Goal: Task Accomplishment & Management: Use online tool/utility

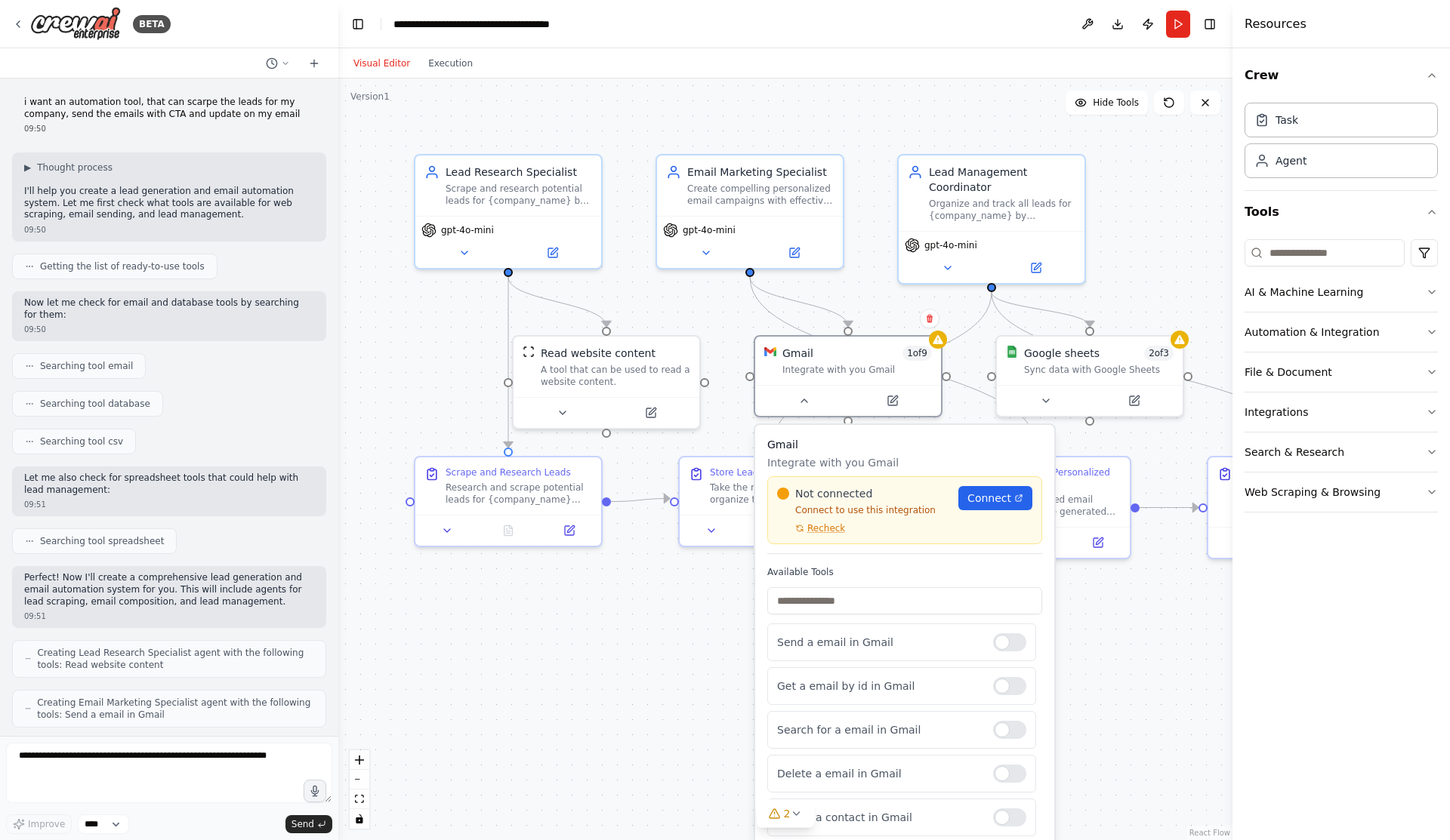
scroll to position [2214, 0]
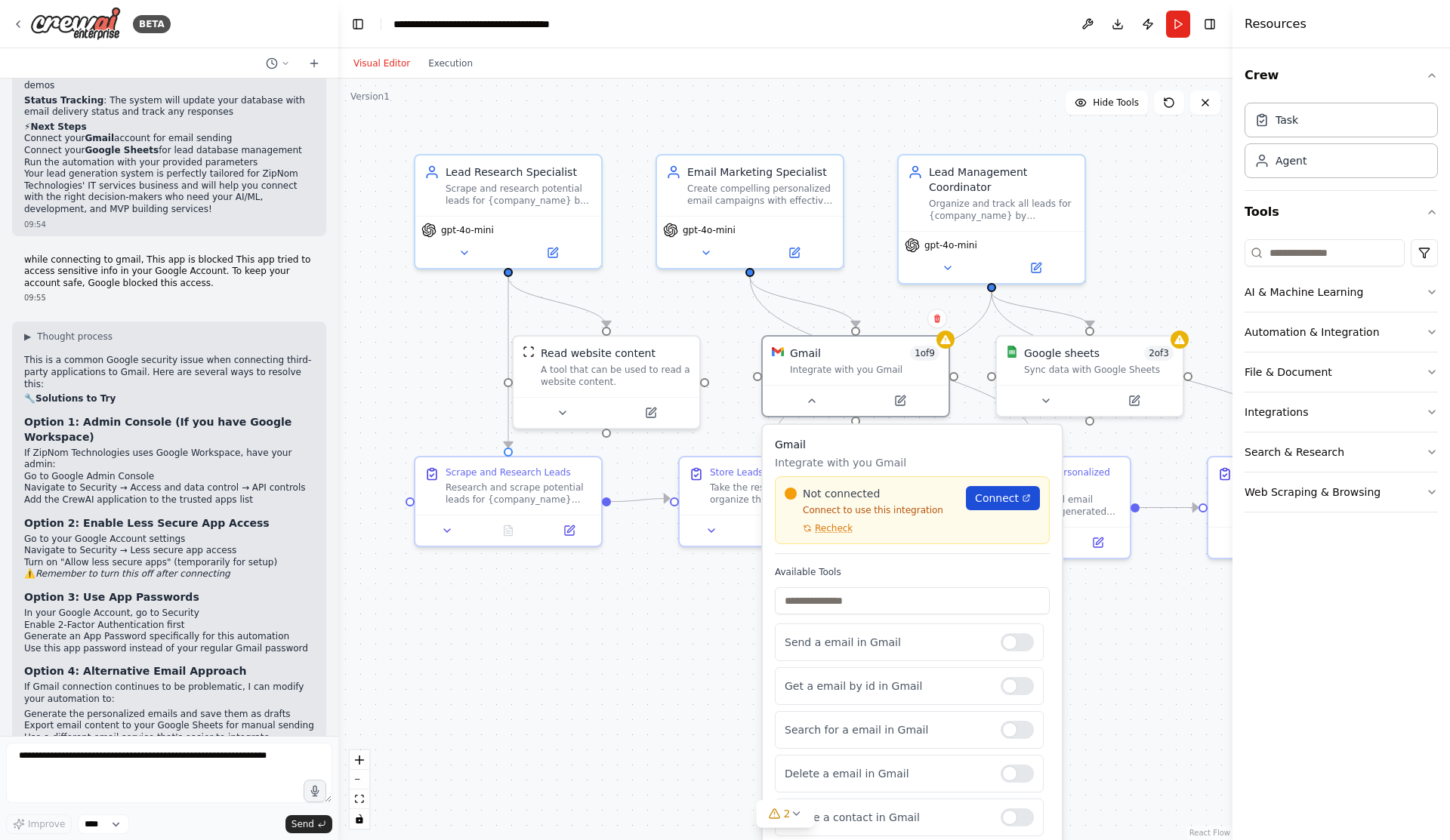
click at [997, 504] on span "Connect" at bounding box center [997, 498] width 44 height 15
drag, startPoint x: 68, startPoint y: 404, endPoint x: 175, endPoint y: 399, distance: 107.1
click at [175, 533] on li "Go to your Google Account settings" at bounding box center [169, 539] width 290 height 12
click at [1133, 367] on div "Sync data with Google Sheets" at bounding box center [1098, 366] width 150 height 12
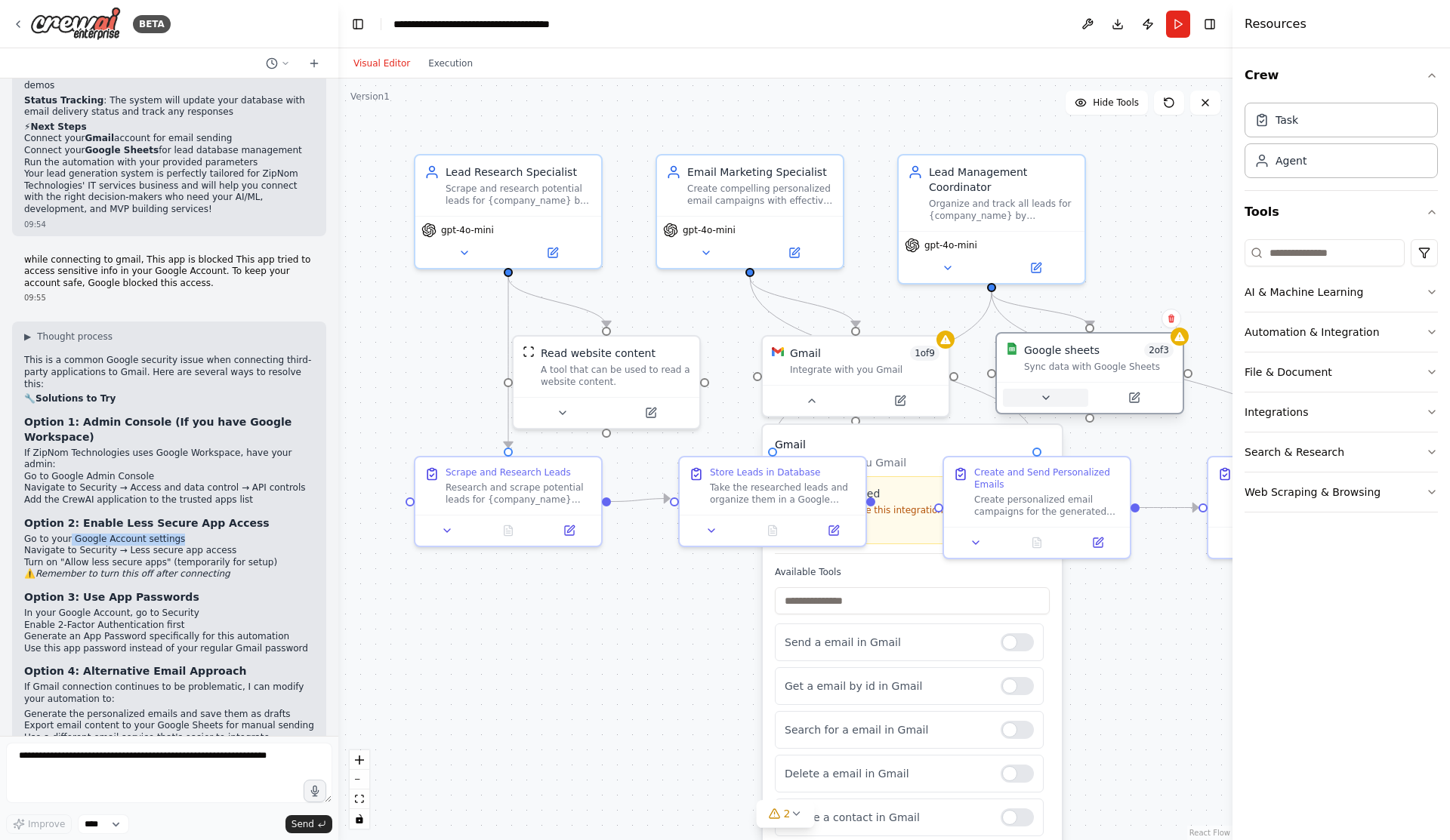
click at [1049, 399] on icon at bounding box center [1046, 398] width 12 height 12
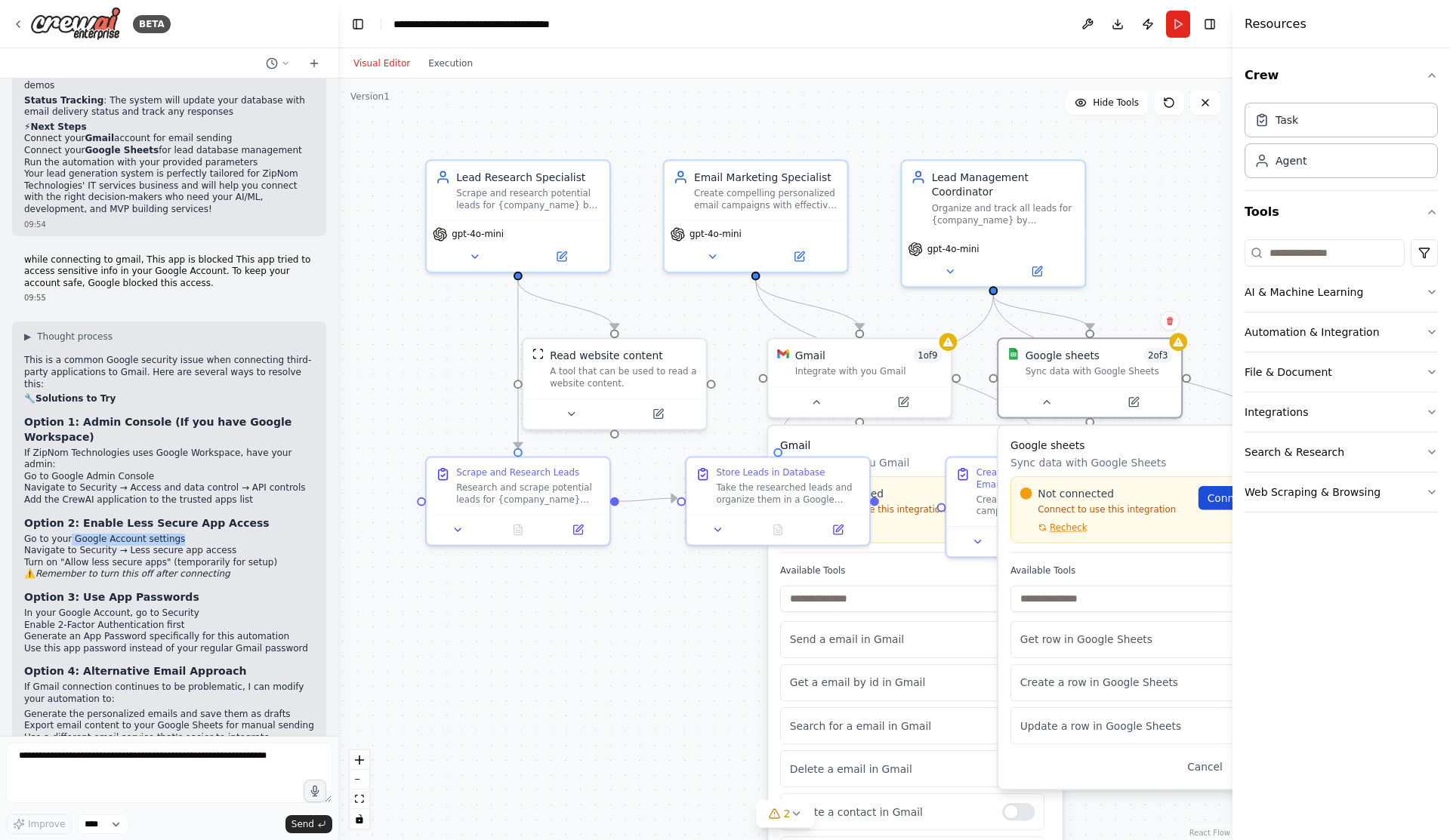
click at [1218, 501] on span "Connect" at bounding box center [1229, 498] width 43 height 15
click at [153, 774] on textarea at bounding box center [169, 773] width 326 height 61
type textarea "**********"
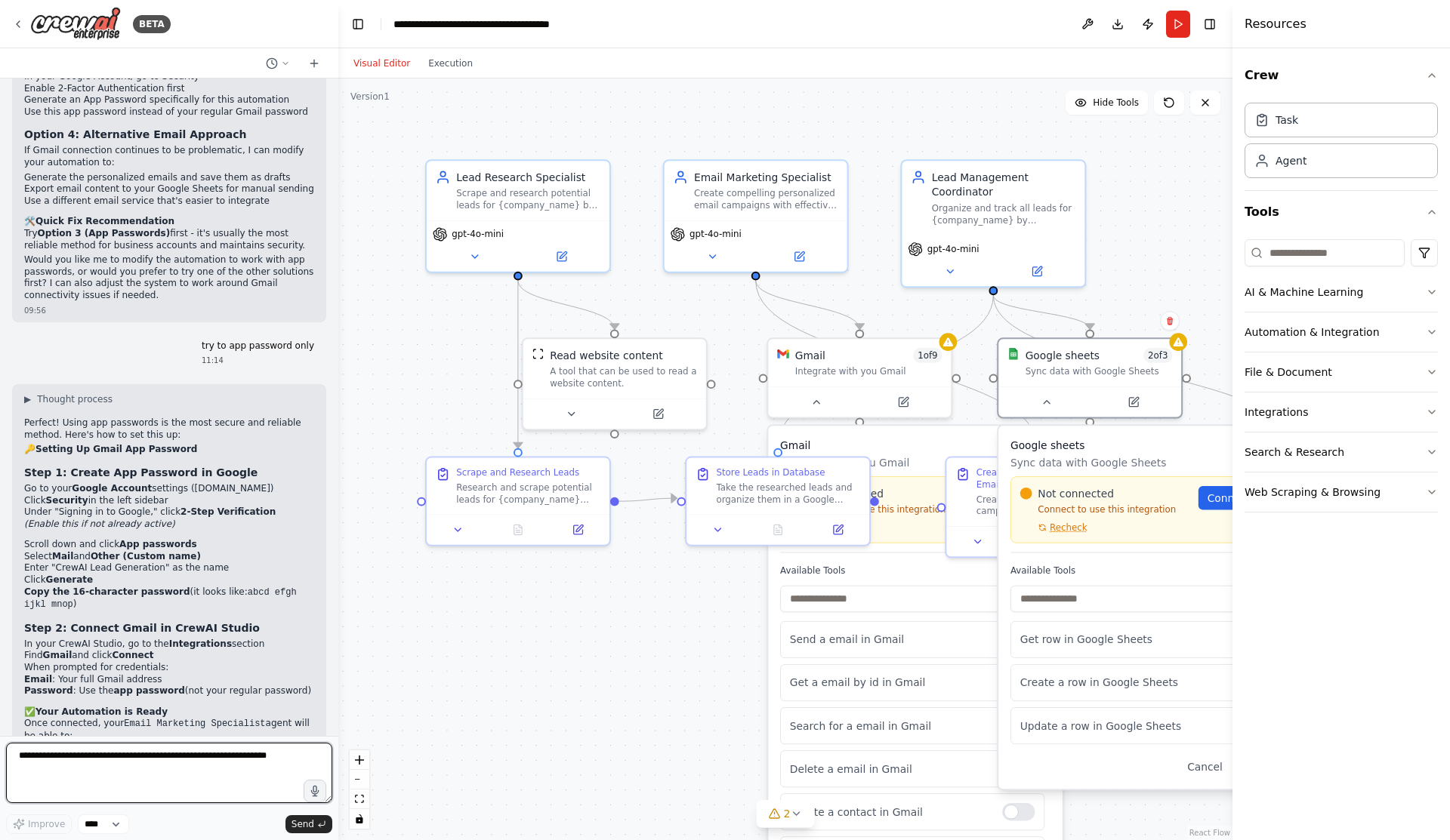
scroll to position [2763, 0]
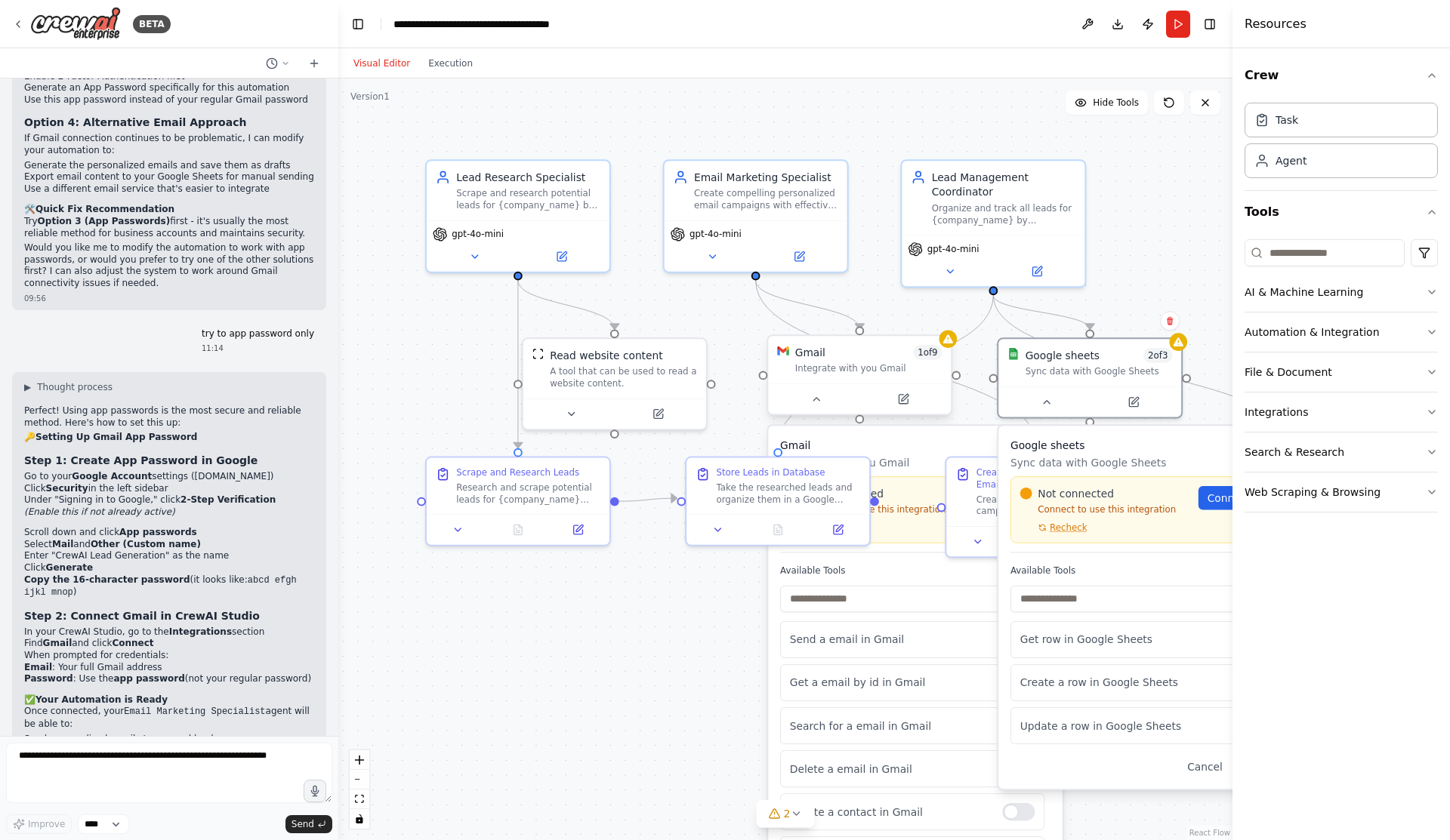
click at [930, 368] on div "Integrate with you Gmail" at bounding box center [869, 369] width 147 height 12
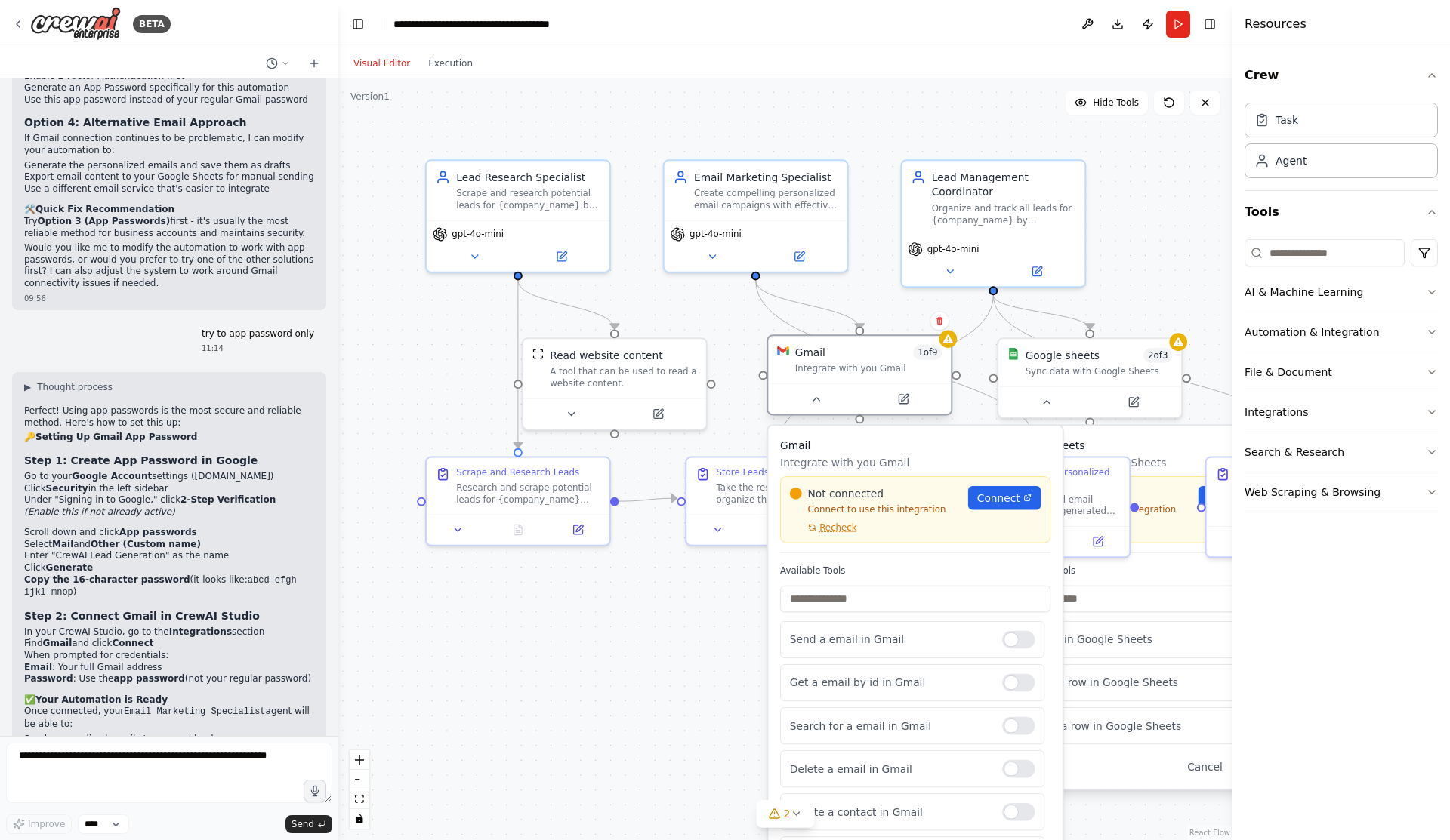
click at [907, 358] on div "Gmail 1 of 9" at bounding box center [869, 353] width 147 height 15
click at [44, 638] on strong "Gmail" at bounding box center [58, 643] width 29 height 11
click at [987, 502] on span "Connect" at bounding box center [998, 498] width 43 height 15
click at [842, 538] on div "Not connected Connect to use this integration Recheck Connect" at bounding box center [915, 510] width 270 height 67
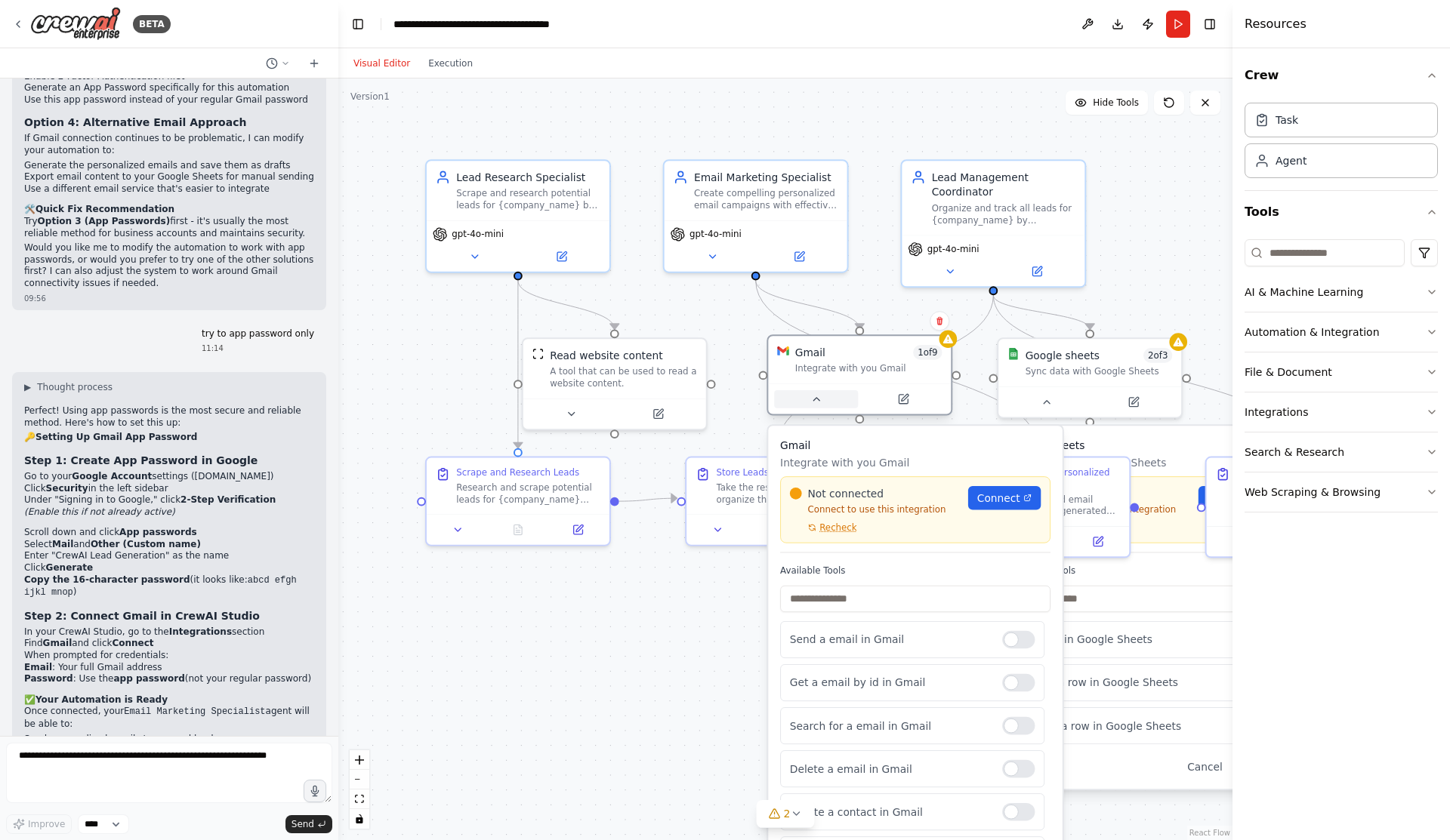
click at [817, 398] on icon at bounding box center [816, 399] width 6 height 3
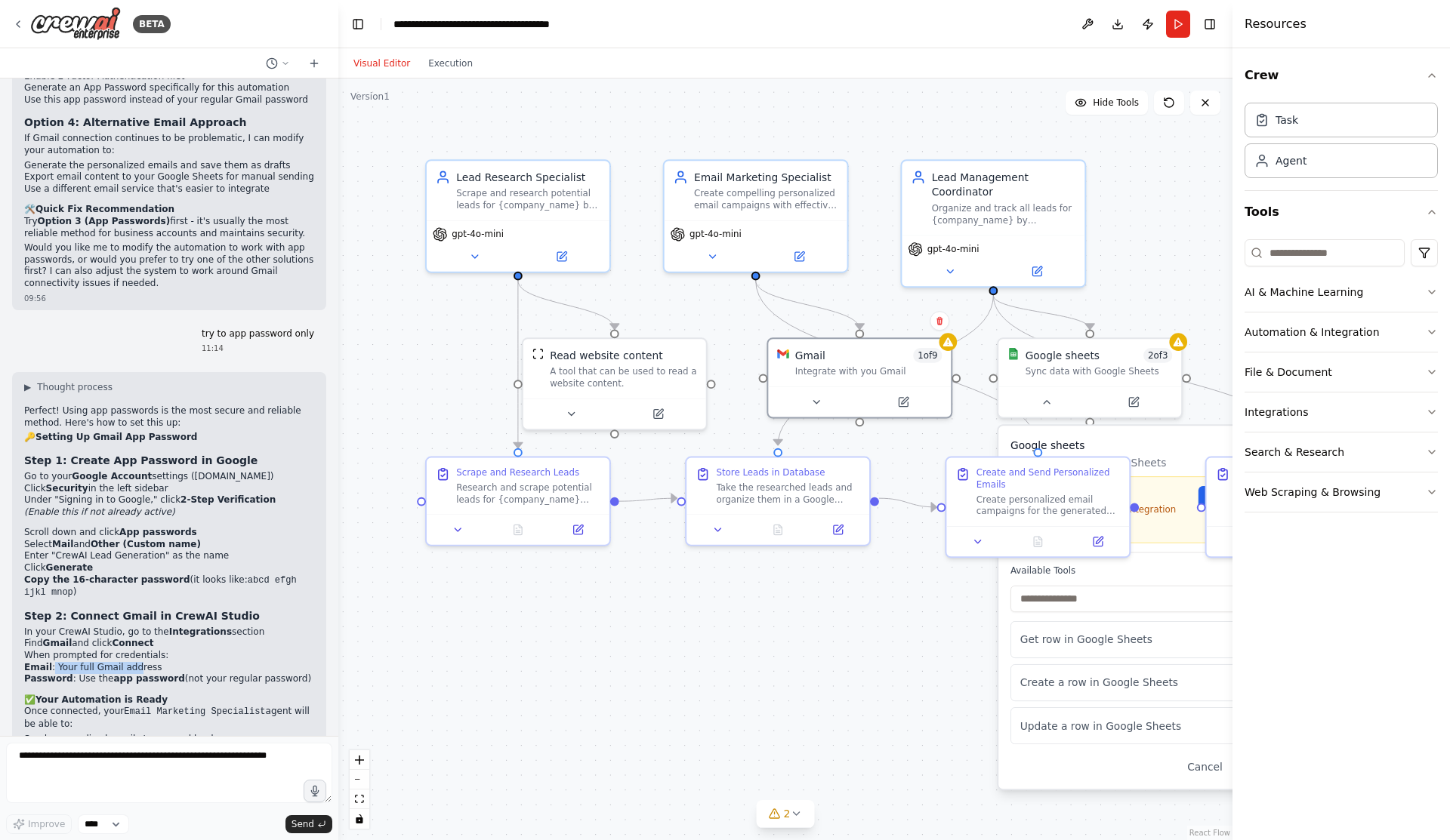
drag, startPoint x: 51, startPoint y: 533, endPoint x: 133, endPoint y: 530, distance: 82.1
click at [133, 662] on li "Email : Your full Gmail address" at bounding box center [169, 667] width 290 height 12
drag, startPoint x: 86, startPoint y: 541, endPoint x: 168, endPoint y: 541, distance: 82.0
click at [169, 673] on li "Password : Use the app password (not your regular password)" at bounding box center [169, 679] width 290 height 12
click at [837, 397] on button at bounding box center [816, 399] width 83 height 18
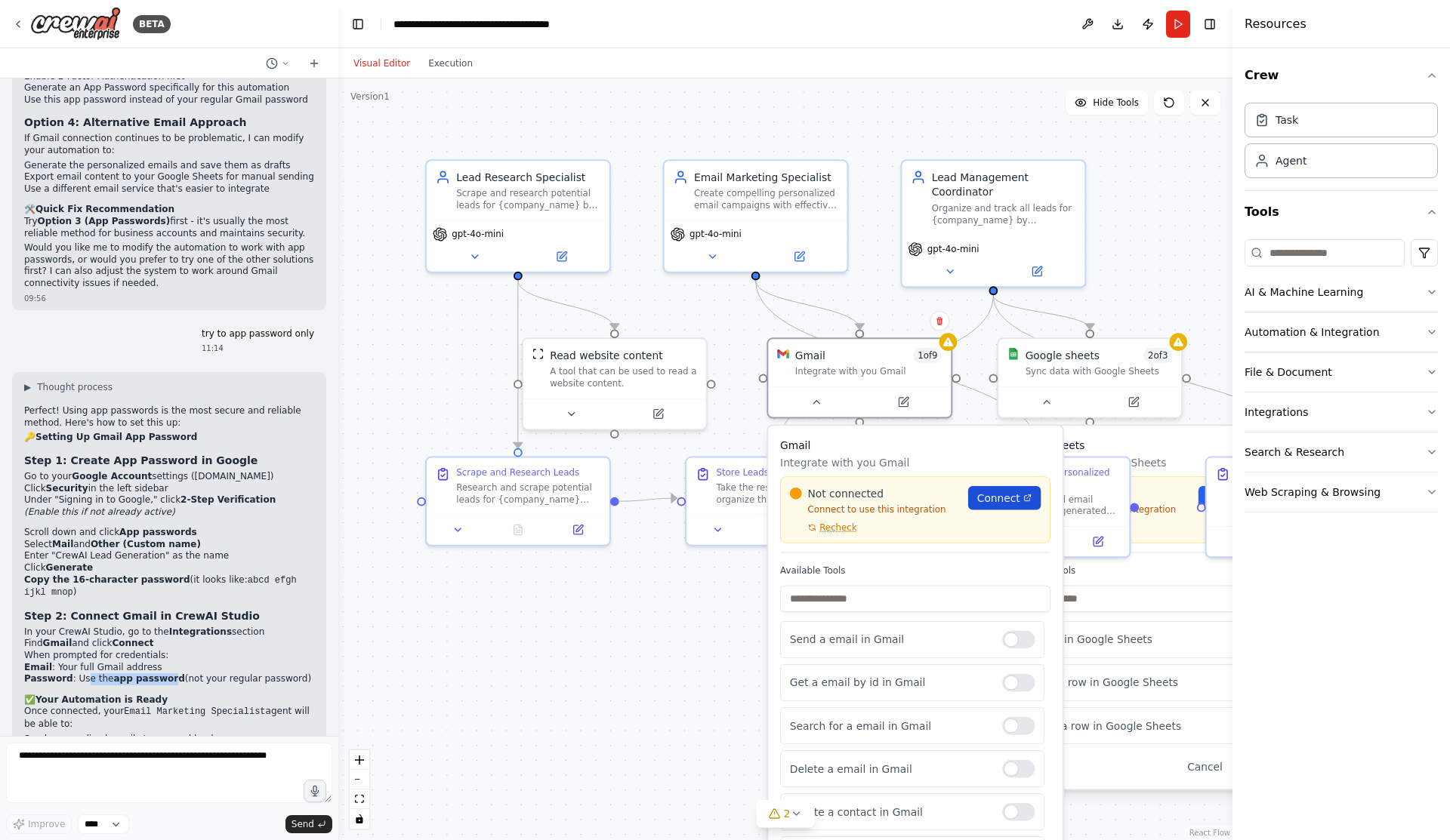
click at [993, 501] on span "Connect" at bounding box center [998, 498] width 43 height 15
click at [846, 537] on div "Not connected Connect to use this integration Recheck Connect" at bounding box center [915, 510] width 270 height 67
click at [843, 533] on span "Recheck" at bounding box center [837, 528] width 37 height 12
click at [840, 534] on div "Not connected Connect to use this integration Recheck Connect" at bounding box center [915, 510] width 270 height 67
click at [839, 530] on span "Recheck" at bounding box center [837, 528] width 37 height 12
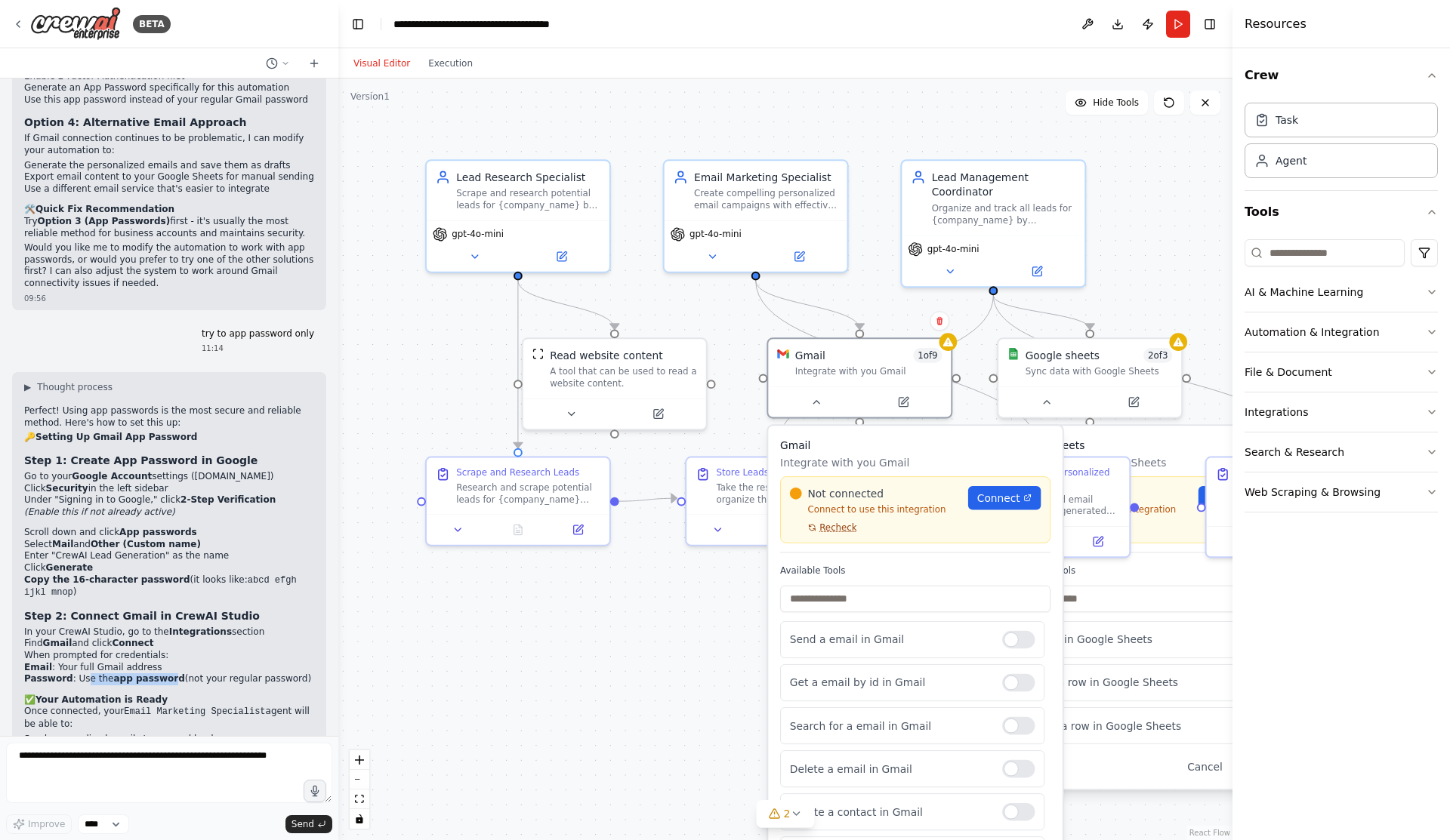
click at [839, 527] on span "Recheck" at bounding box center [837, 528] width 37 height 12
click at [987, 500] on span "Connect" at bounding box center [998, 498] width 43 height 15
click at [83, 769] on textarea at bounding box center [169, 773] width 326 height 61
type textarea "**********"
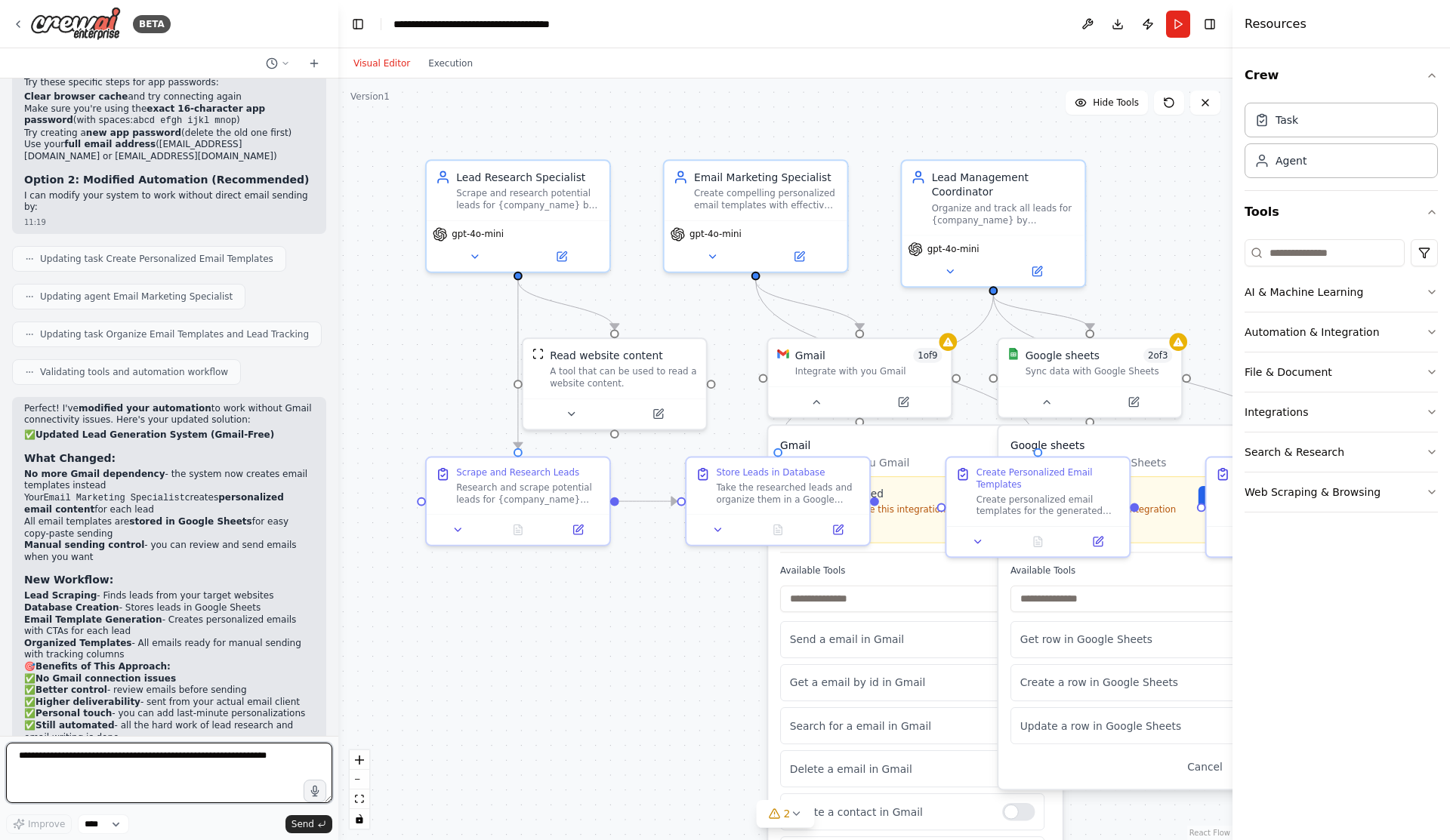
scroll to position [3856, 0]
type textarea "**********"
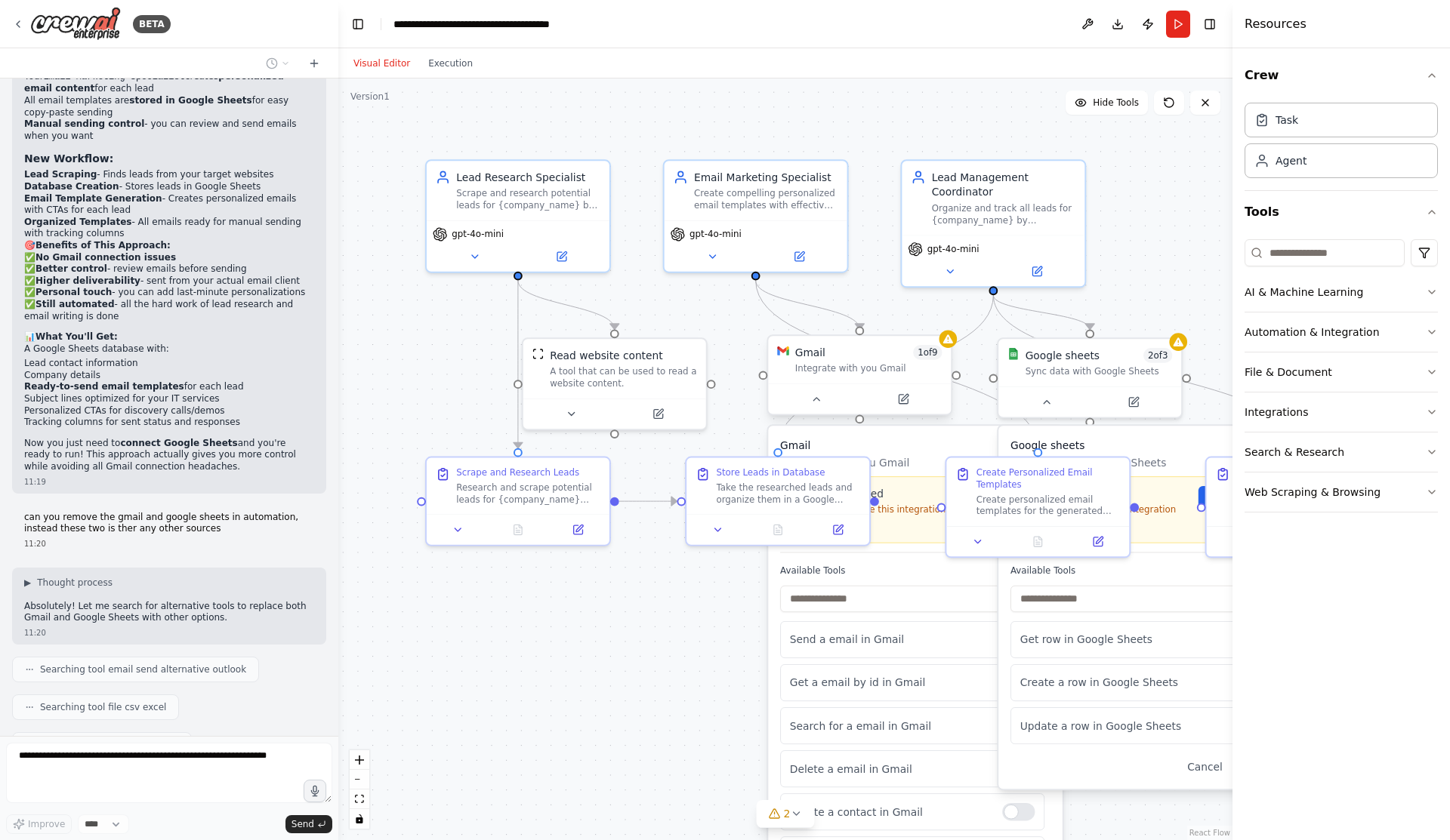
scroll to position [4315, 0]
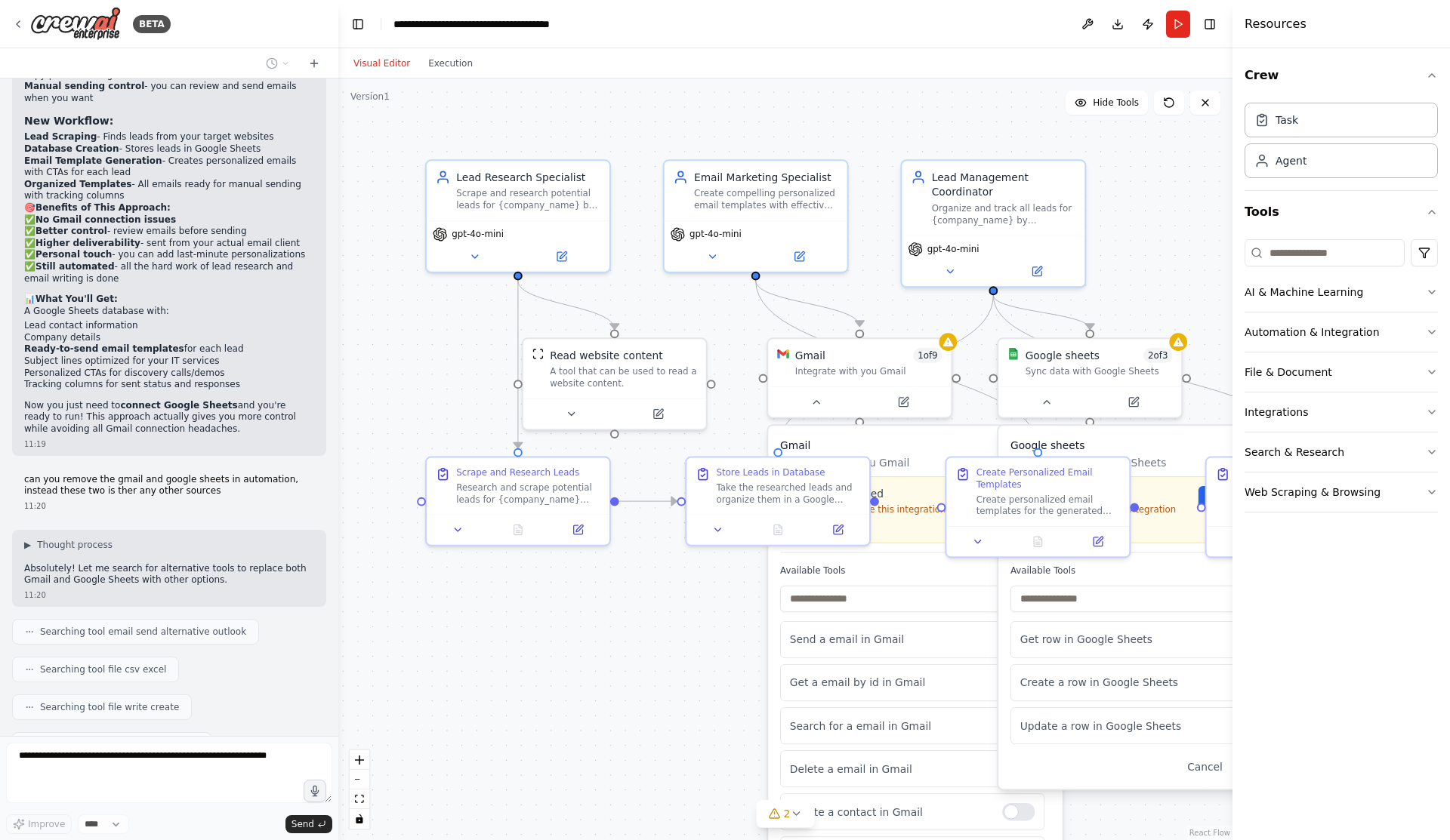
click at [232, 371] on div "i want an automation tool, that can scarpe the leads for my company, send the e…" at bounding box center [169, 407] width 338 height 658
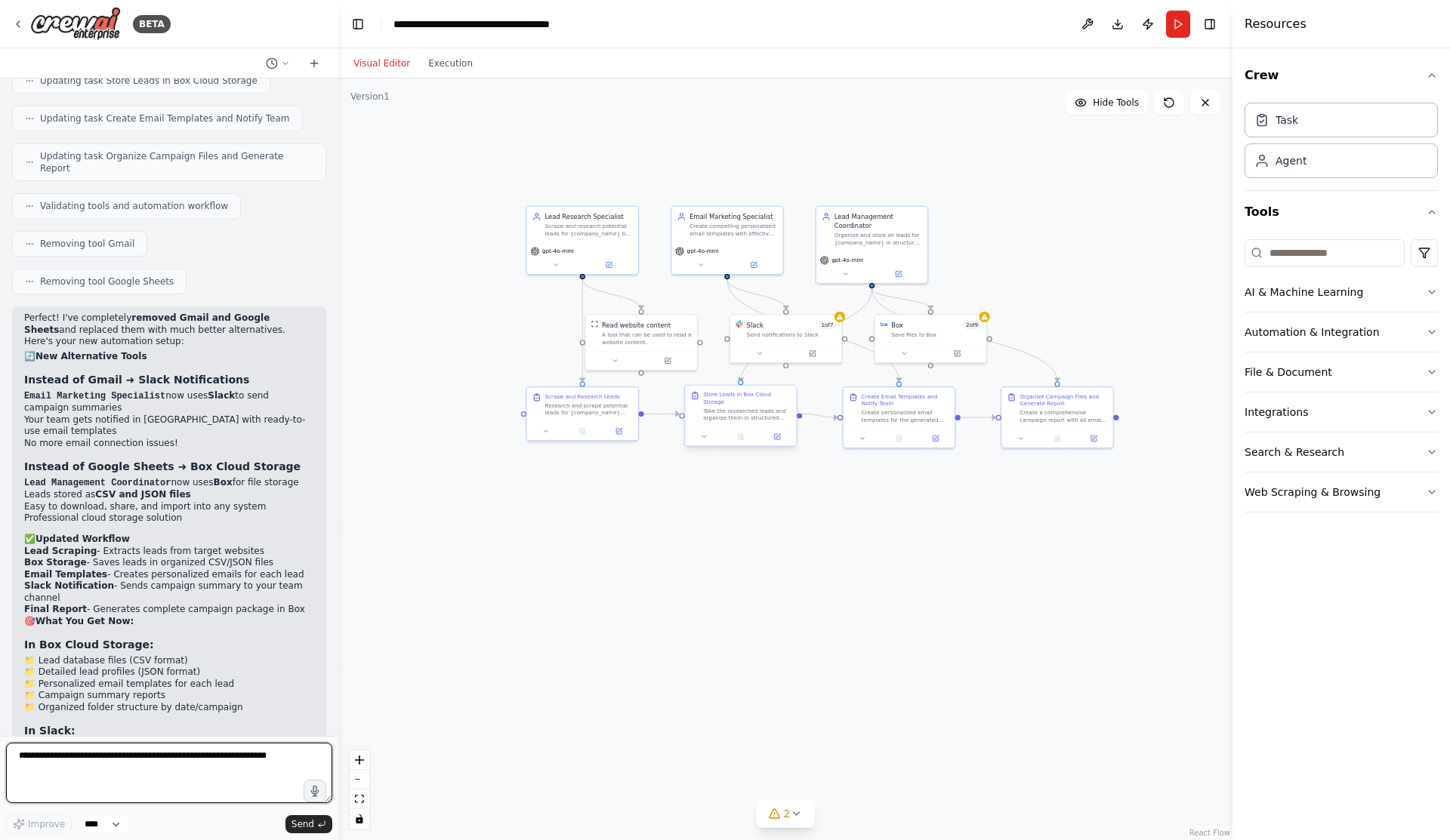
scroll to position [5243, 0]
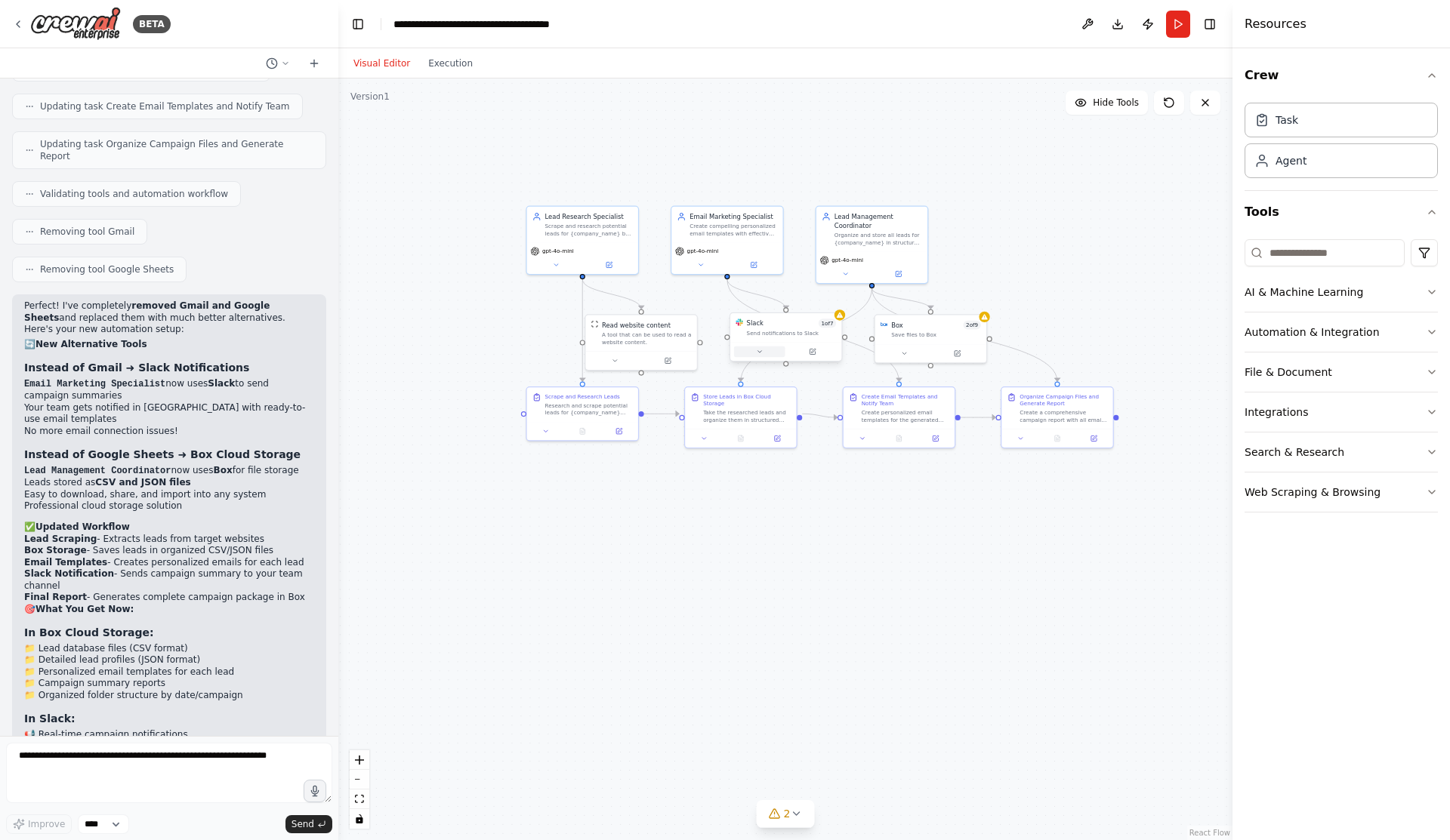
click at [766, 356] on button at bounding box center [759, 352] width 52 height 11
click at [871, 416] on span "Connect" at bounding box center [875, 411] width 26 height 9
click at [781, 434] on div "Not connected Connect to use this integration Recheck Connect" at bounding box center [824, 419] width 164 height 41
click at [777, 433] on div "Not connected Connect to use this integration Recheck Connect" at bounding box center [824, 419] width 164 height 41
click at [777, 433] on span "Recheck" at bounding box center [777, 429] width 23 height 7
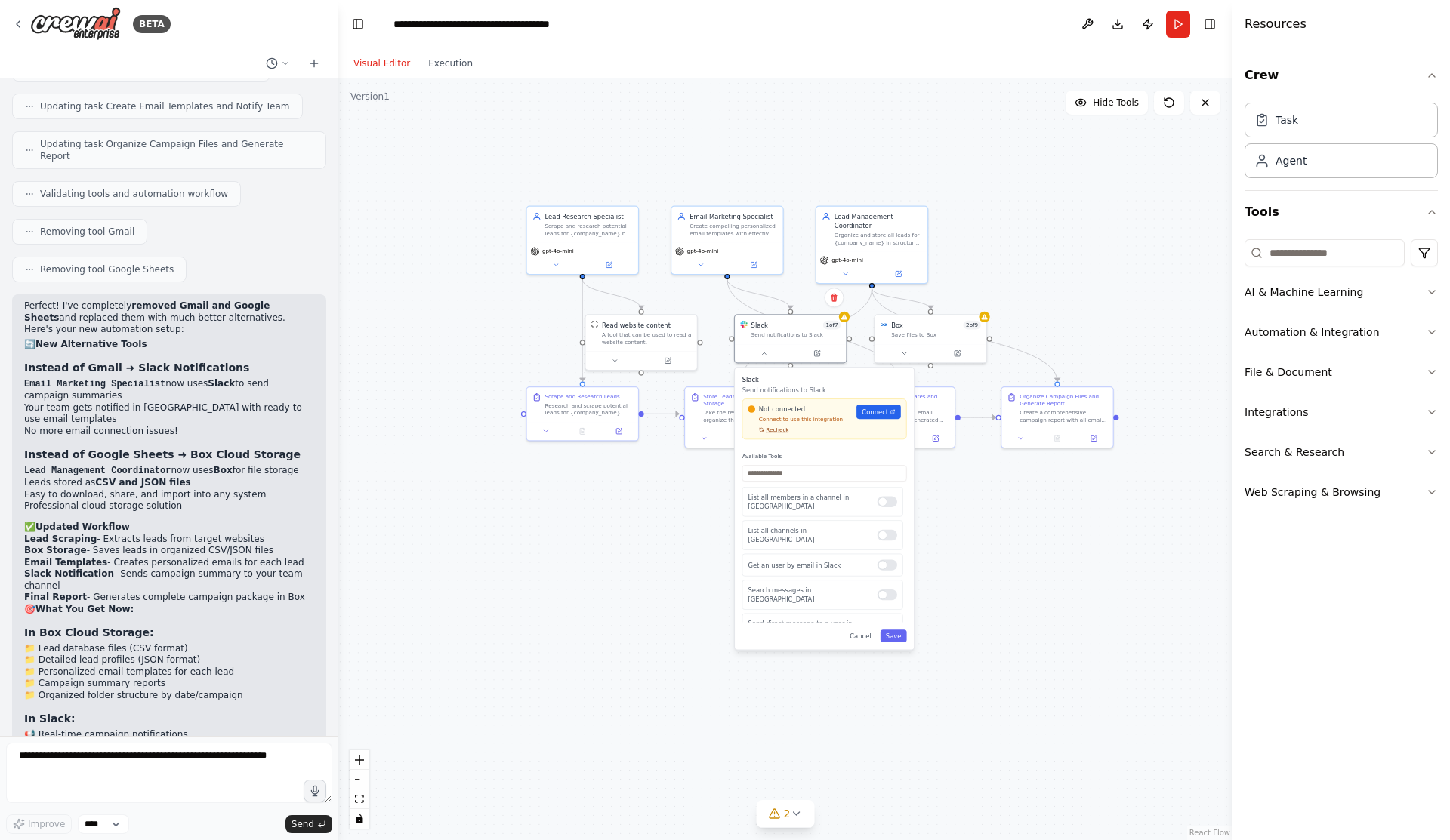
click at [779, 430] on span "Recheck" at bounding box center [777, 429] width 23 height 7
click at [889, 496] on div at bounding box center [887, 501] width 20 height 11
click at [887, 530] on div at bounding box center [887, 535] width 20 height 11
click at [889, 559] on div at bounding box center [887, 564] width 20 height 11
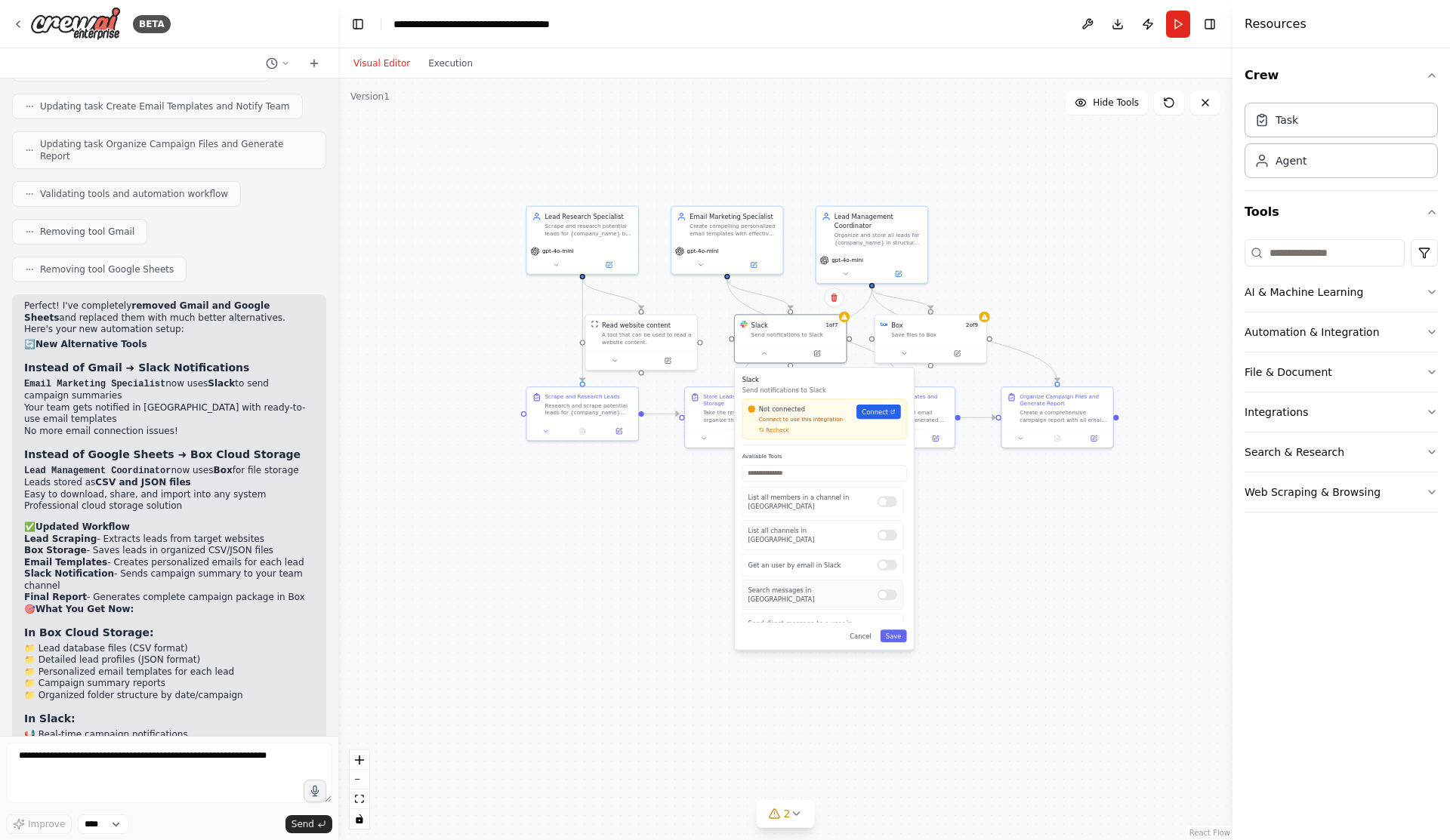
click at [891, 590] on div at bounding box center [887, 595] width 20 height 11
click at [891, 622] on div at bounding box center [887, 627] width 20 height 11
click at [891, 636] on button "Save" at bounding box center [894, 636] width 26 height 13
click at [776, 355] on button at bounding box center [764, 352] width 52 height 11
click at [883, 416] on span "Connect" at bounding box center [875, 411] width 26 height 9
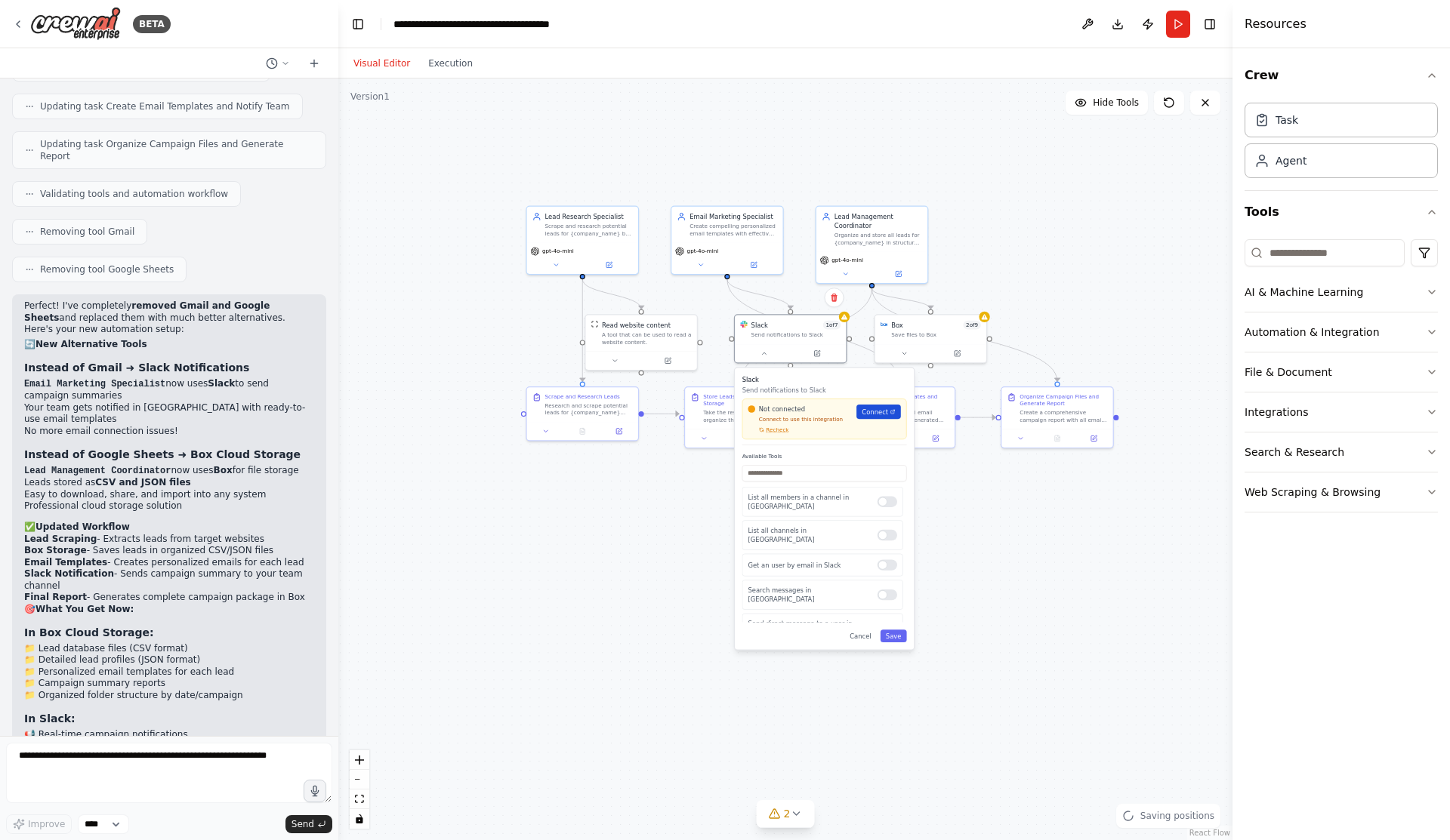
click at [877, 407] on span "Connect" at bounding box center [875, 411] width 26 height 9
click at [901, 357] on button at bounding box center [903, 352] width 52 height 11
click at [1026, 415] on span "Connect" at bounding box center [1015, 411] width 26 height 9
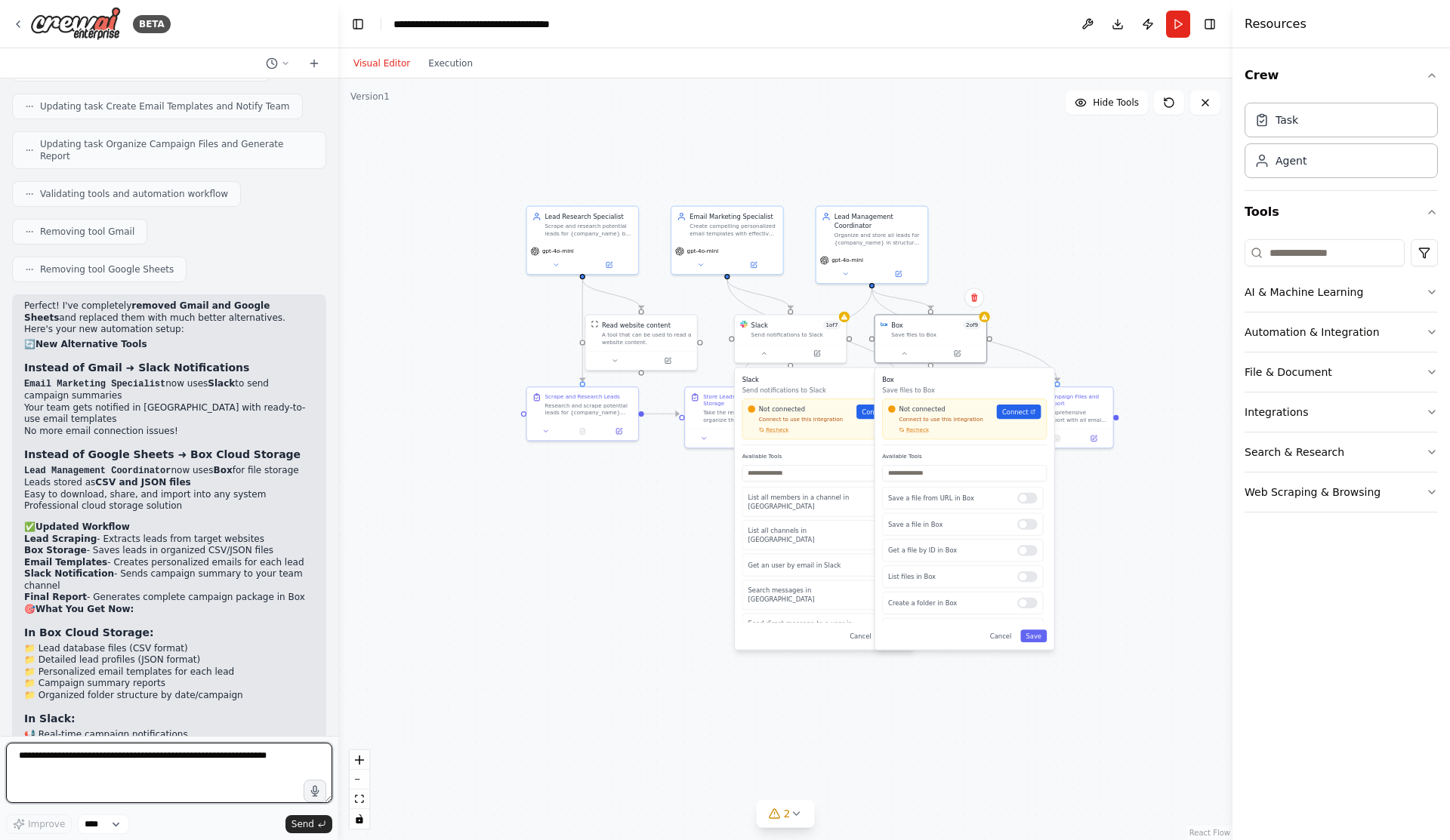
click at [188, 754] on textarea at bounding box center [169, 773] width 326 height 61
type textarea "**********"
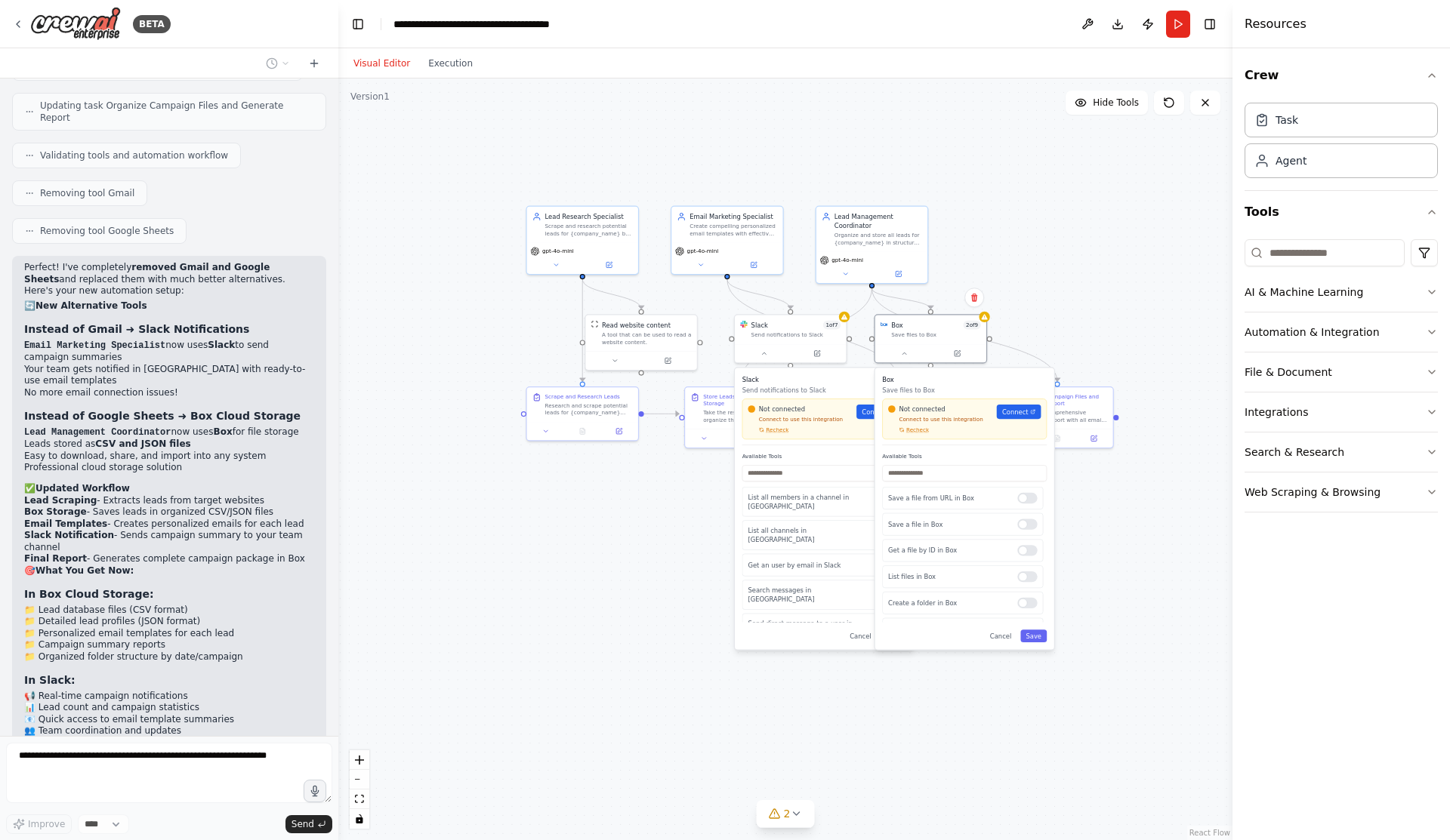
scroll to position [5331, 0]
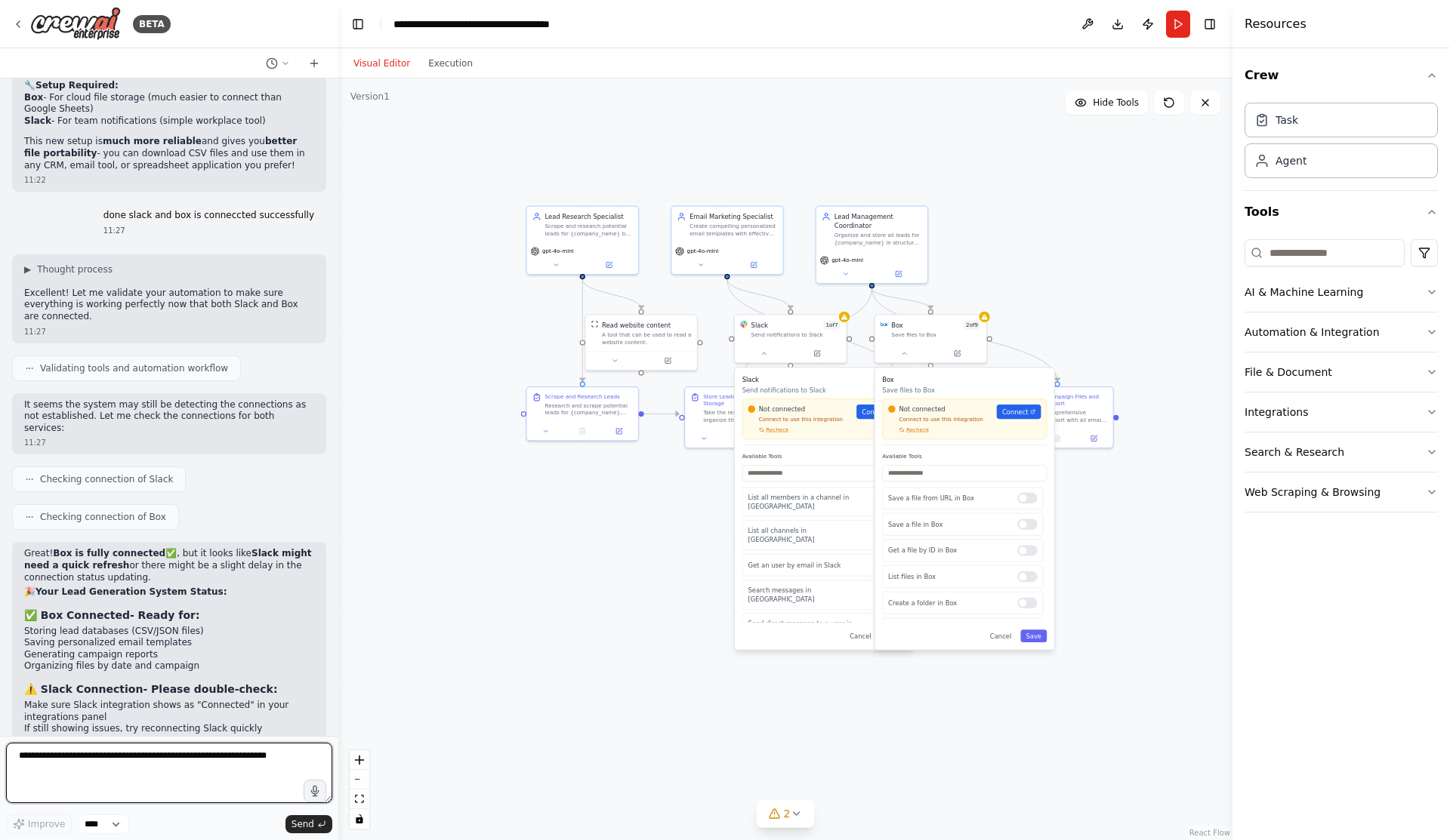
scroll to position [5959, 0]
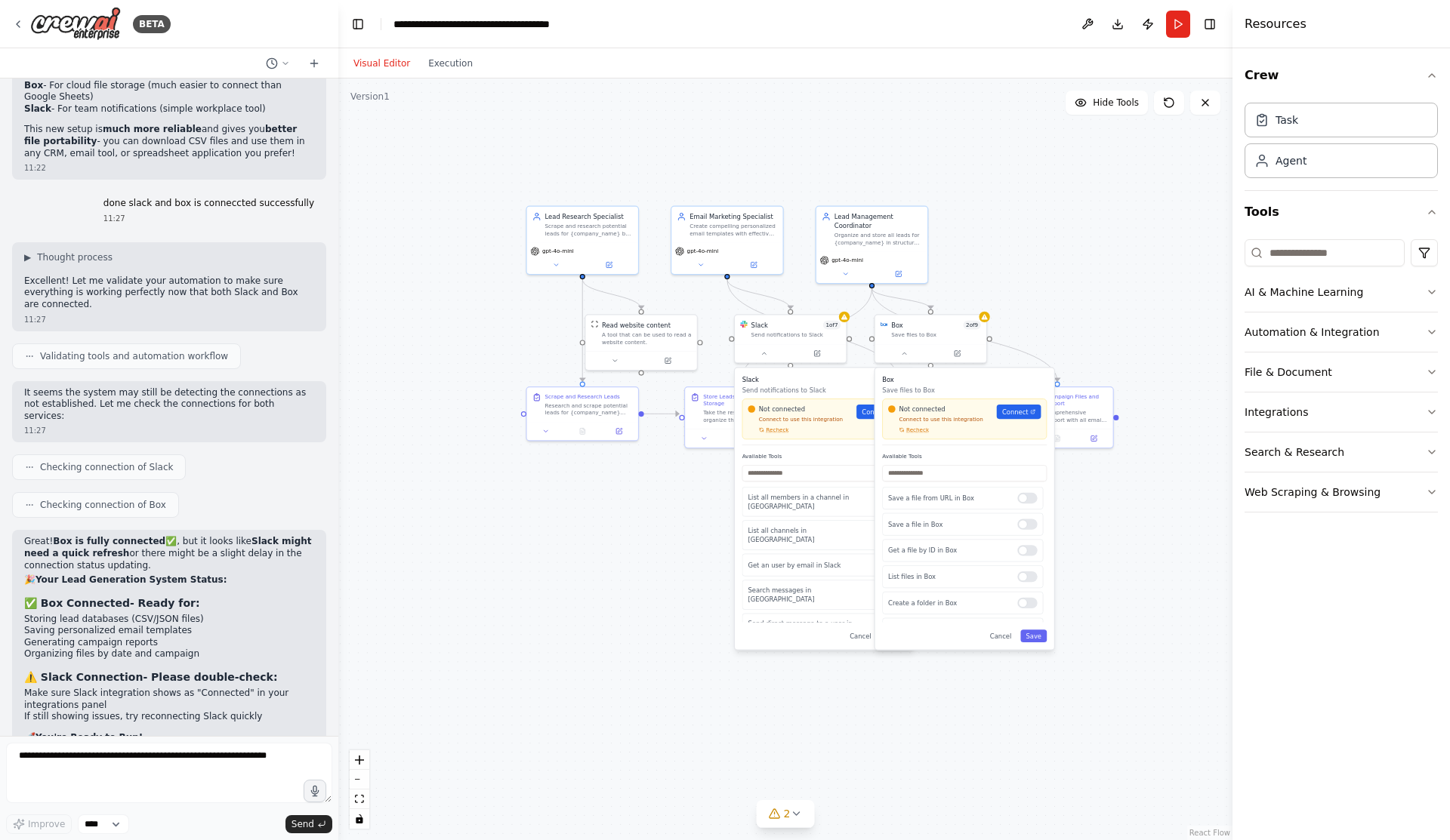
click at [740, 784] on div ".deletable-edge-delete-btn { width: 20px; height: 20px; border: 0px solid #ffff…" at bounding box center [785, 459] width 894 height 761
click at [774, 348] on button at bounding box center [764, 352] width 52 height 11
click at [916, 354] on button at bounding box center [903, 352] width 52 height 11
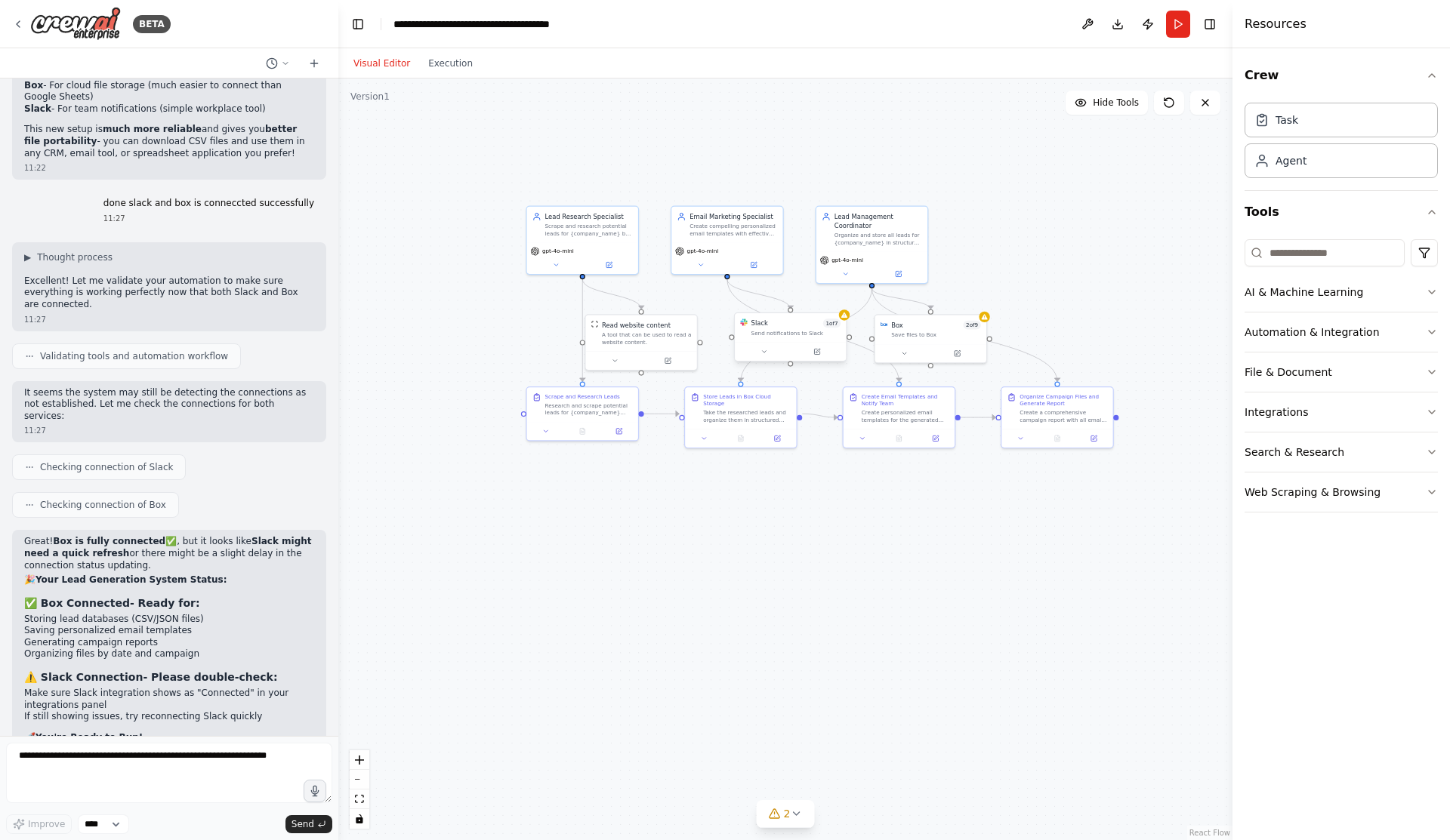
click at [791, 335] on div "Send notifications to Slack" at bounding box center [796, 333] width 90 height 7
click at [767, 353] on icon at bounding box center [763, 351] width 7 height 7
click at [912, 360] on div at bounding box center [931, 351] width 111 height 19
click at [912, 356] on button at bounding box center [908, 352] width 52 height 11
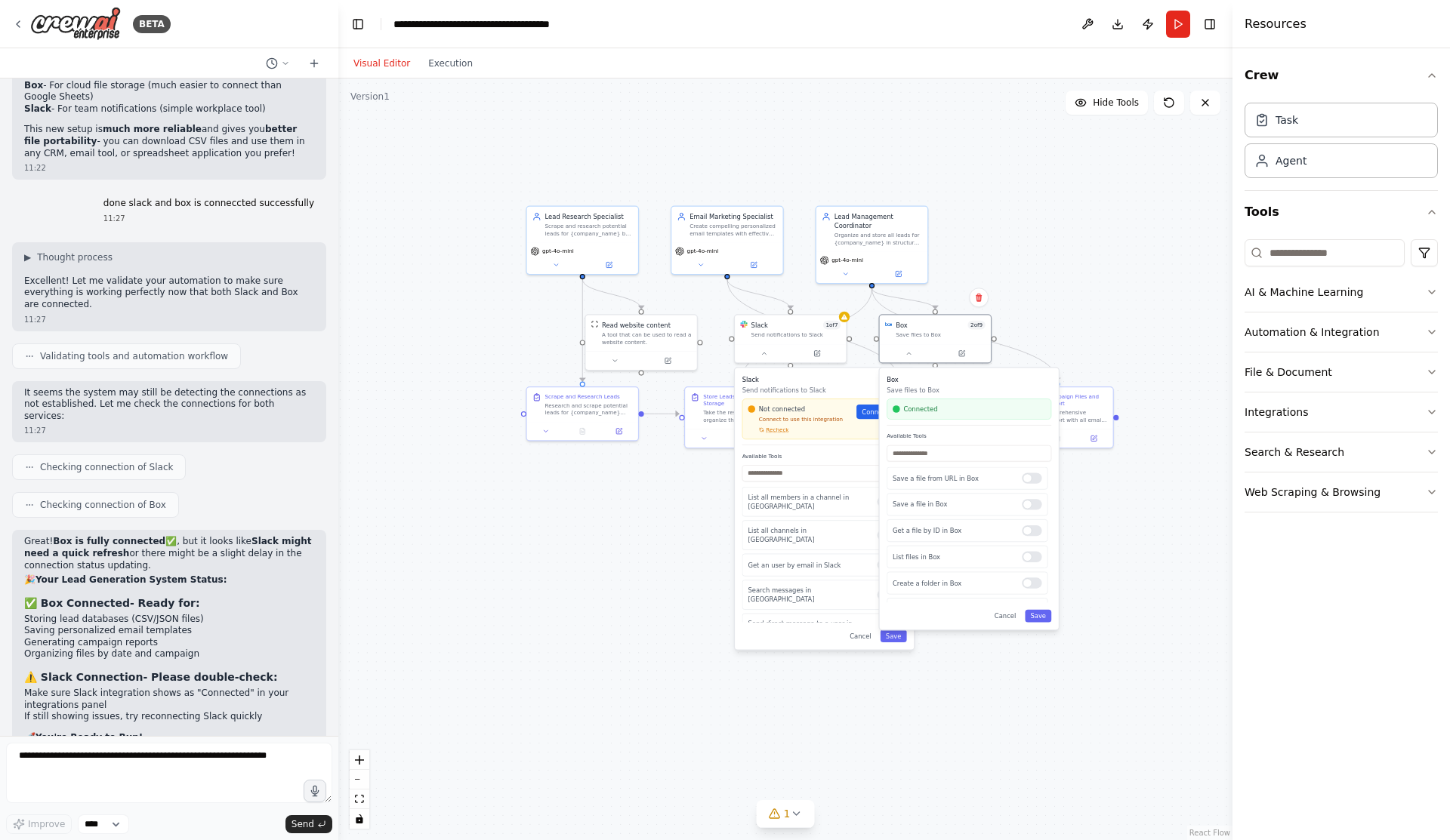
click at [1115, 568] on div ".deletable-edge-delete-btn { width: 20px; height: 20px; border: 0px solid #ffff…" at bounding box center [785, 459] width 894 height 761
click at [1044, 618] on button "Save" at bounding box center [1038, 617] width 26 height 13
click at [877, 410] on span "Connect" at bounding box center [875, 411] width 26 height 9
click at [880, 410] on span "Connect" at bounding box center [875, 411] width 26 height 9
click at [892, 613] on div "Send direct message to a user in Slack" at bounding box center [822, 628] width 161 height 30
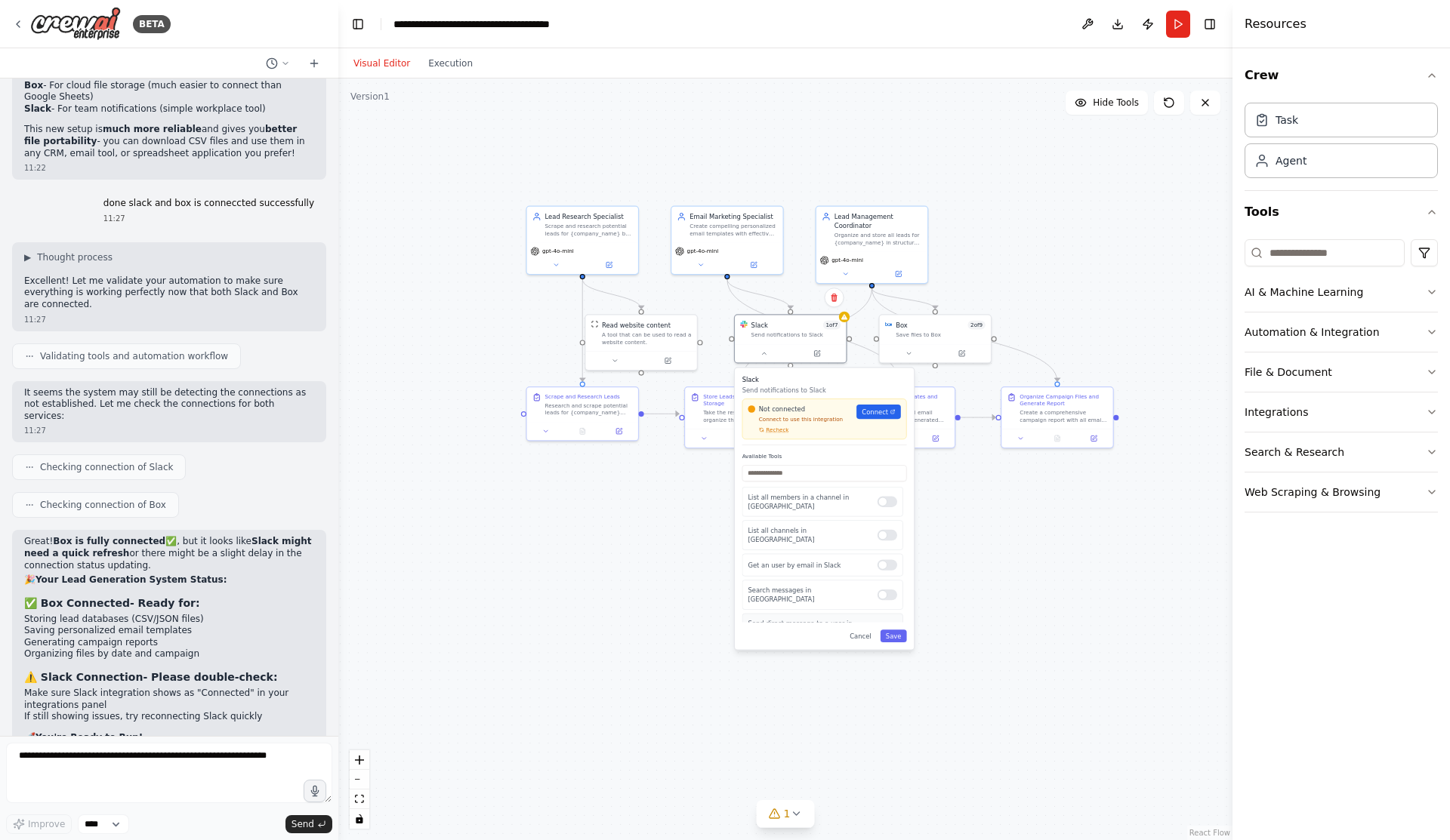
click at [886, 622] on div at bounding box center [887, 627] width 20 height 11
click at [899, 639] on button "Save" at bounding box center [894, 636] width 26 height 13
click at [1179, 29] on button "Run" at bounding box center [1178, 24] width 25 height 27
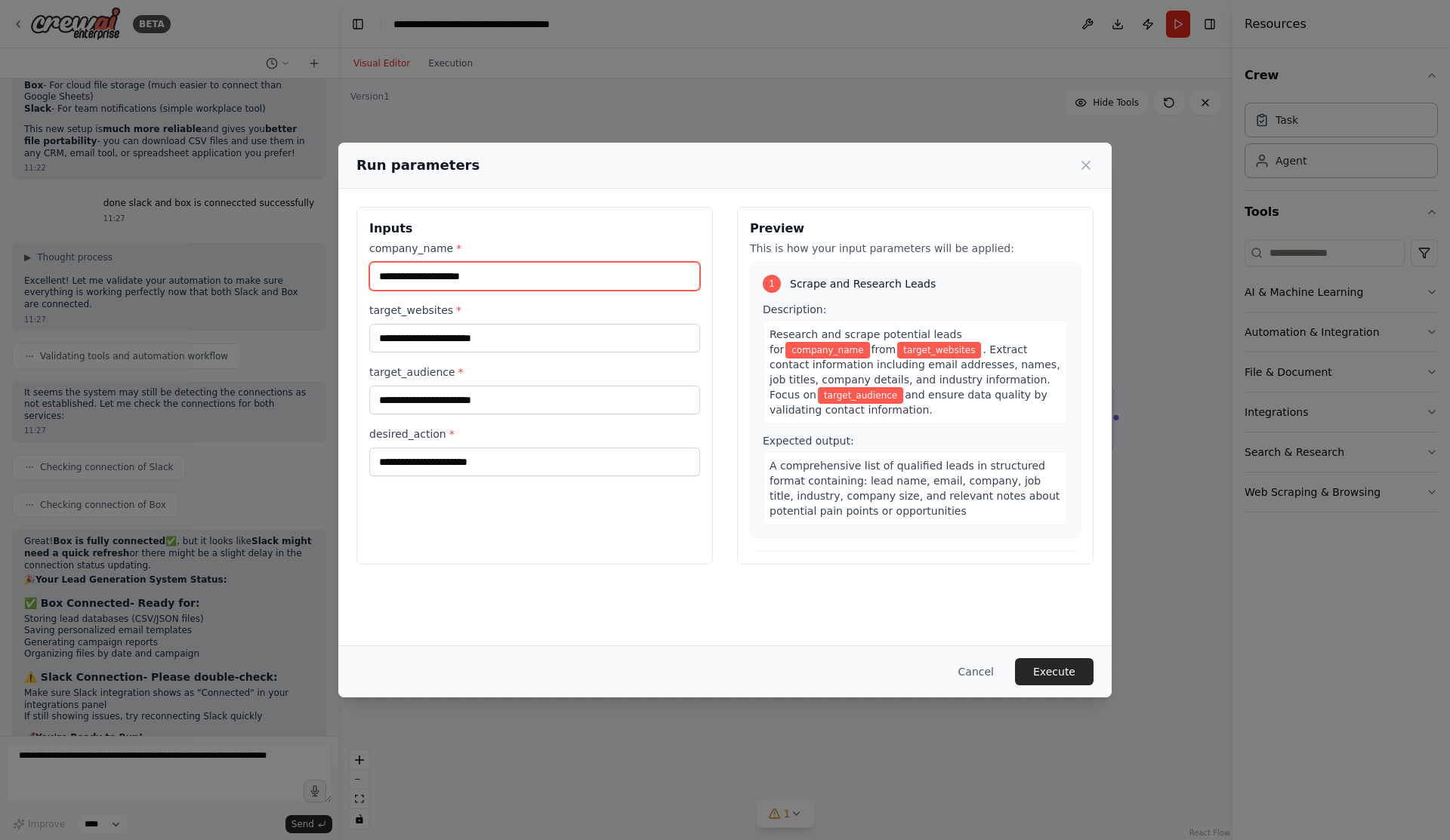
click at [432, 274] on input "company_name *" at bounding box center [534, 276] width 331 height 29
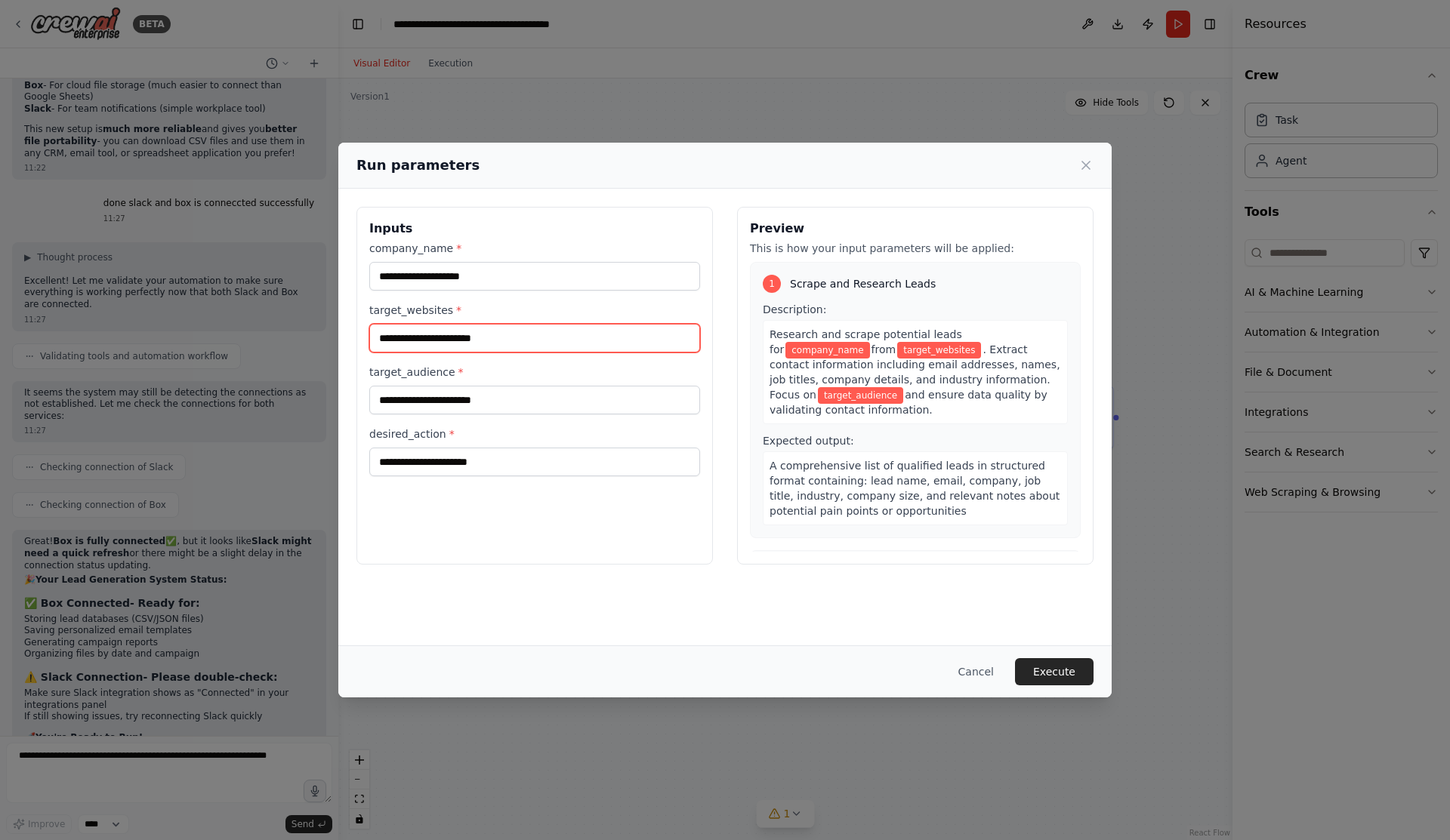
click at [435, 341] on input "target_websites *" at bounding box center [534, 338] width 331 height 29
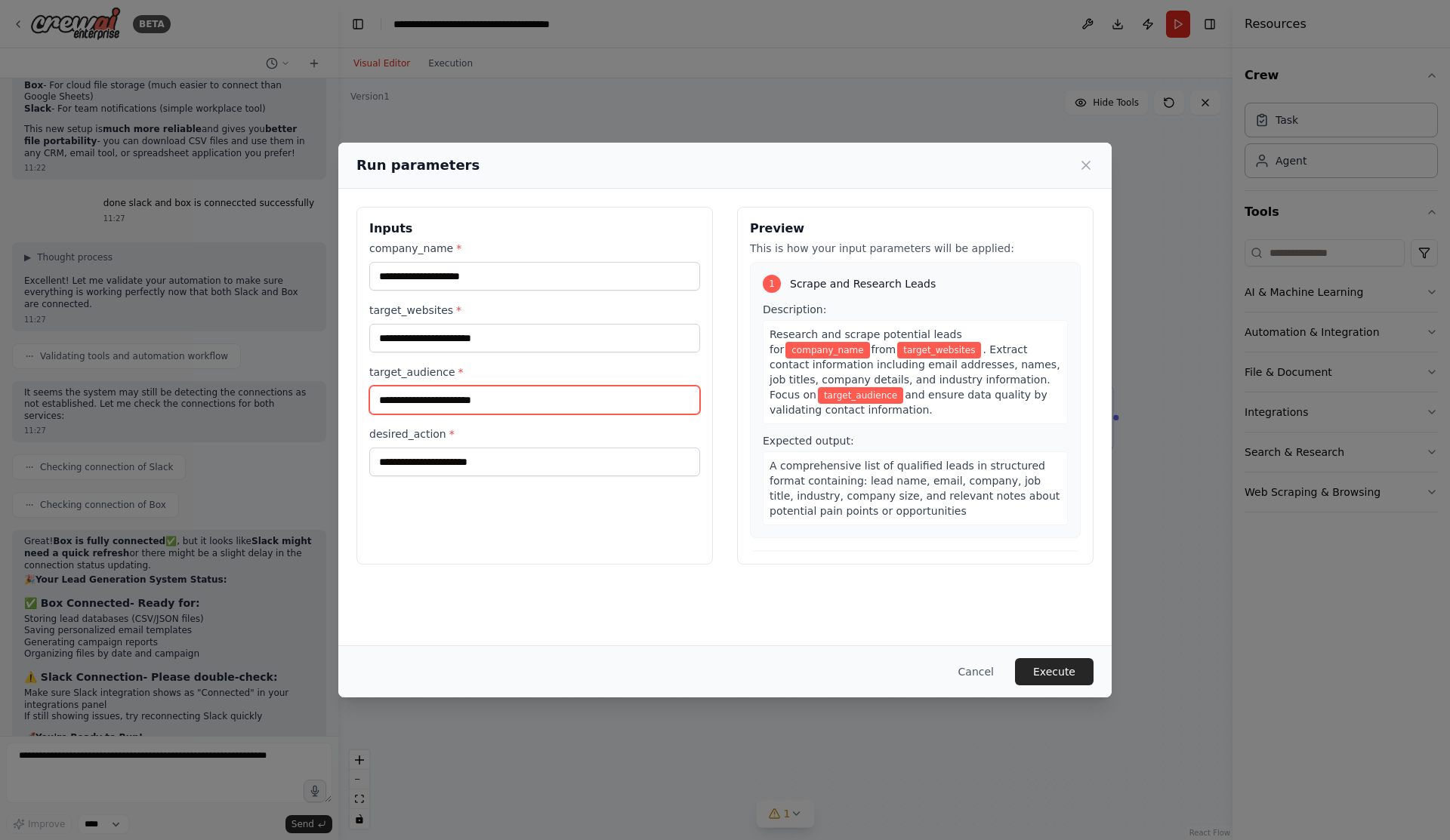
click at [448, 398] on input "target_audience *" at bounding box center [534, 400] width 331 height 29
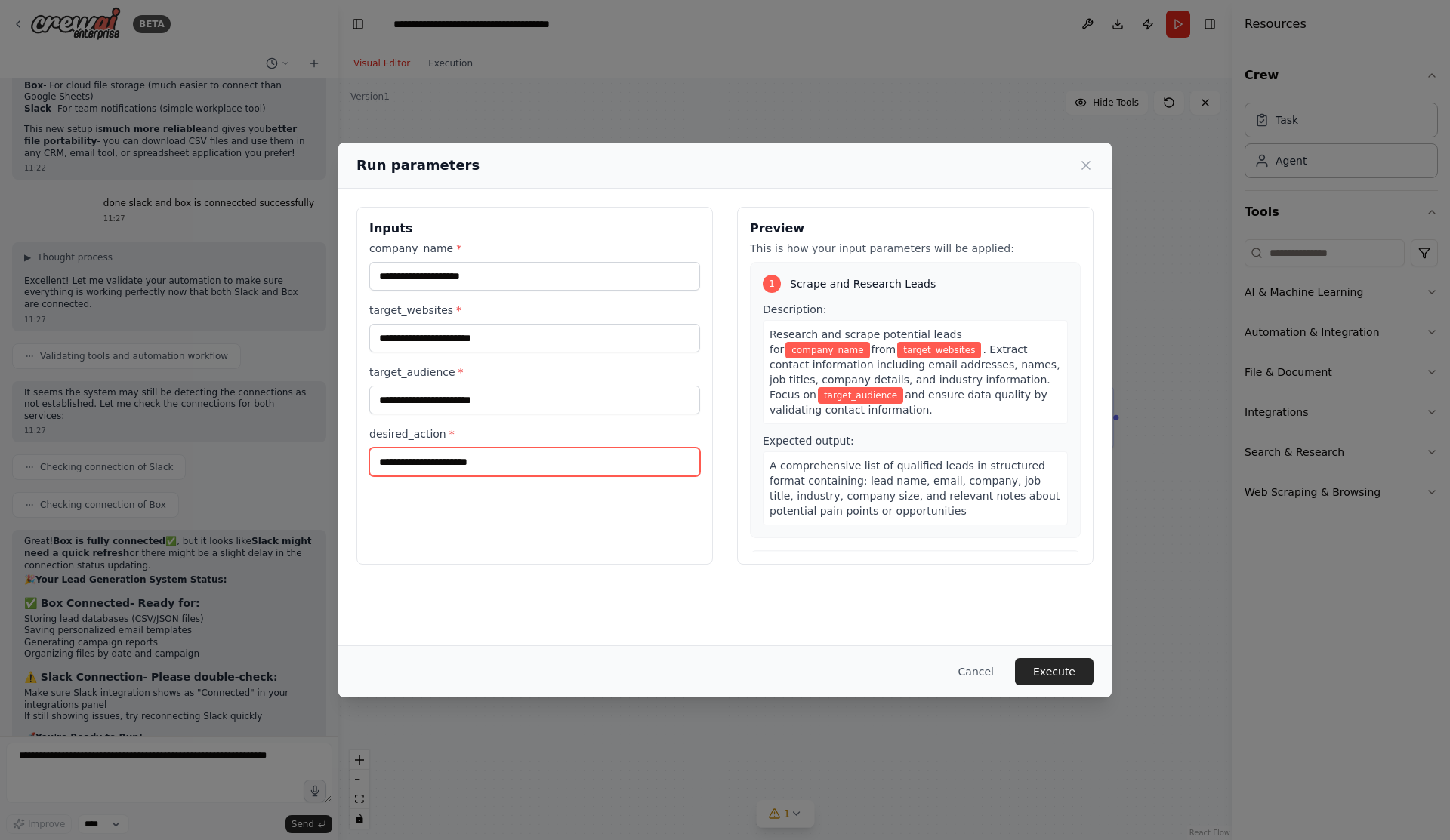
click at [437, 469] on input "desired_action *" at bounding box center [534, 461] width 331 height 29
click at [1051, 669] on button "Execute" at bounding box center [1054, 672] width 79 height 27
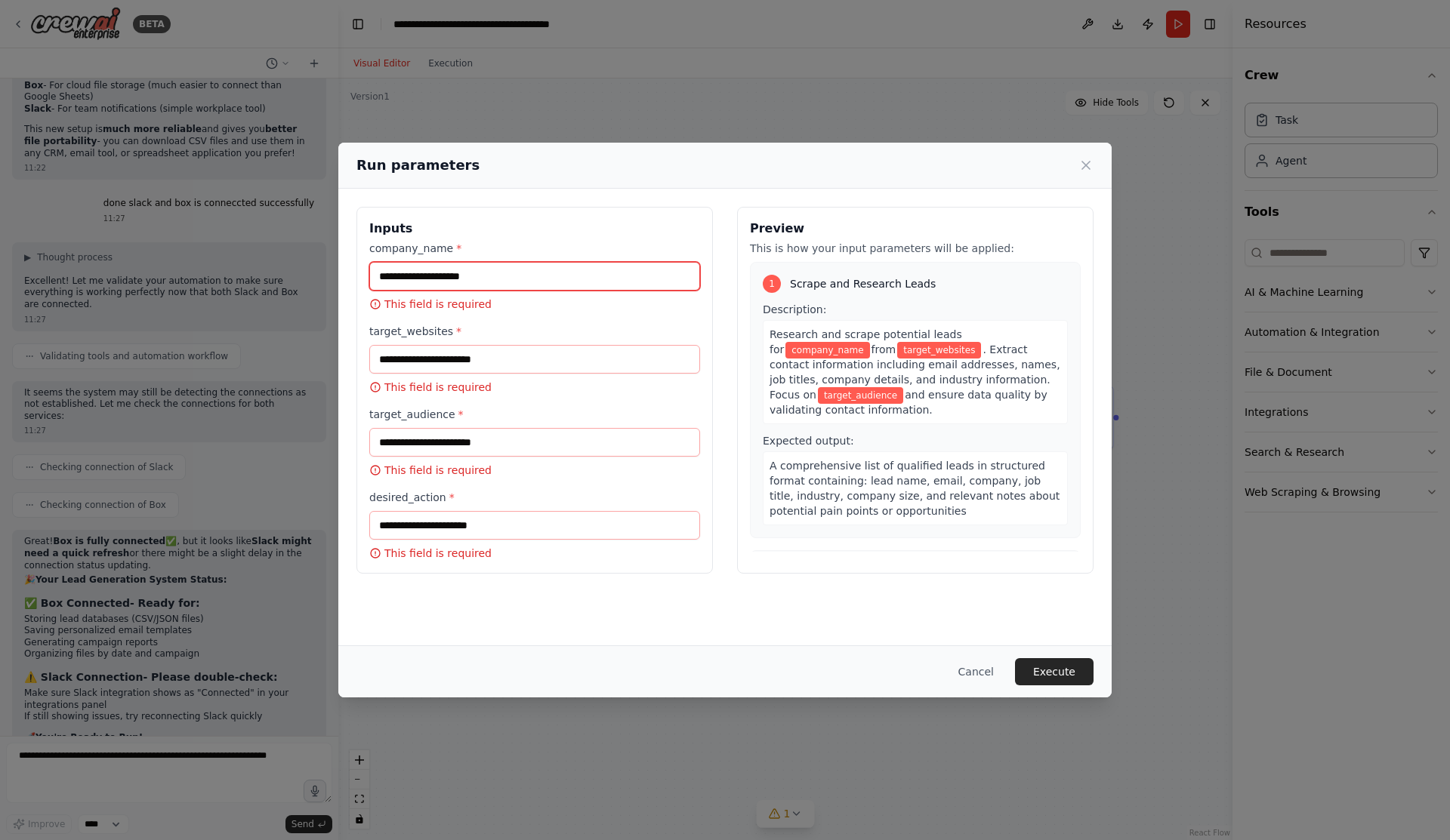
click at [445, 282] on input "company_name *" at bounding box center [534, 276] width 331 height 29
paste input "**********"
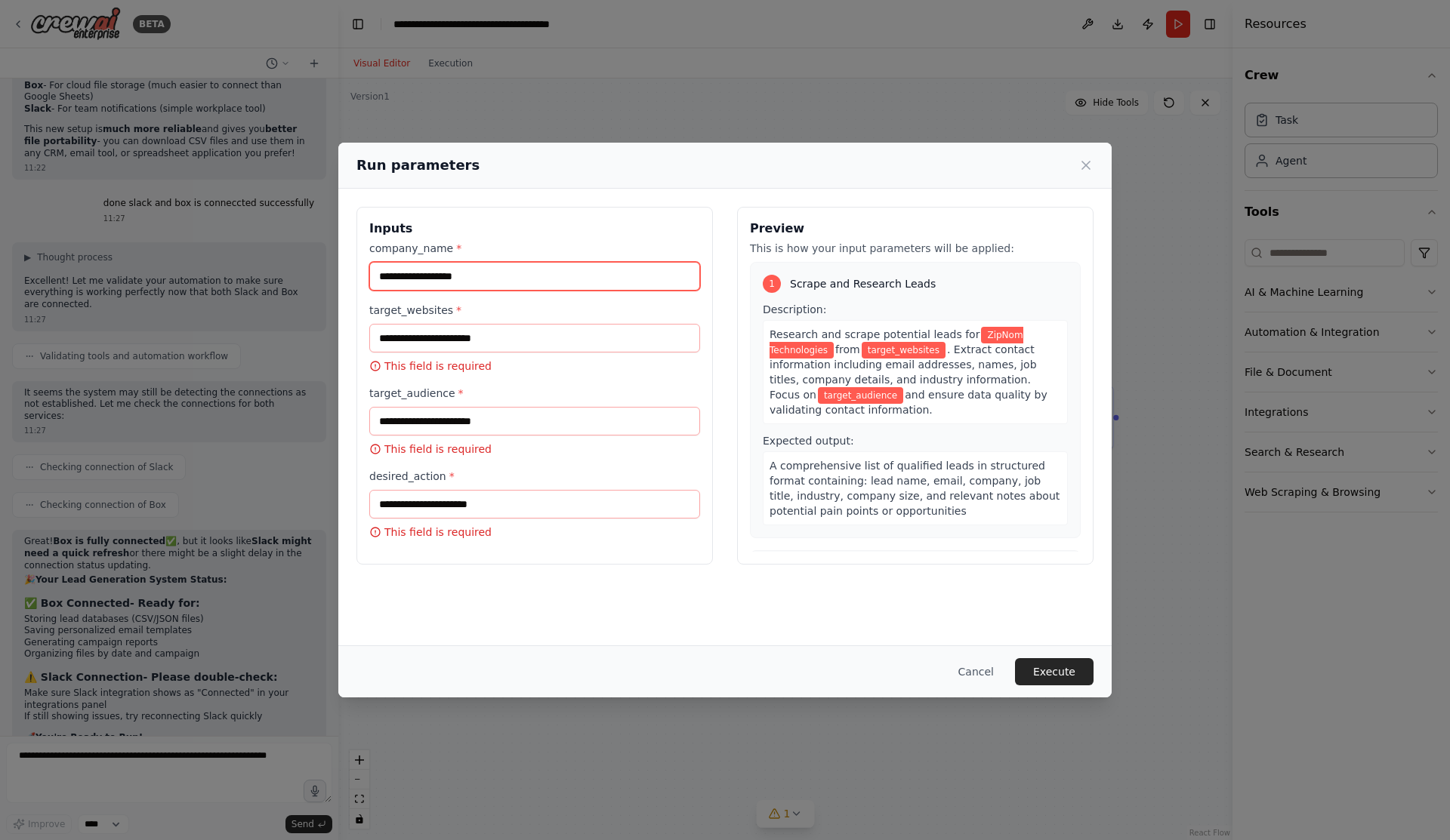
type input "**********"
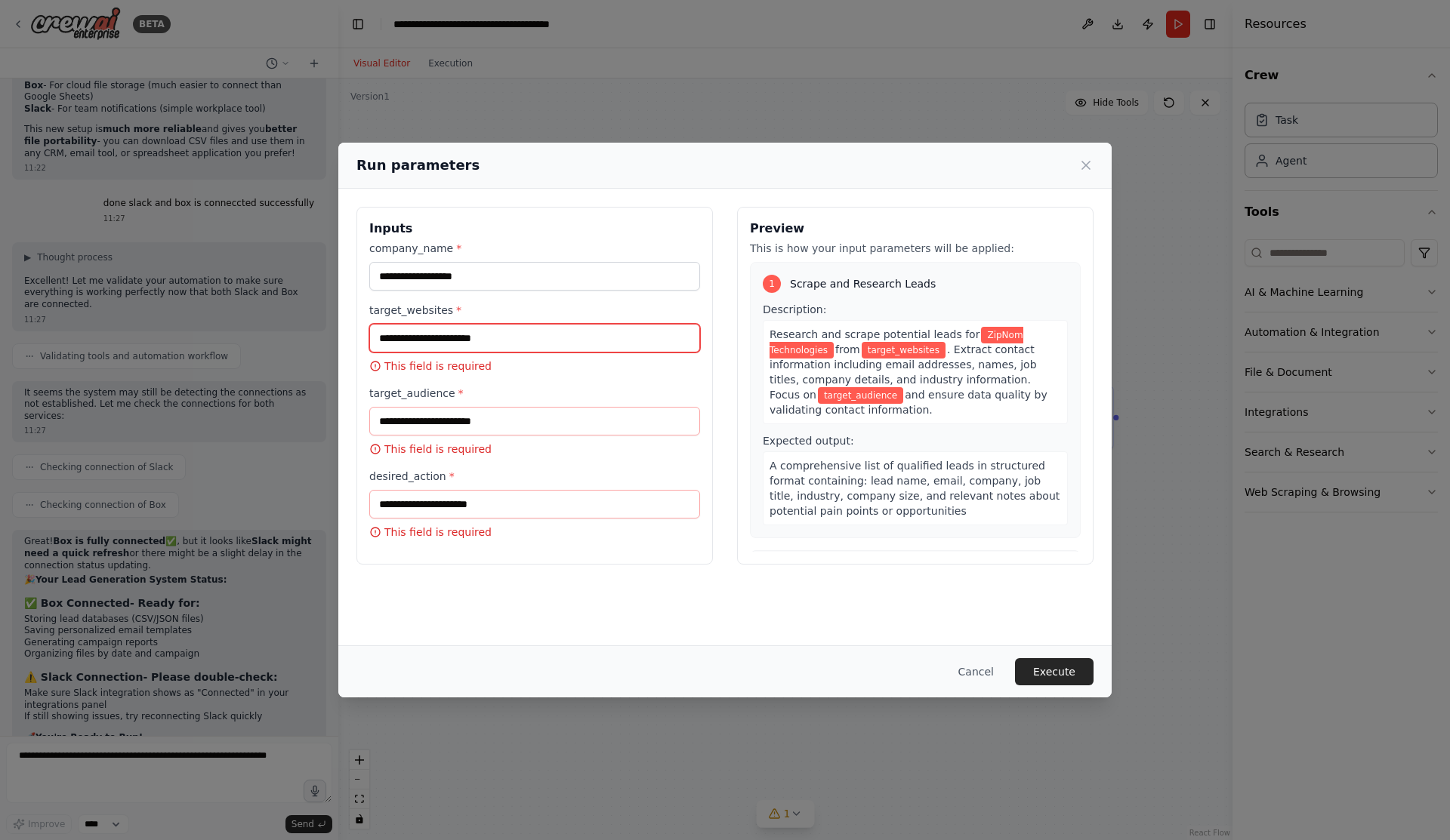
click at [490, 338] on input "target_websites *" at bounding box center [534, 338] width 331 height 29
paste input "**********"
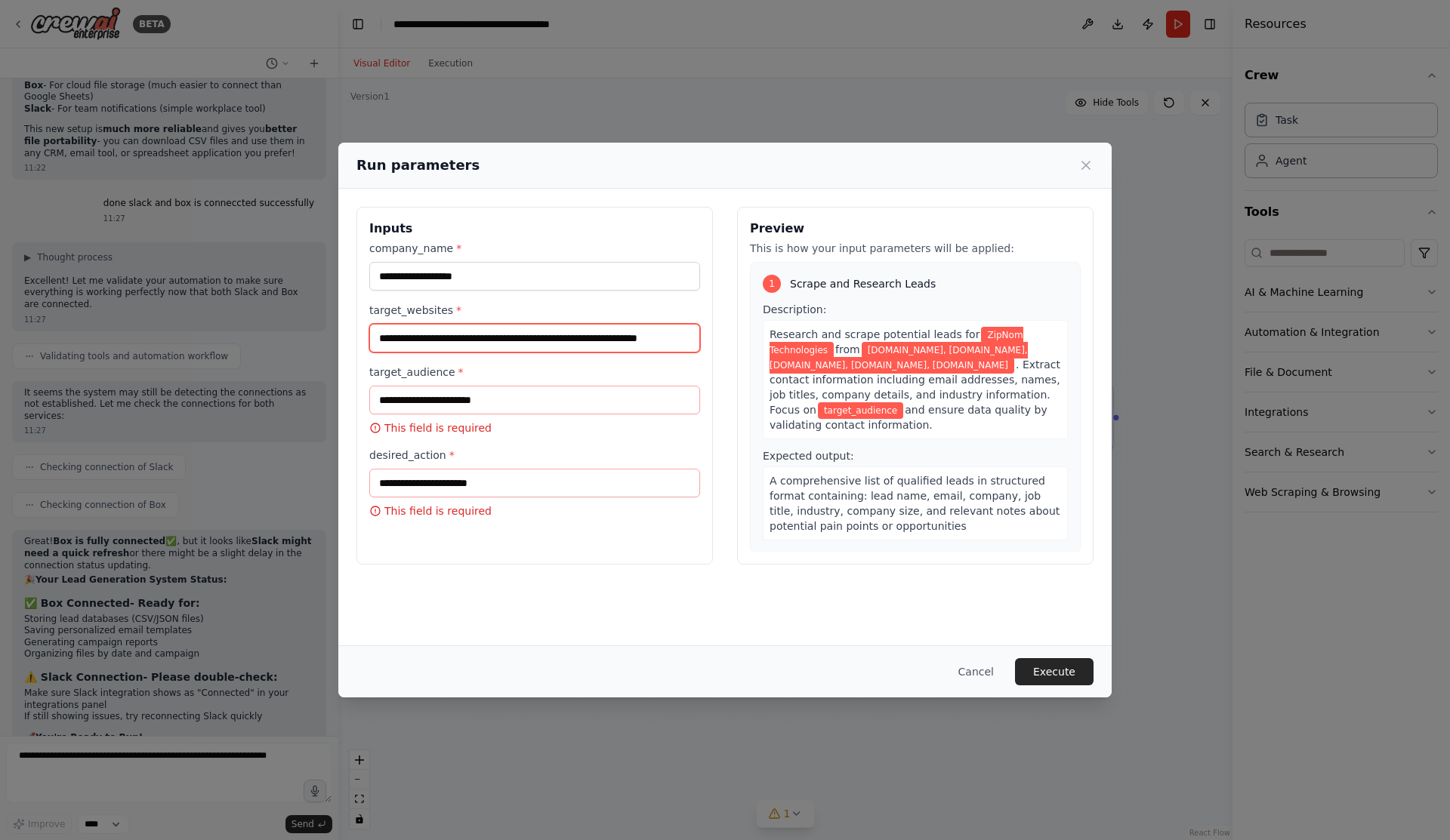
type input "**********"
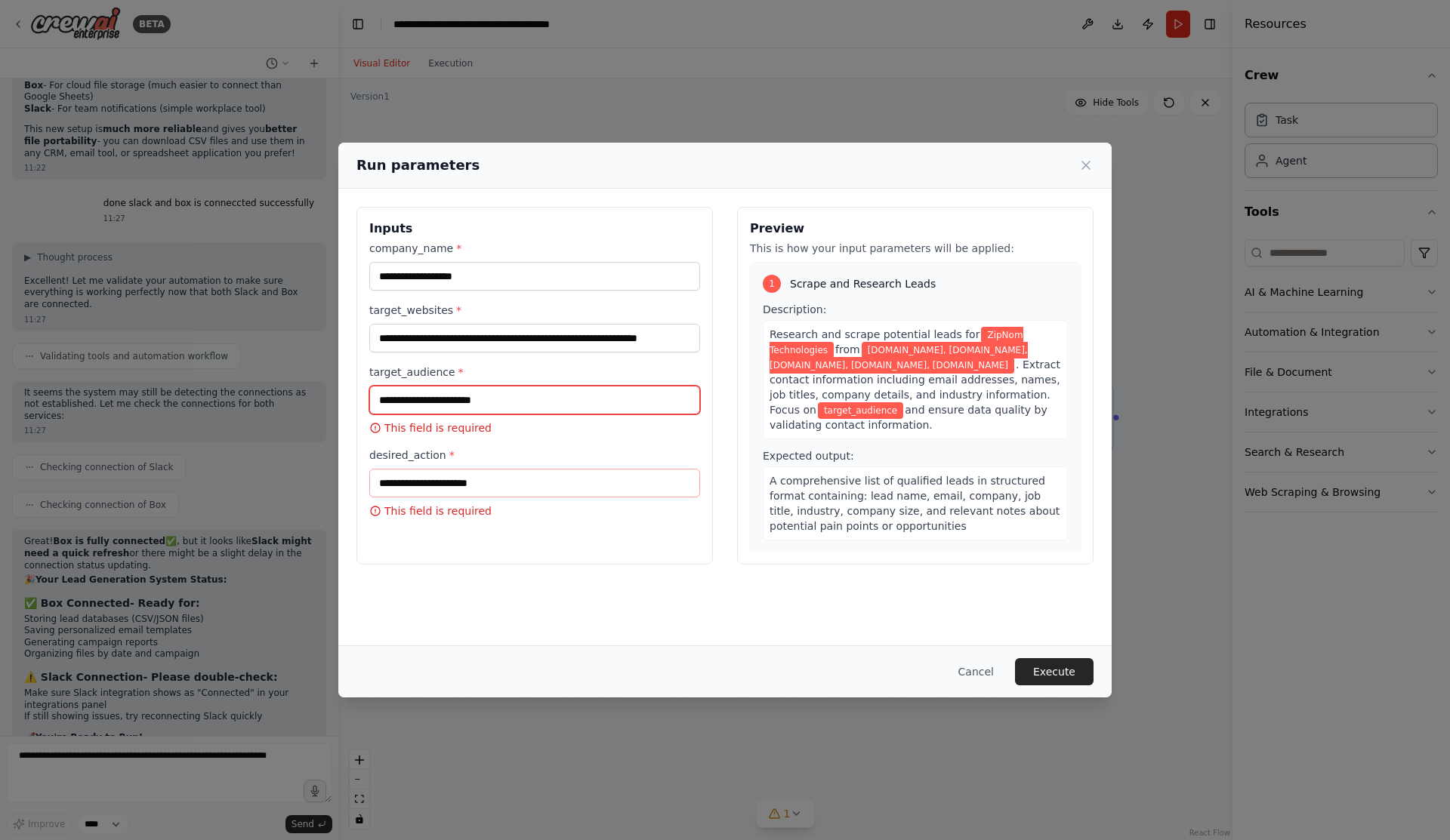
scroll to position [0, 0]
click at [461, 398] on input "target_audience *" at bounding box center [534, 400] width 331 height 29
click at [484, 403] on input "target_audience *" at bounding box center [534, 400] width 331 height 29
paste input "**********"
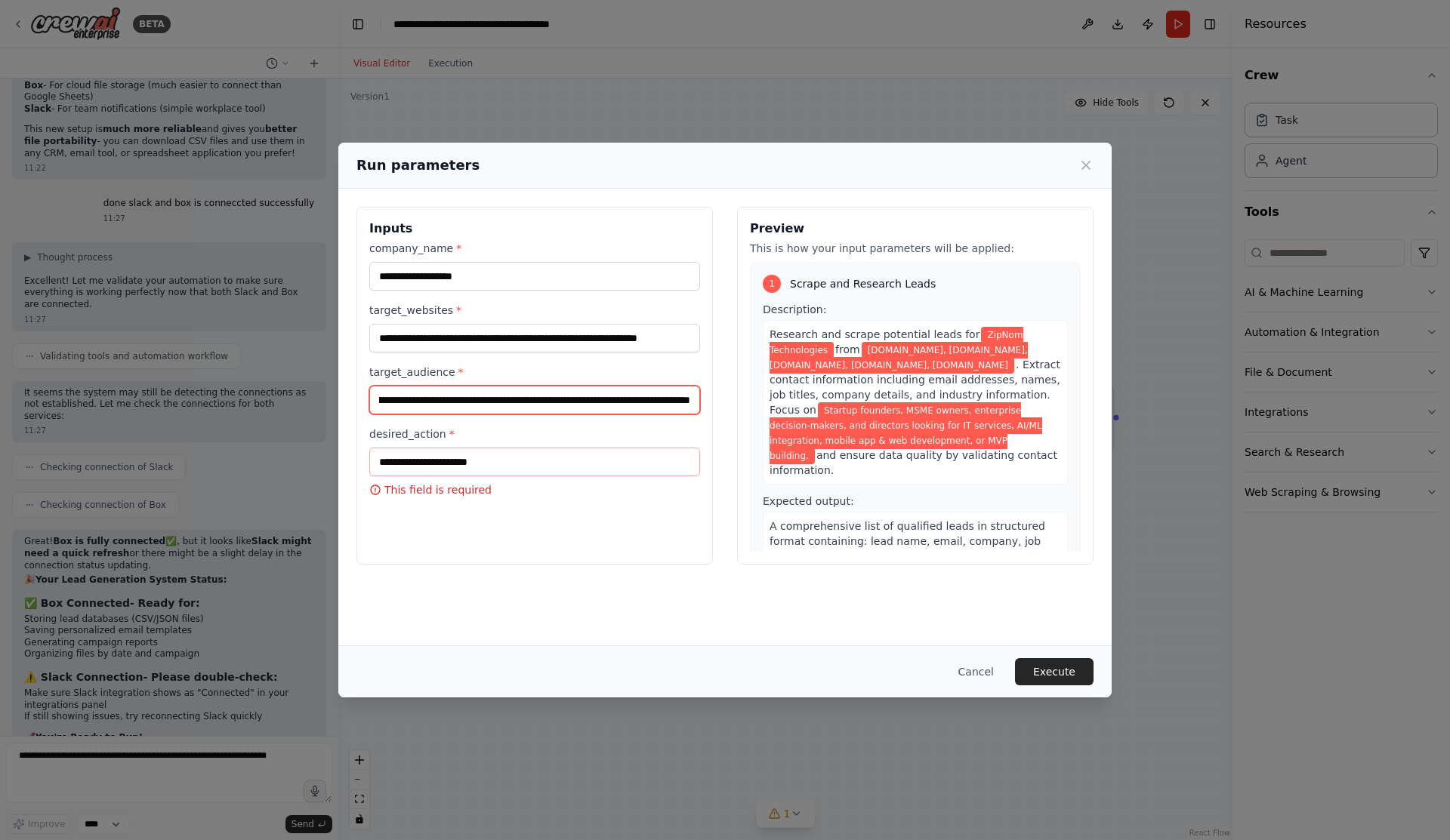
type input "**********"
click at [443, 456] on input "desired_action *" at bounding box center [534, 461] width 331 height 29
click at [664, 456] on input "desired_action *" at bounding box center [534, 461] width 331 height 29
paste input "**********"
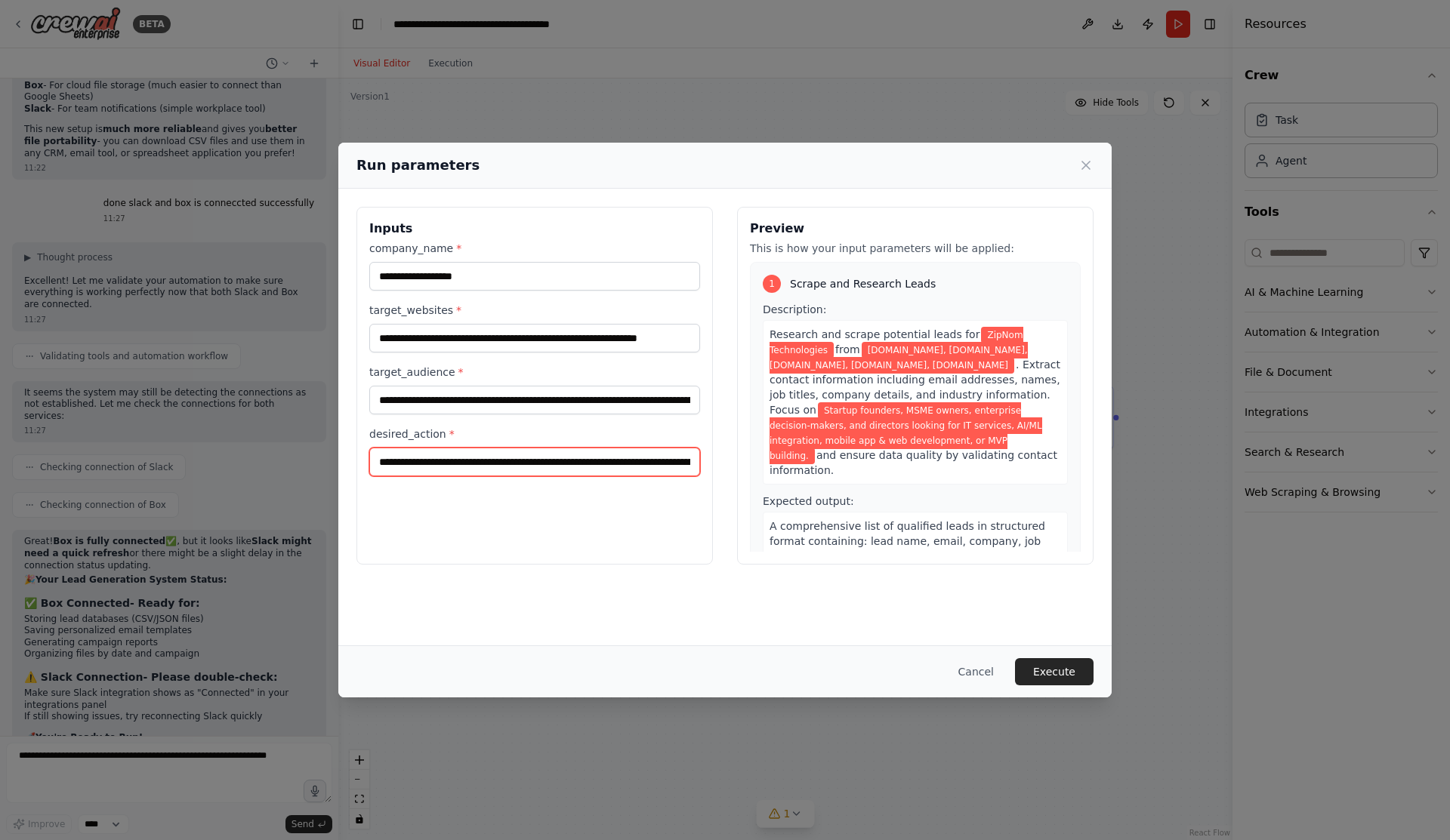
scroll to position [0, 106]
type input "**********"
click at [679, 518] on div "**********" at bounding box center [535, 385] width 357 height 357
click at [1083, 673] on button "Execute" at bounding box center [1054, 672] width 79 height 27
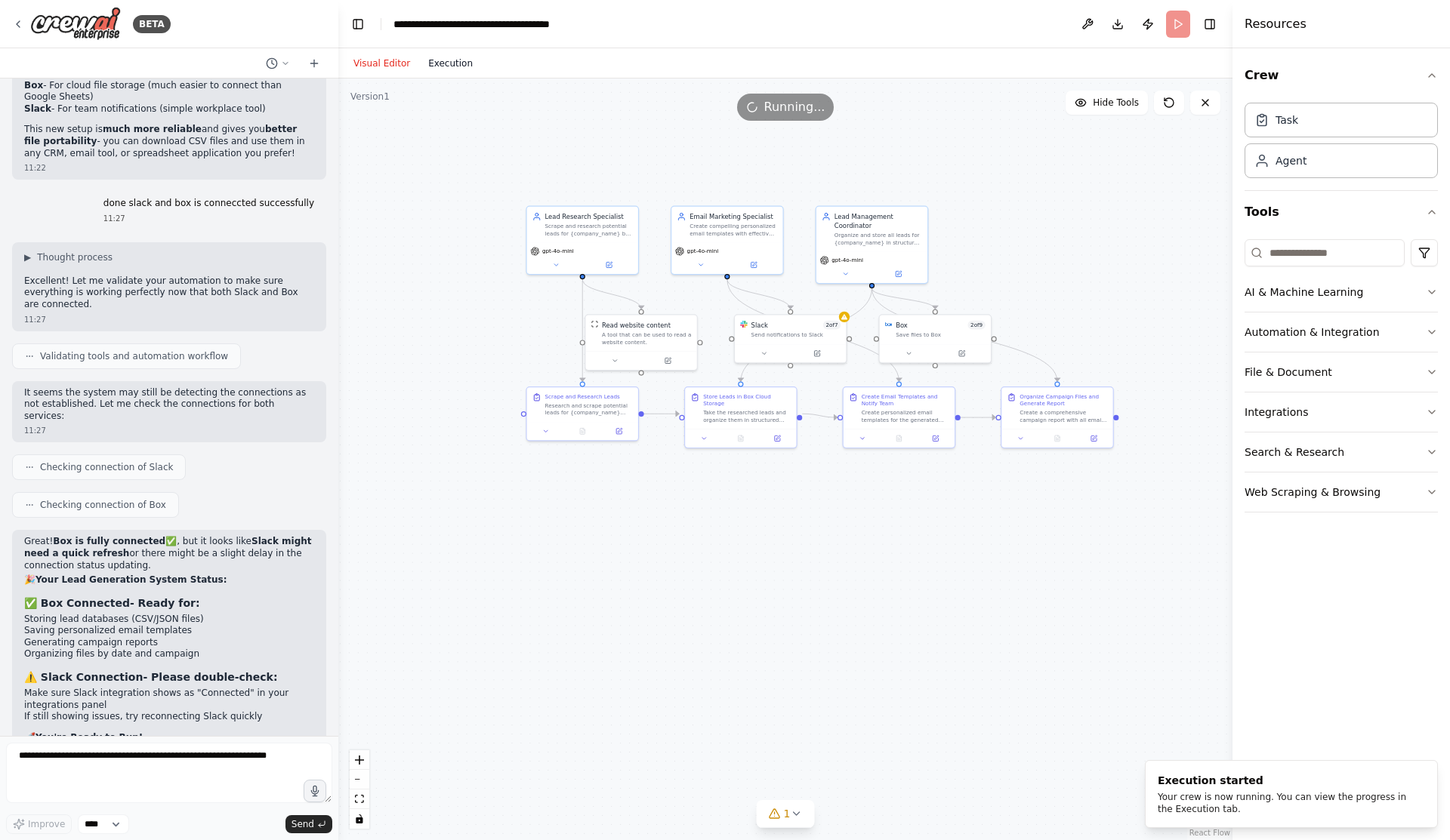
click at [456, 68] on button "Execution" at bounding box center [450, 63] width 63 height 18
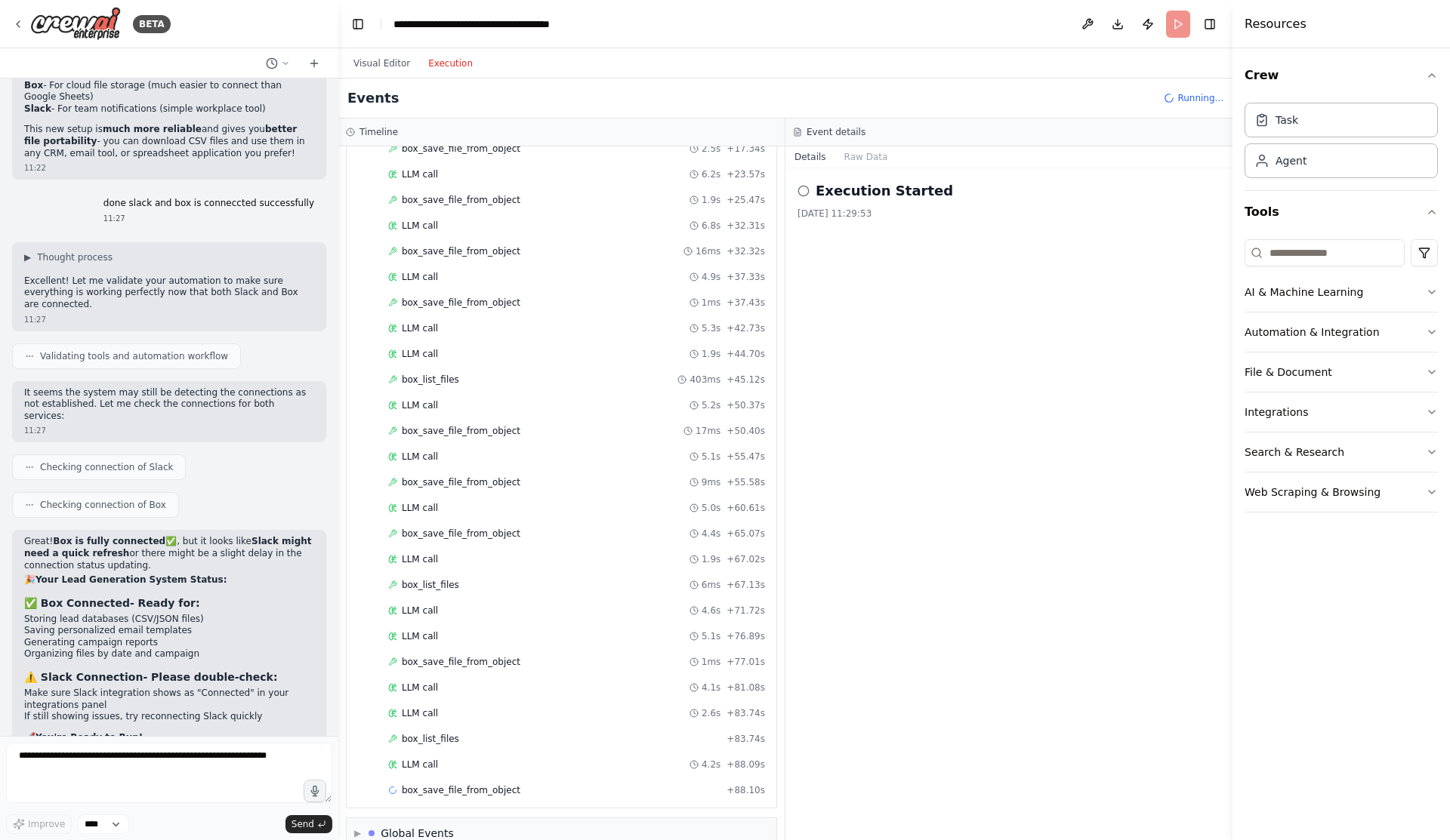
scroll to position [818, 0]
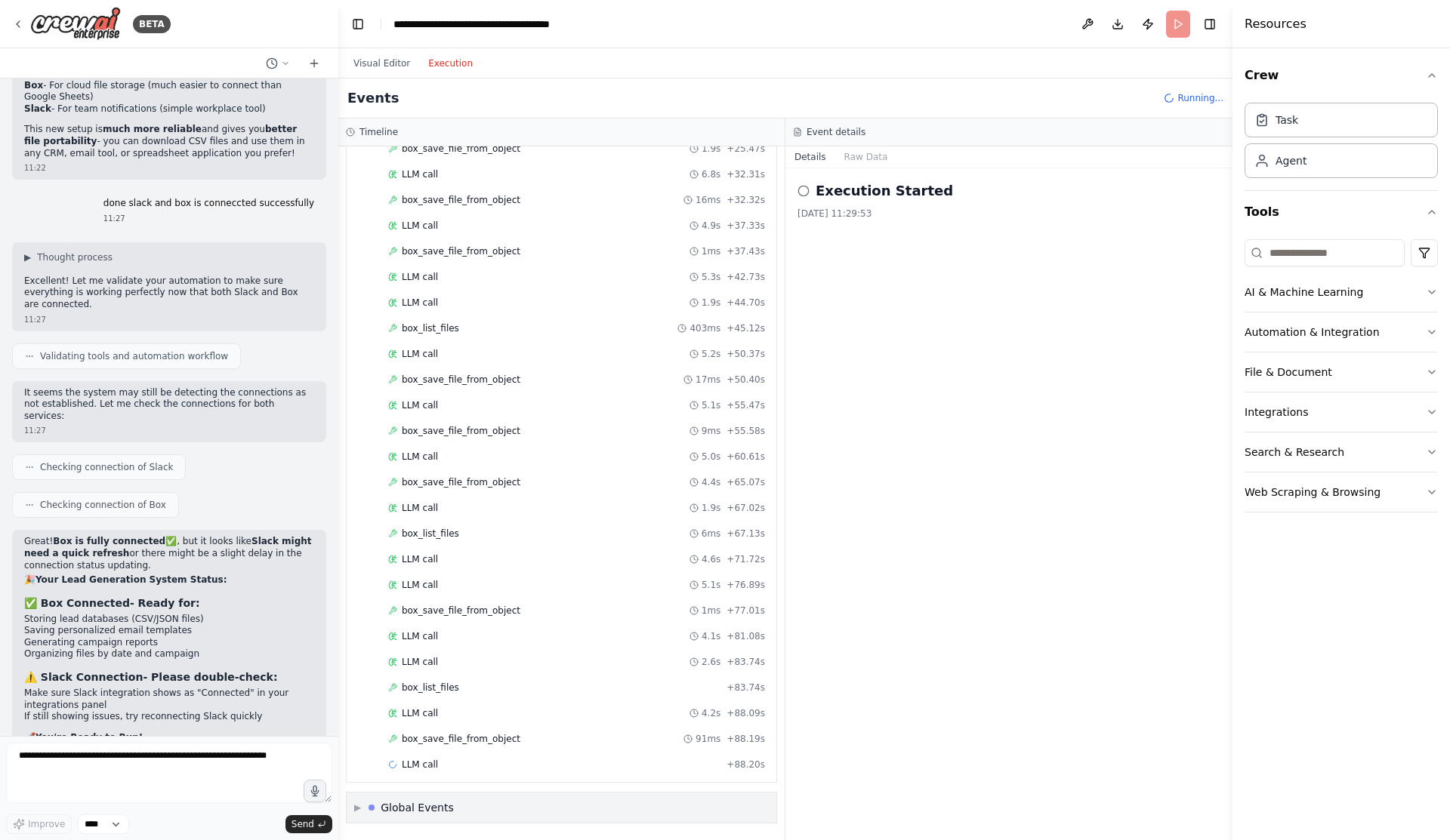
click at [417, 810] on div "Global Events" at bounding box center [417, 807] width 74 height 15
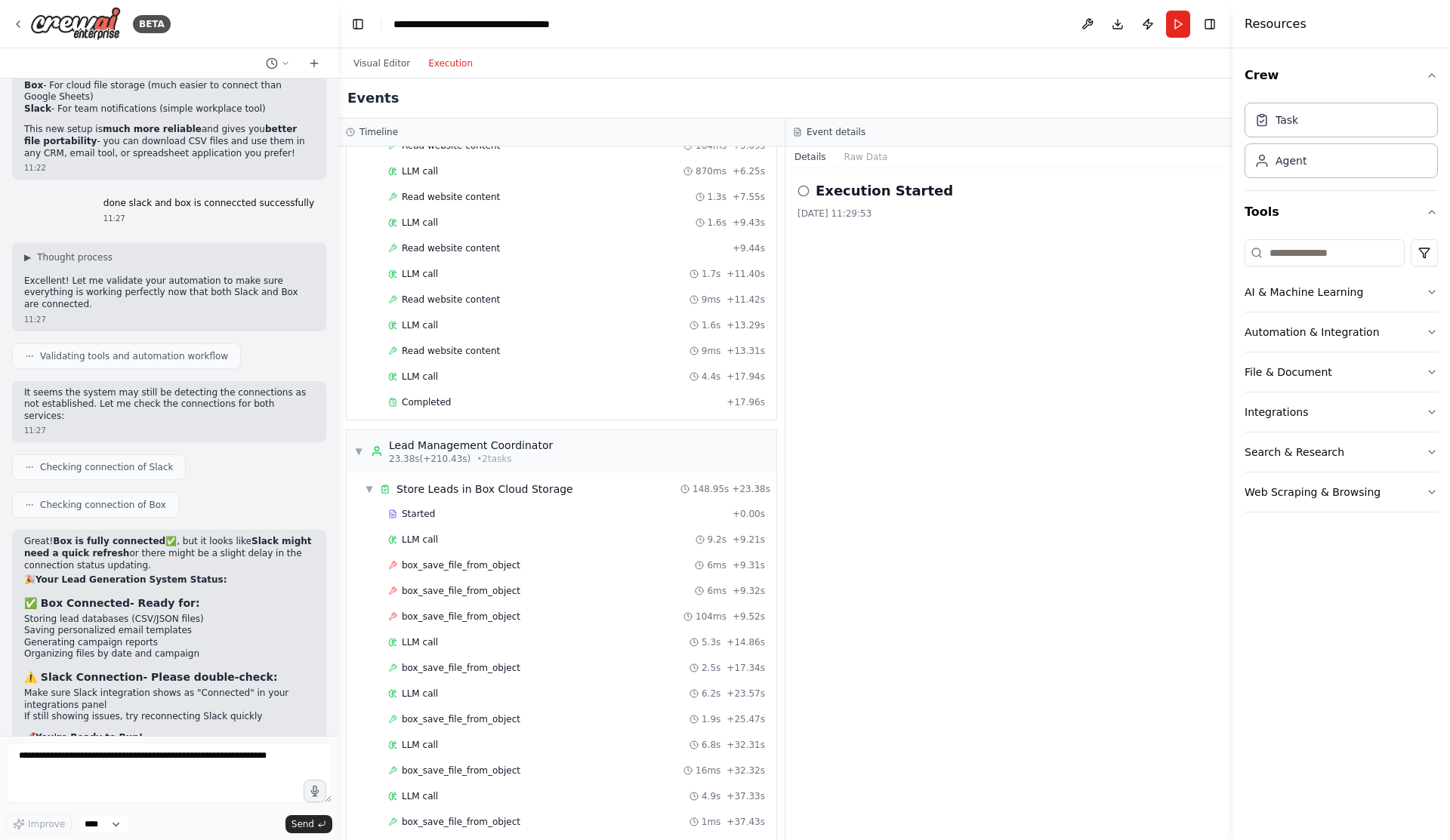
scroll to position [0, 0]
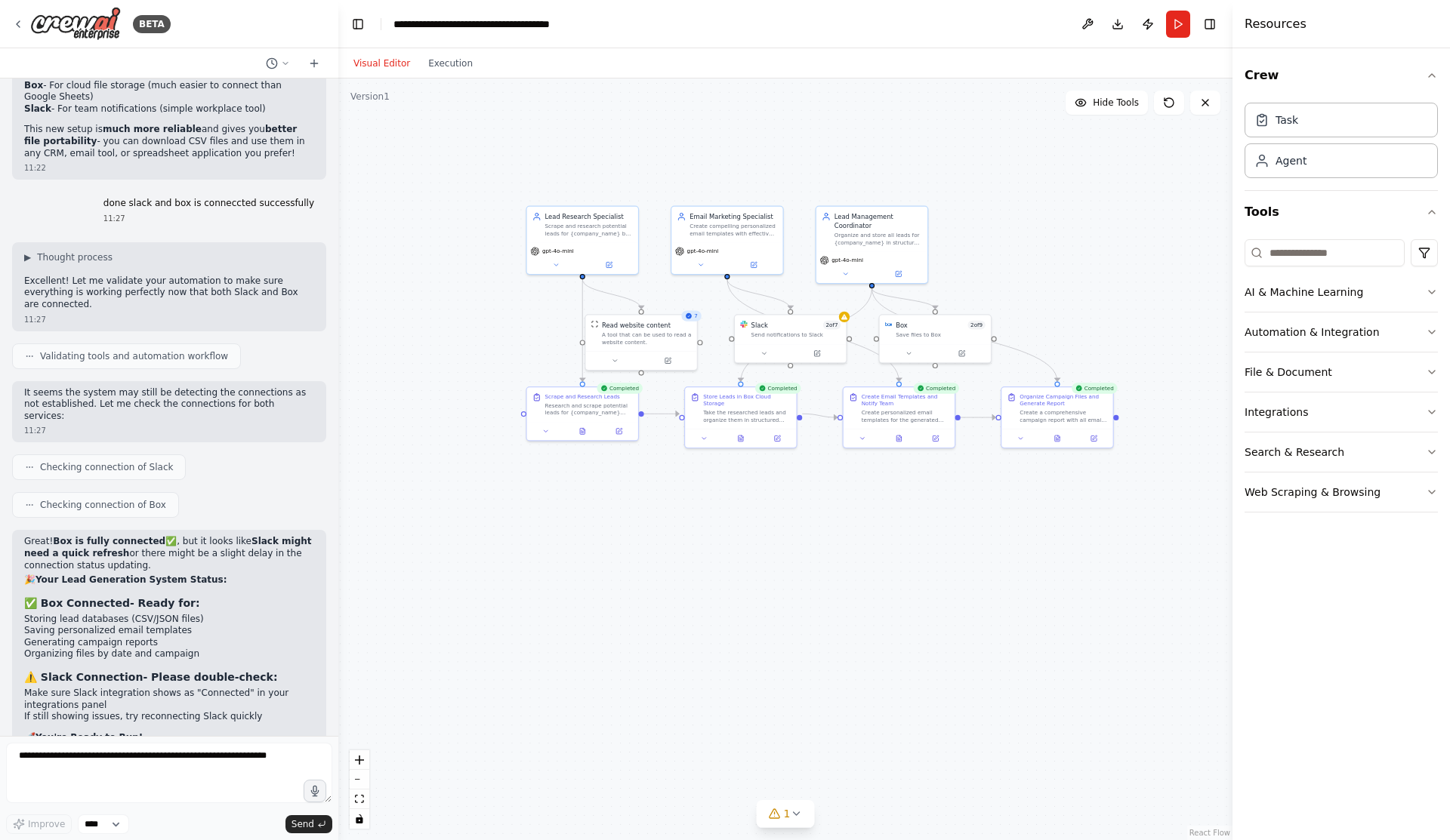
click at [387, 68] on button "Visual Editor" at bounding box center [381, 63] width 74 height 18
click at [558, 269] on div "gpt-4o-mini" at bounding box center [583, 256] width 111 height 31
click at [565, 263] on button at bounding box center [556, 263] width 52 height 11
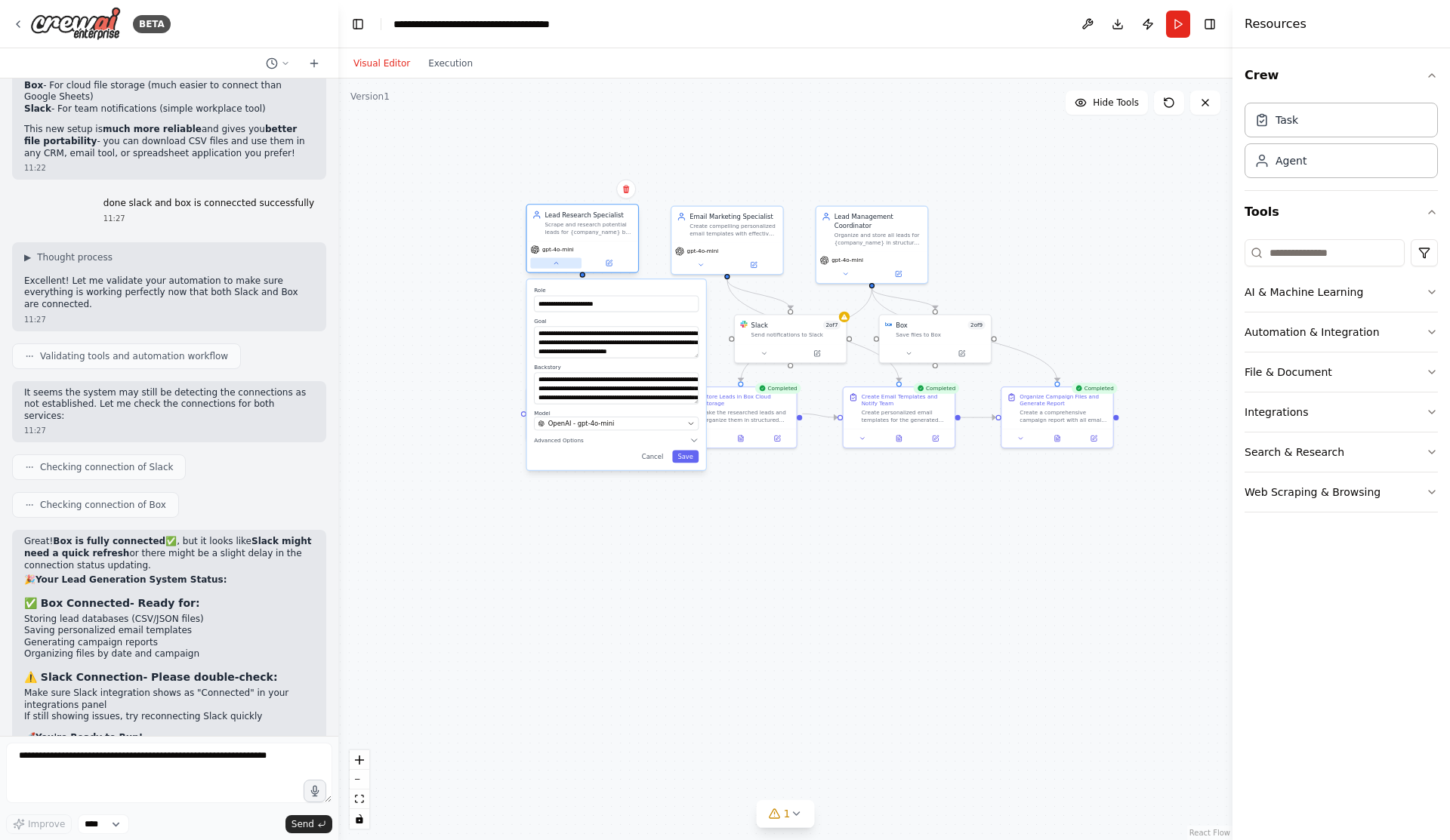
click at [565, 263] on button at bounding box center [556, 263] width 52 height 11
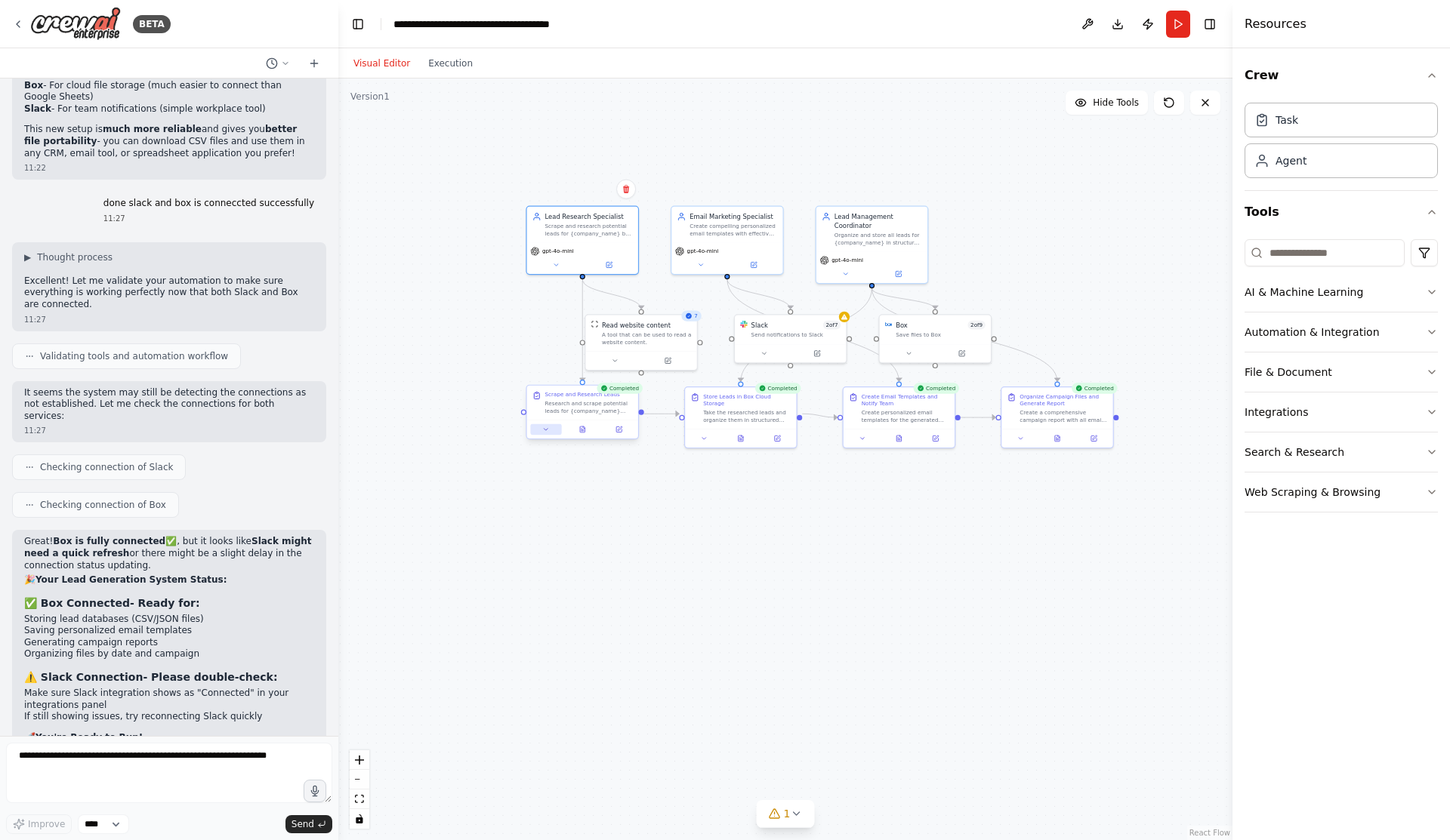
click at [549, 433] on button at bounding box center [546, 429] width 31 height 11
click at [613, 394] on div "Scrape and Research Leads" at bounding box center [582, 394] width 74 height 7
click at [595, 403] on div "Research and scrape potential leads for {company_name} from {target_websites}. …" at bounding box center [588, 407] width 88 height 15
click at [462, 64] on button "Execution" at bounding box center [450, 63] width 63 height 18
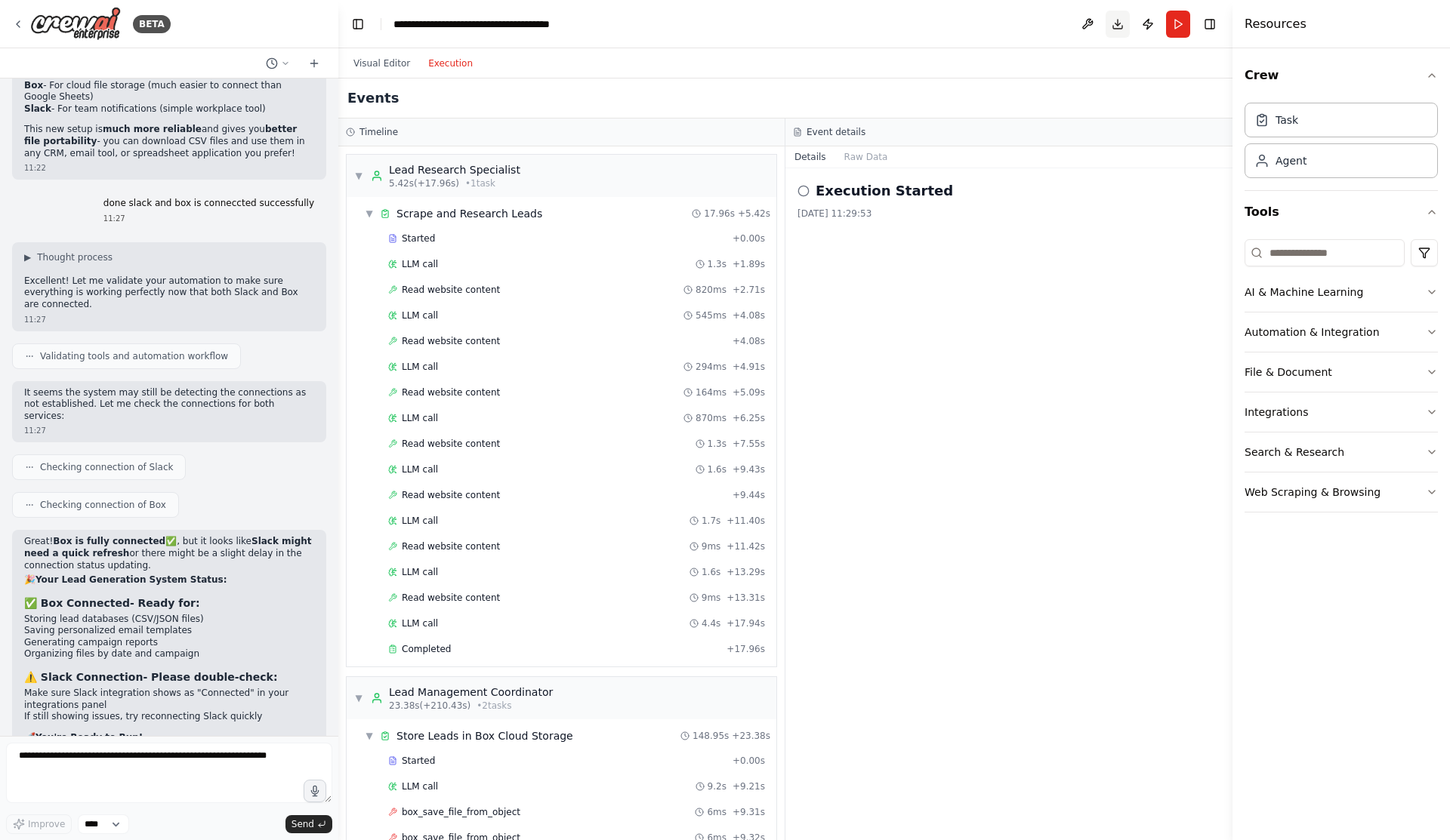
click at [1119, 25] on button "Download" at bounding box center [1118, 24] width 25 height 27
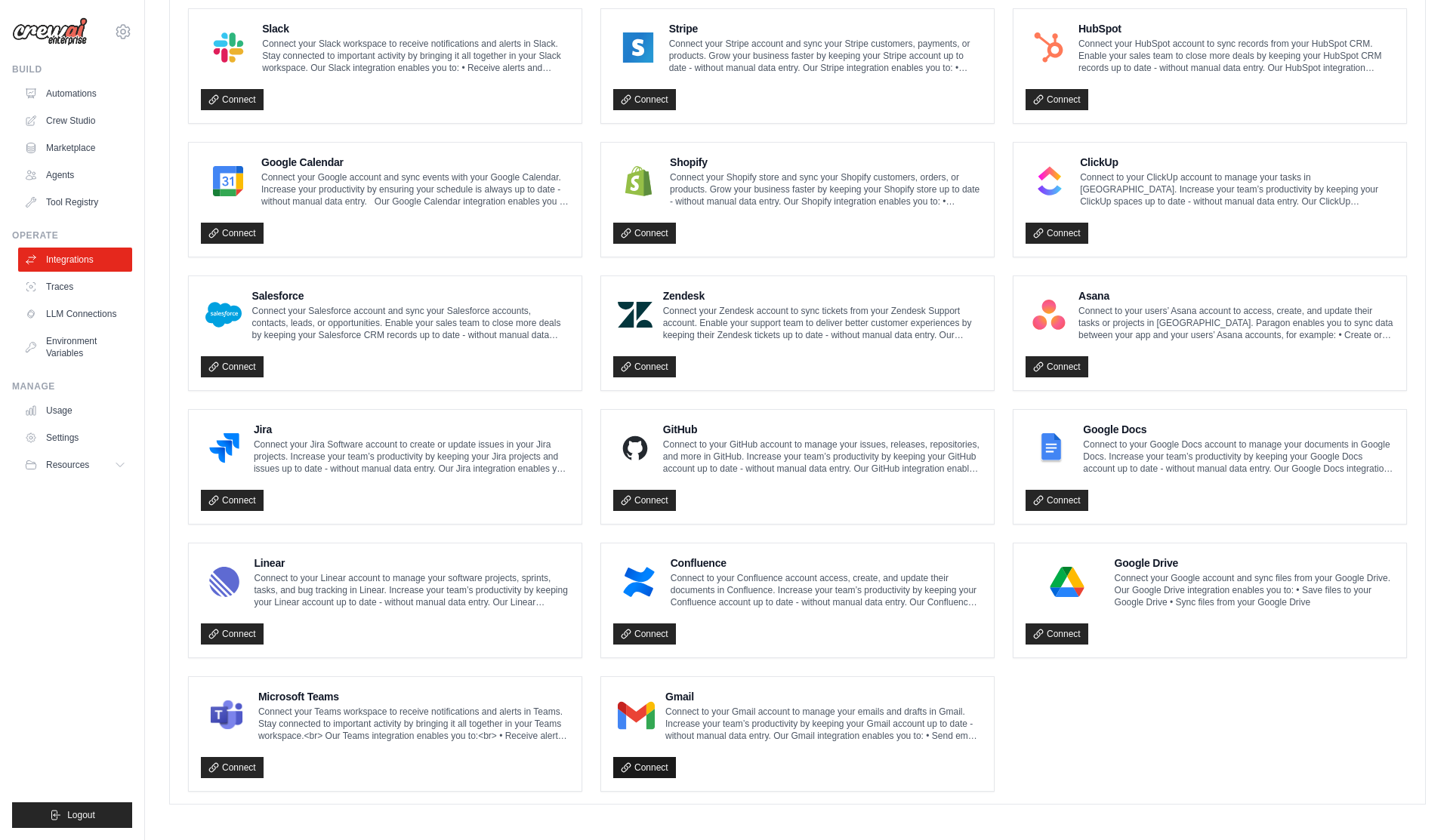
click at [660, 759] on link "Connect" at bounding box center [644, 768] width 63 height 21
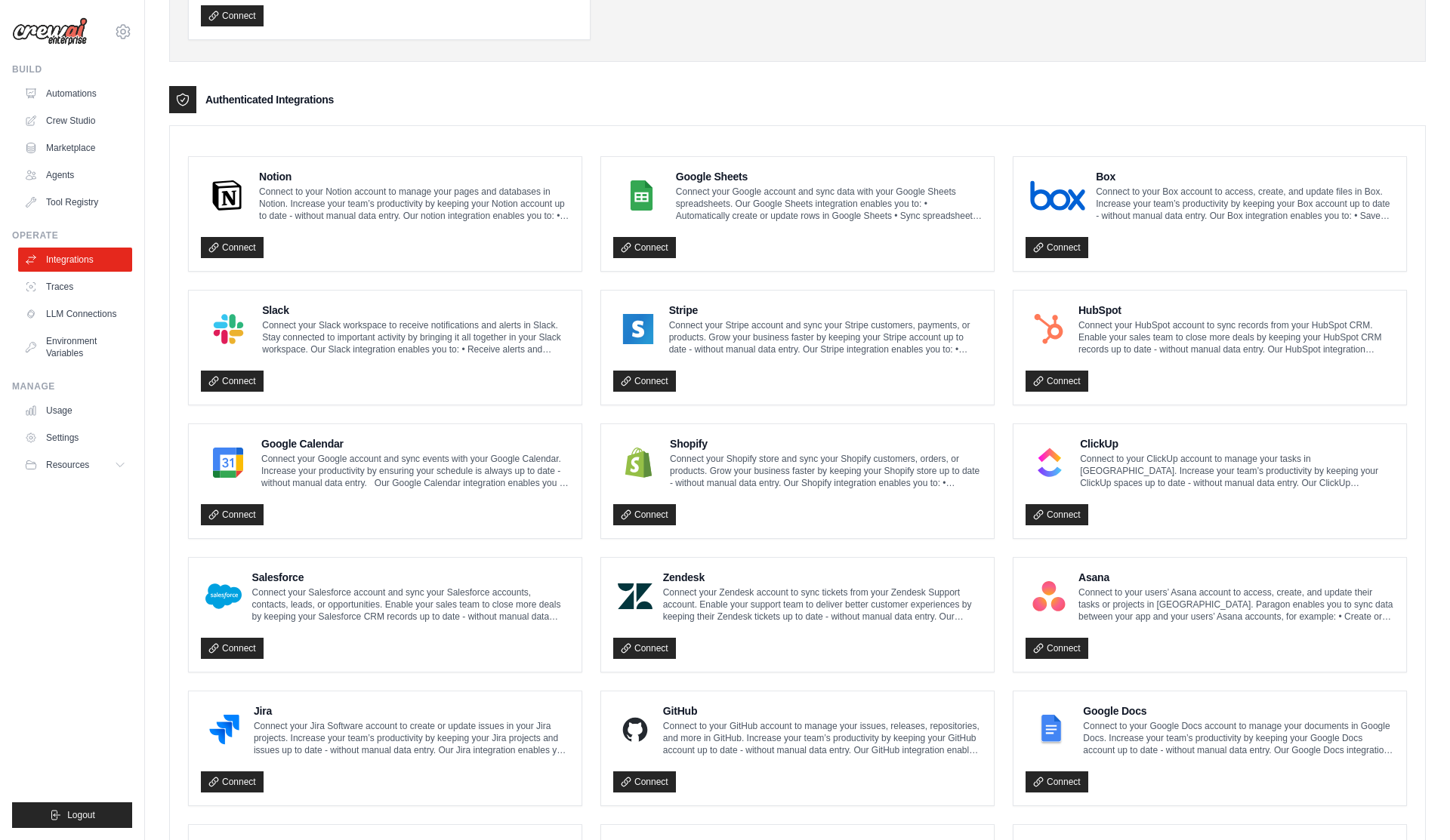
scroll to position [322, 0]
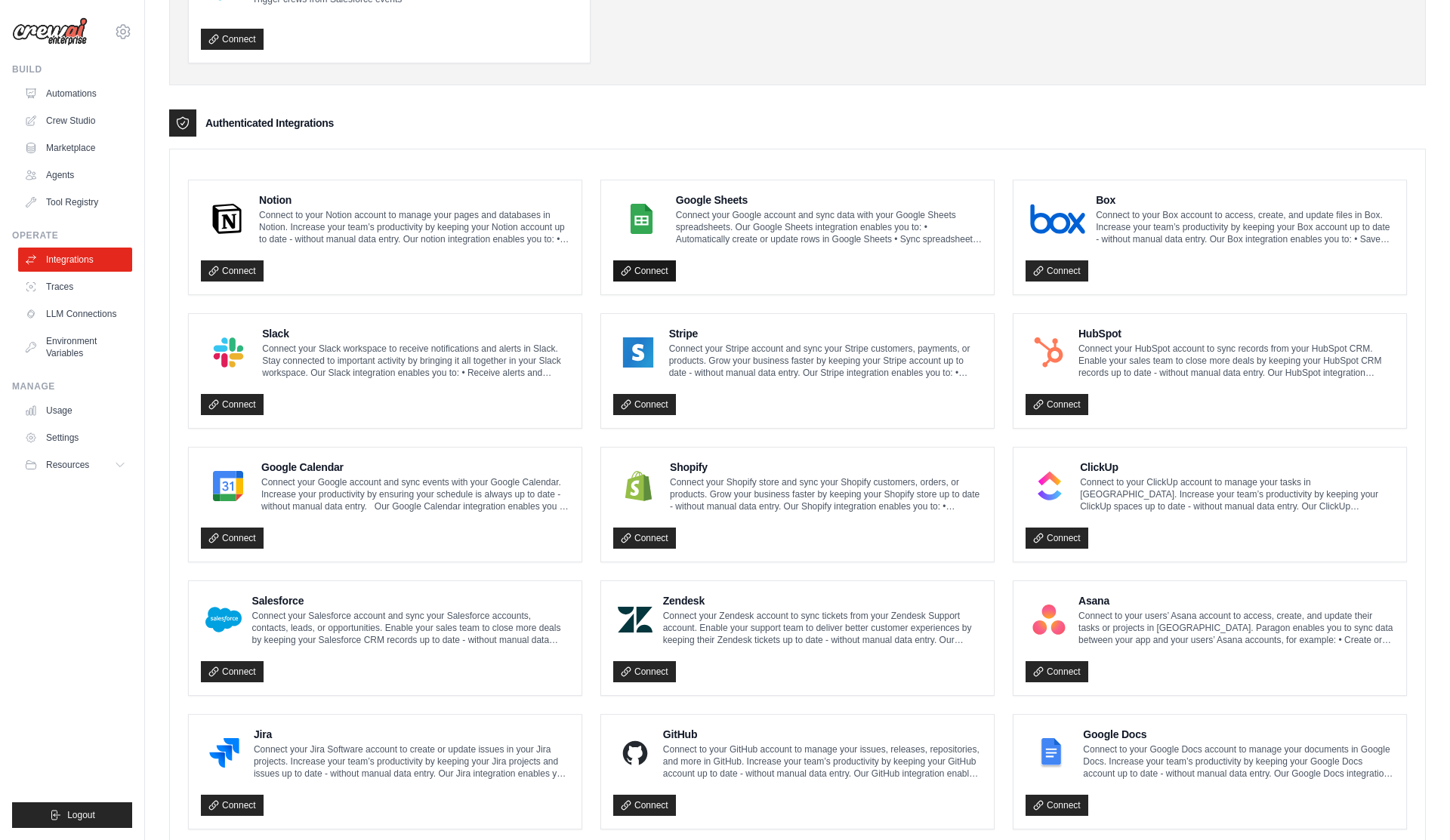
click at [659, 273] on link "Connect" at bounding box center [644, 271] width 63 height 21
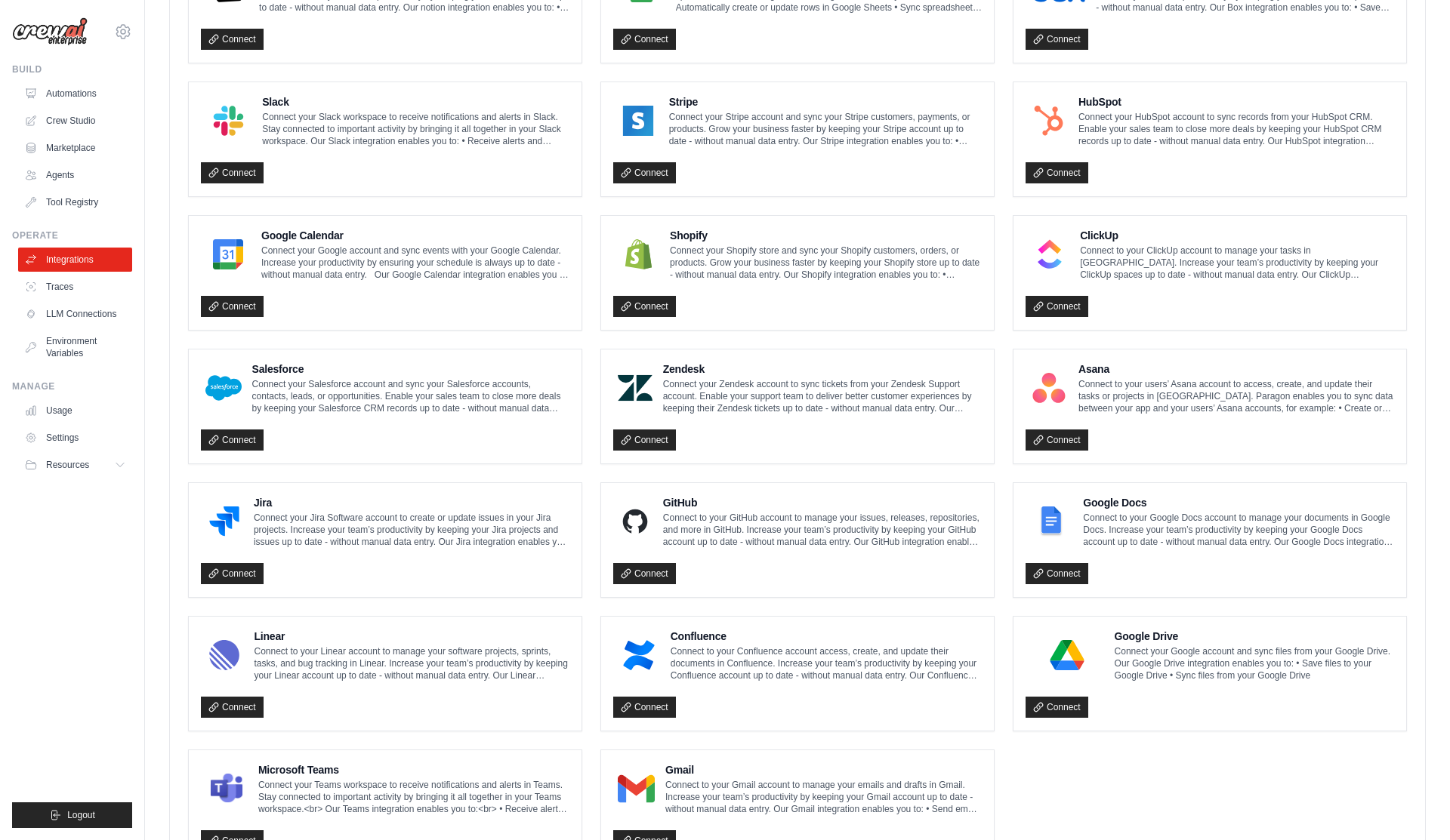
scroll to position [627, 0]
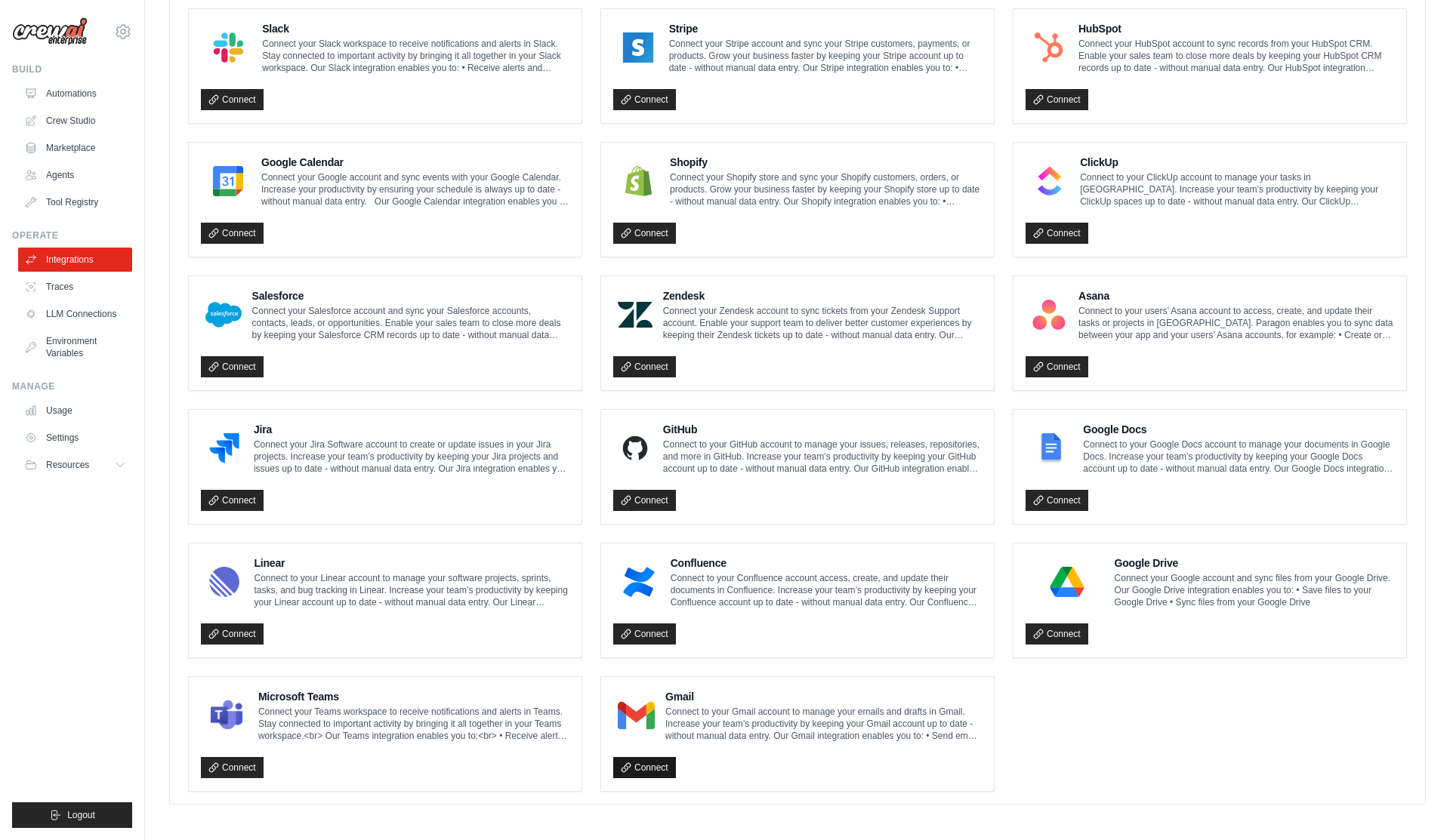
click at [628, 769] on icon at bounding box center [626, 767] width 11 height 11
click at [642, 765] on link "Connect" at bounding box center [644, 768] width 63 height 21
click at [641, 729] on div at bounding box center [636, 716] width 46 height 39
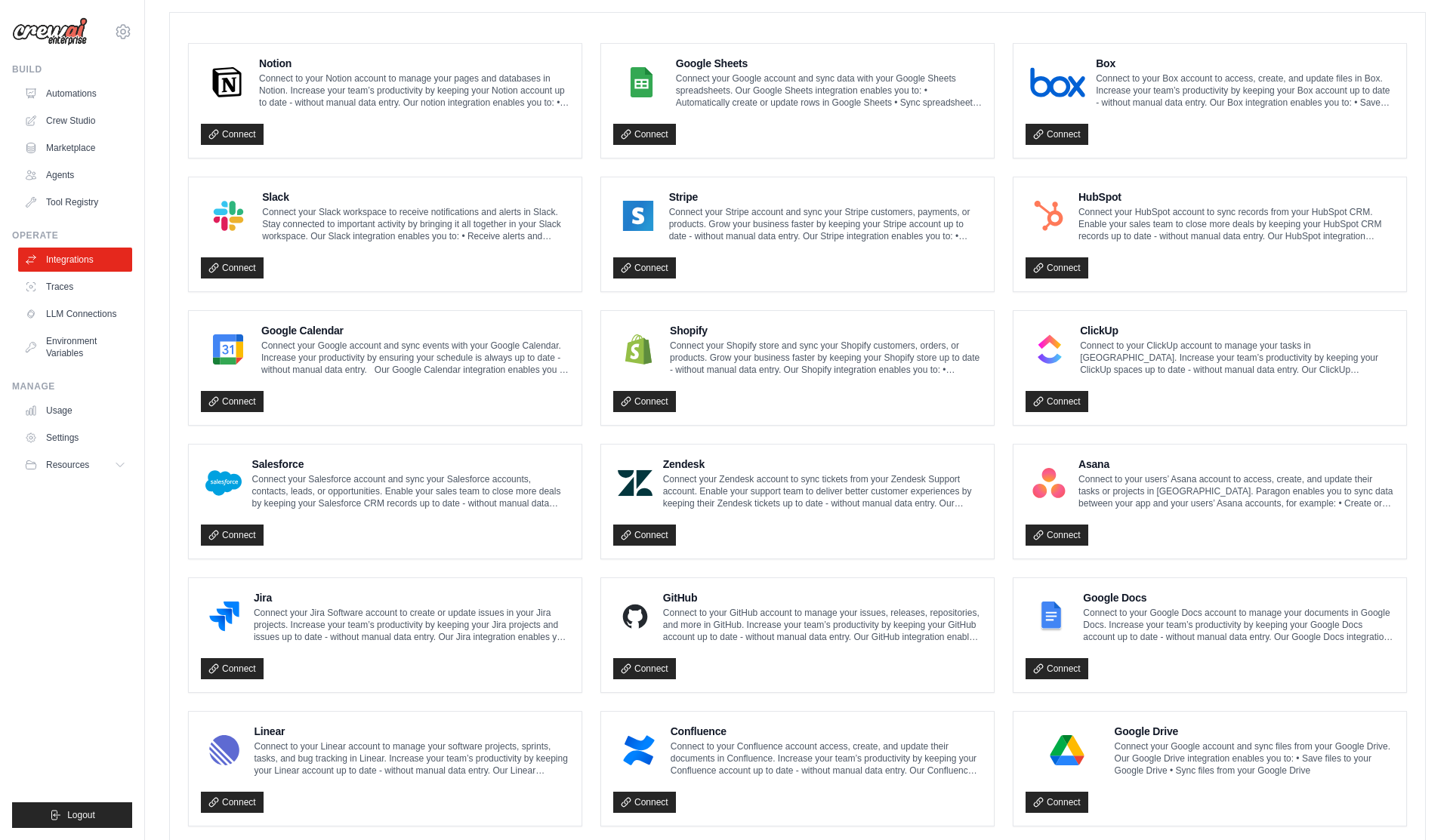
scroll to position [0, 0]
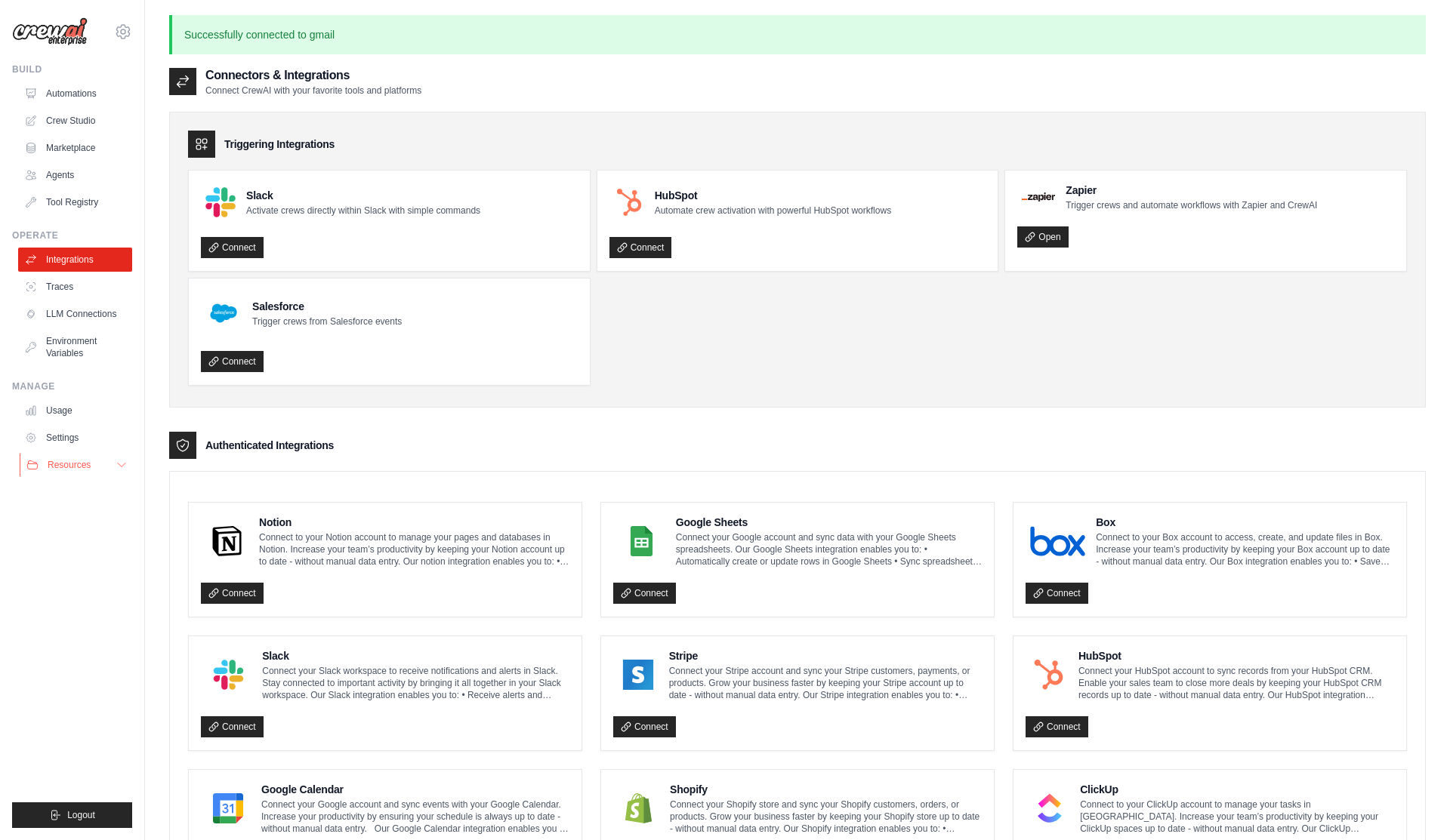
click at [90, 467] on span "Resources" at bounding box center [69, 465] width 43 height 12
click at [89, 495] on span "Documentation" at bounding box center [84, 491] width 61 height 12
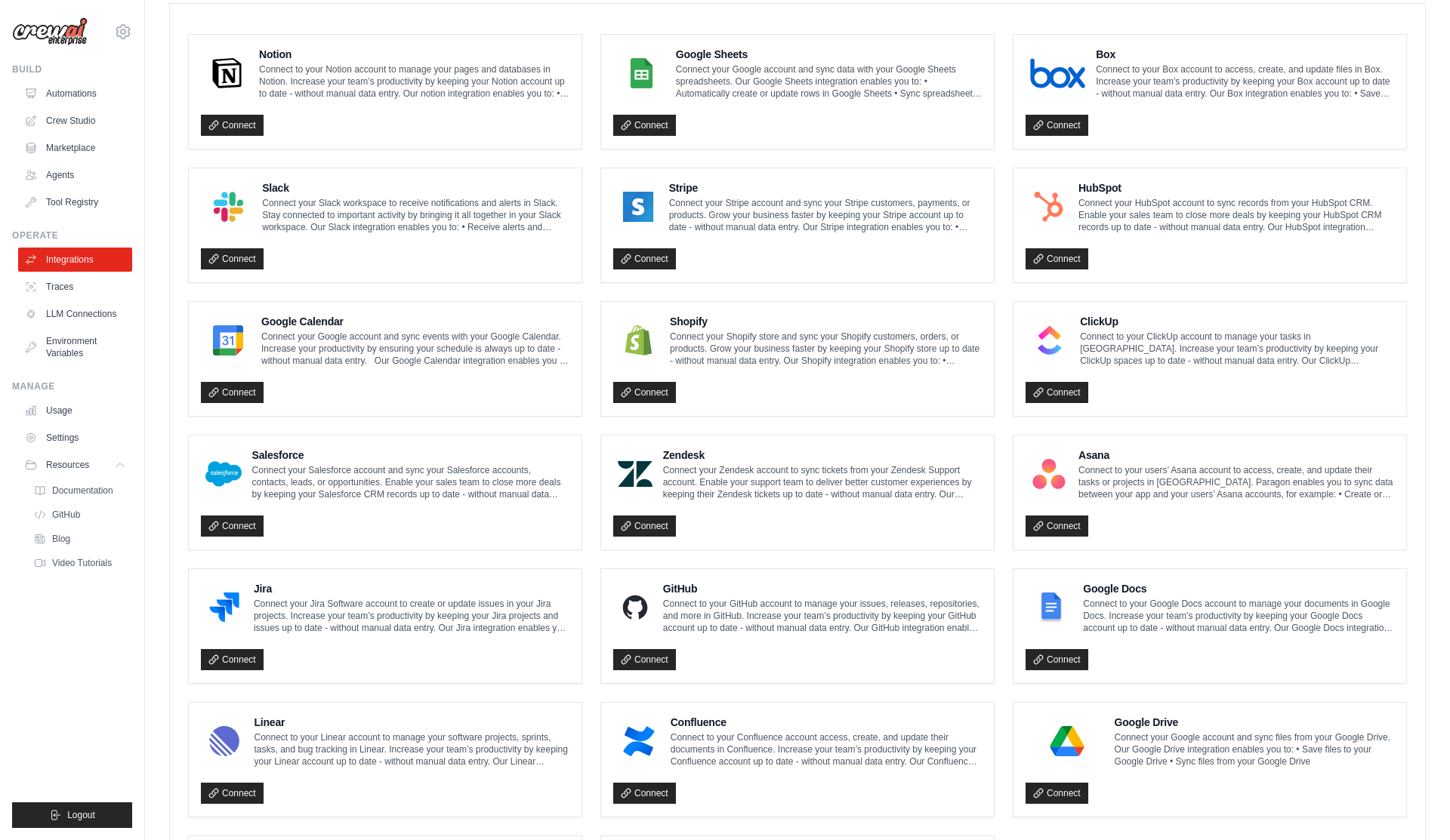
scroll to position [627, 0]
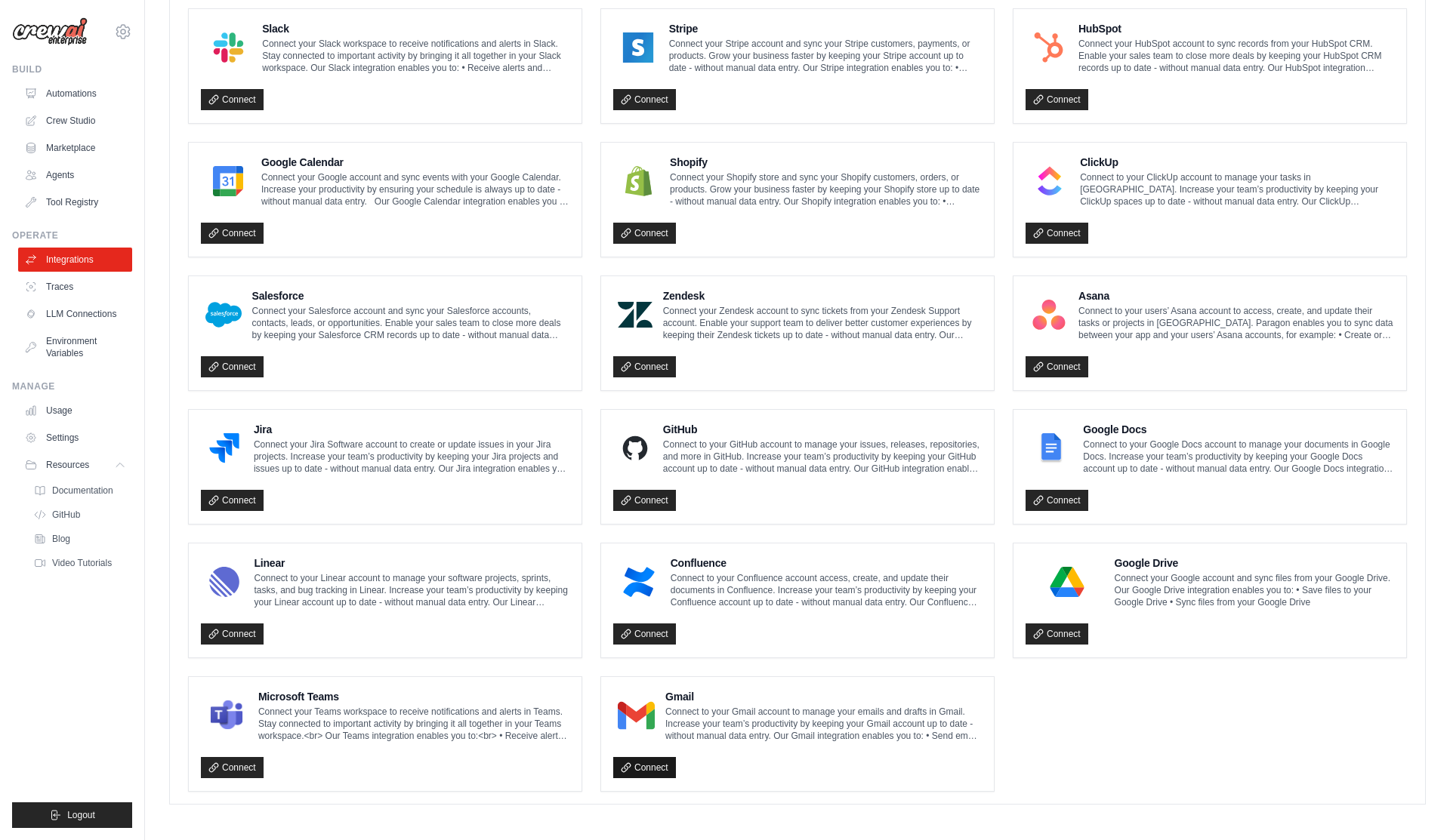
click at [647, 770] on link "Connect" at bounding box center [644, 768] width 63 height 21
click at [648, 766] on link "Connect" at bounding box center [644, 768] width 63 height 21
click at [76, 470] on span "Resources" at bounding box center [69, 465] width 43 height 12
click at [78, 563] on span "Video Tutorials" at bounding box center [83, 563] width 60 height 12
click at [651, 767] on link "Connect" at bounding box center [644, 768] width 63 height 21
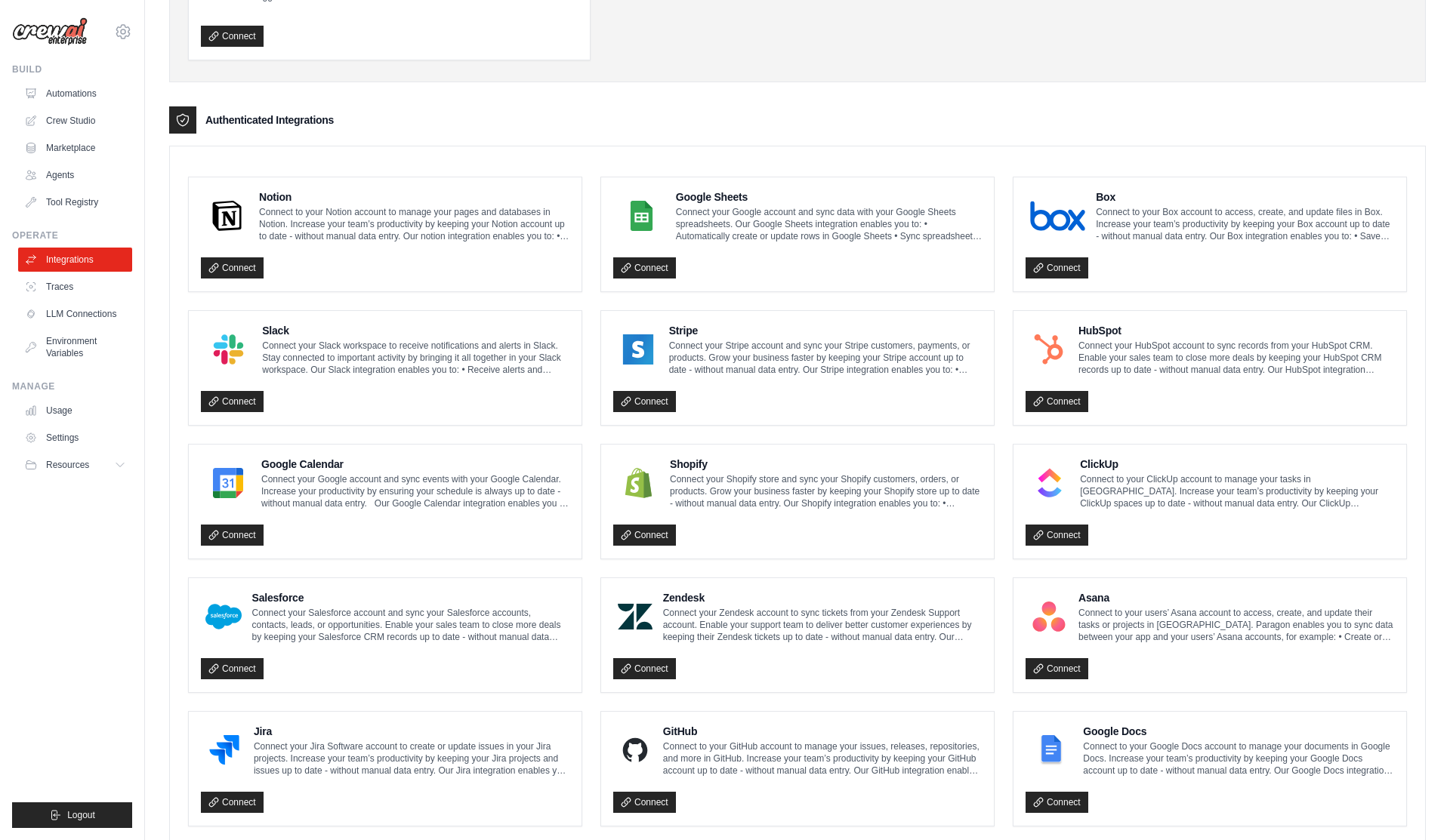
scroll to position [442, 0]
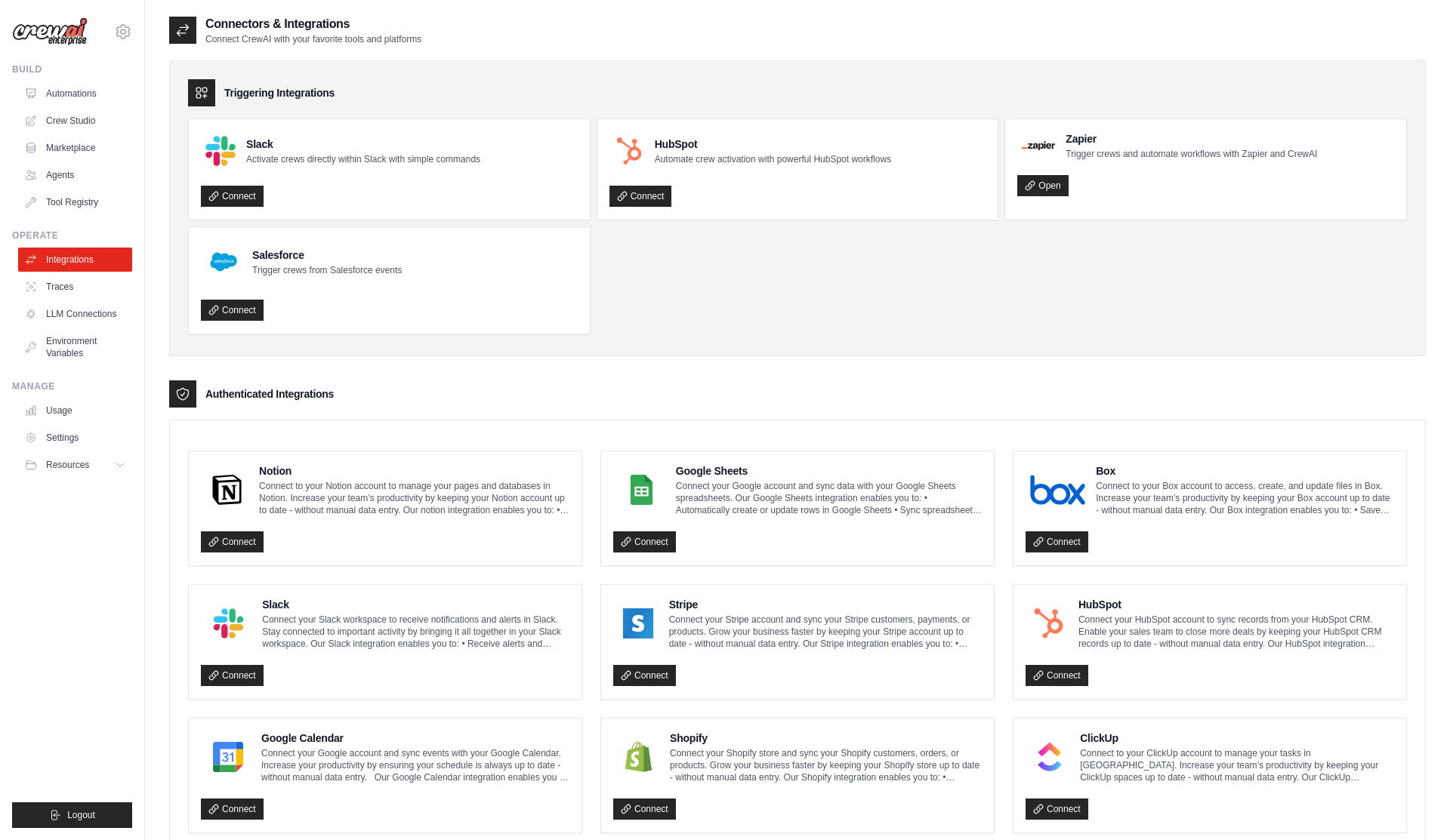
scroll to position [576, 0]
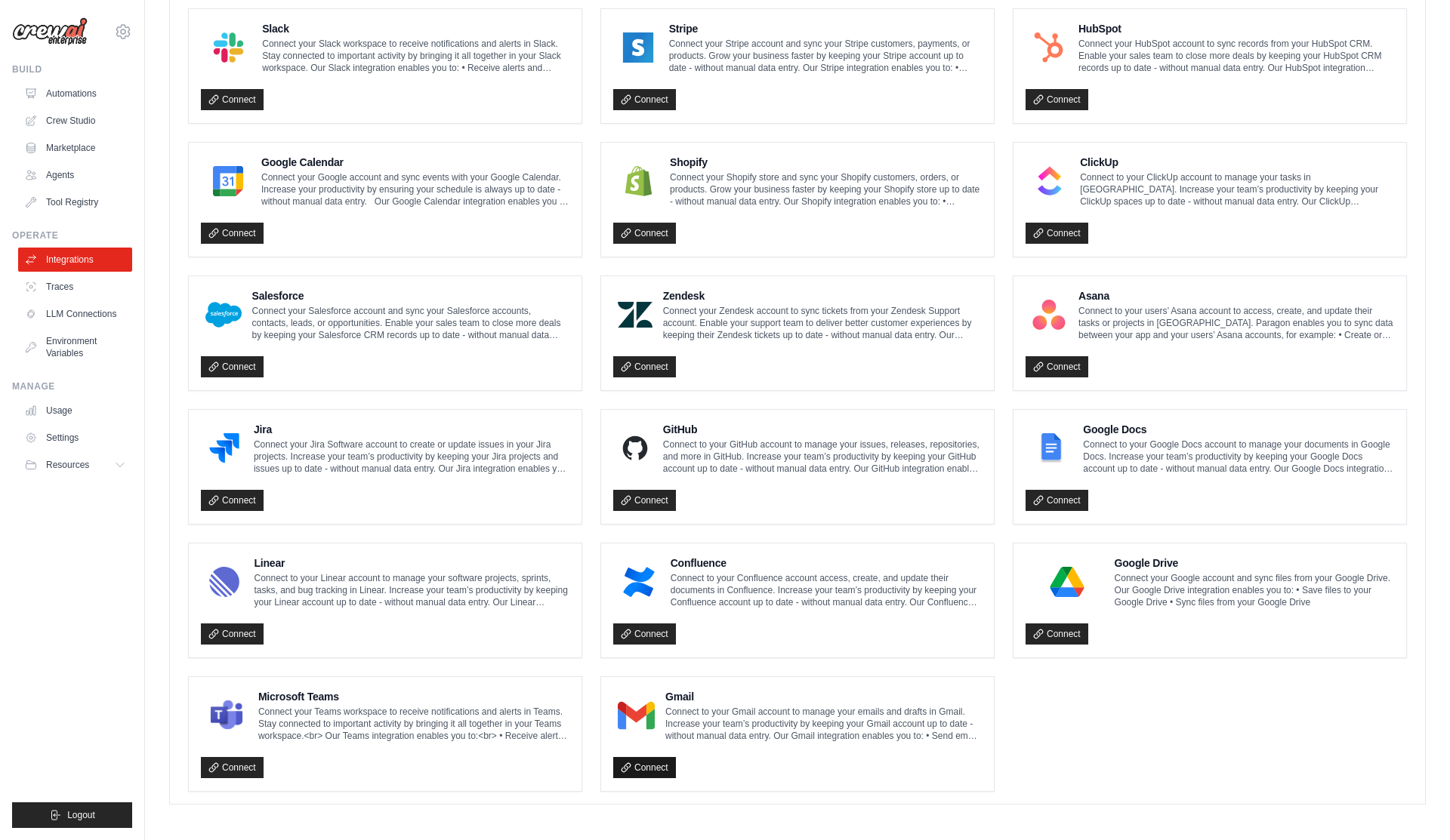
click at [642, 762] on link "Connect" at bounding box center [644, 768] width 63 height 21
click at [654, 763] on link "Connect" at bounding box center [644, 768] width 63 height 21
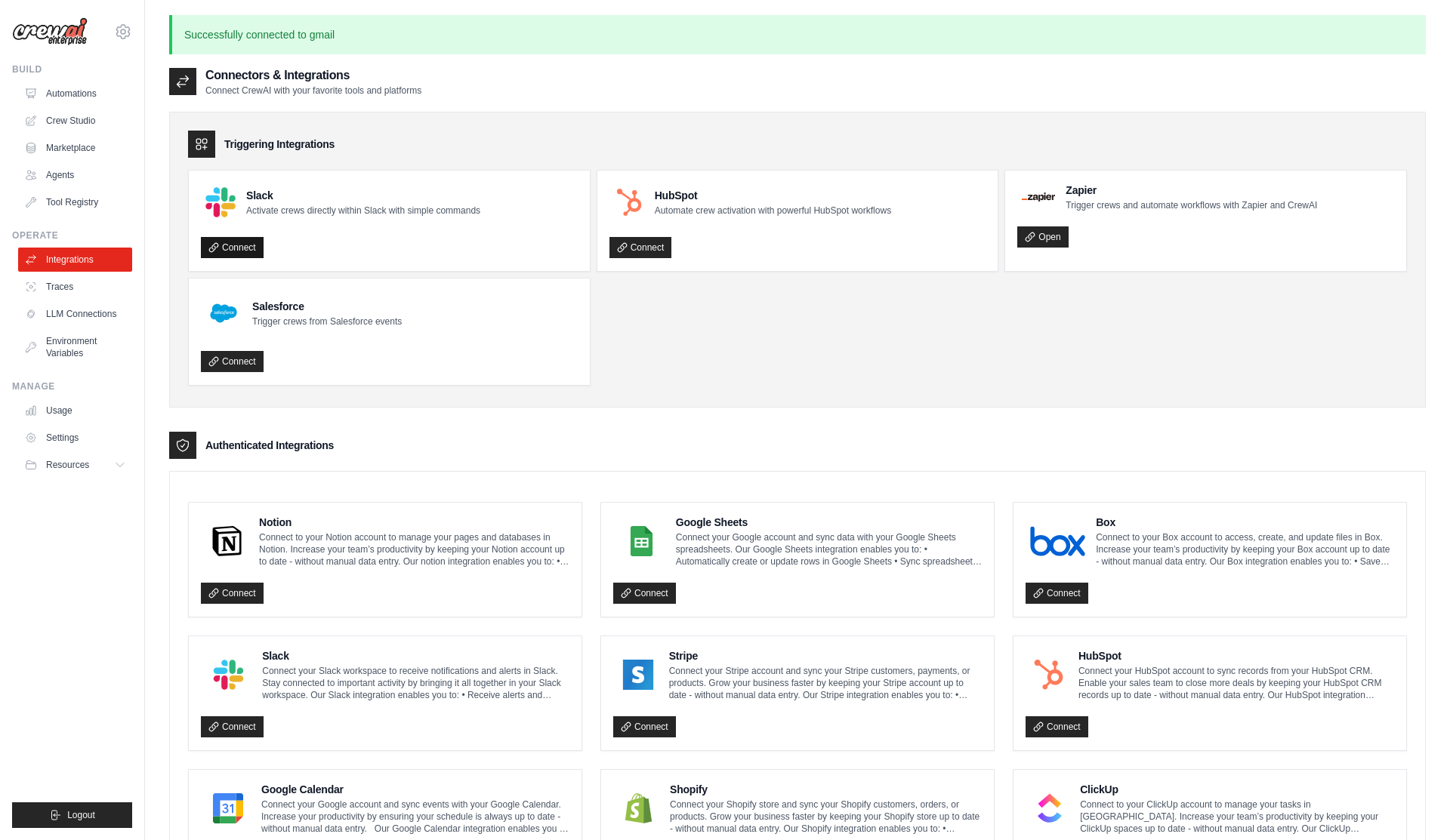
click at [249, 244] on link "Connect" at bounding box center [232, 248] width 63 height 21
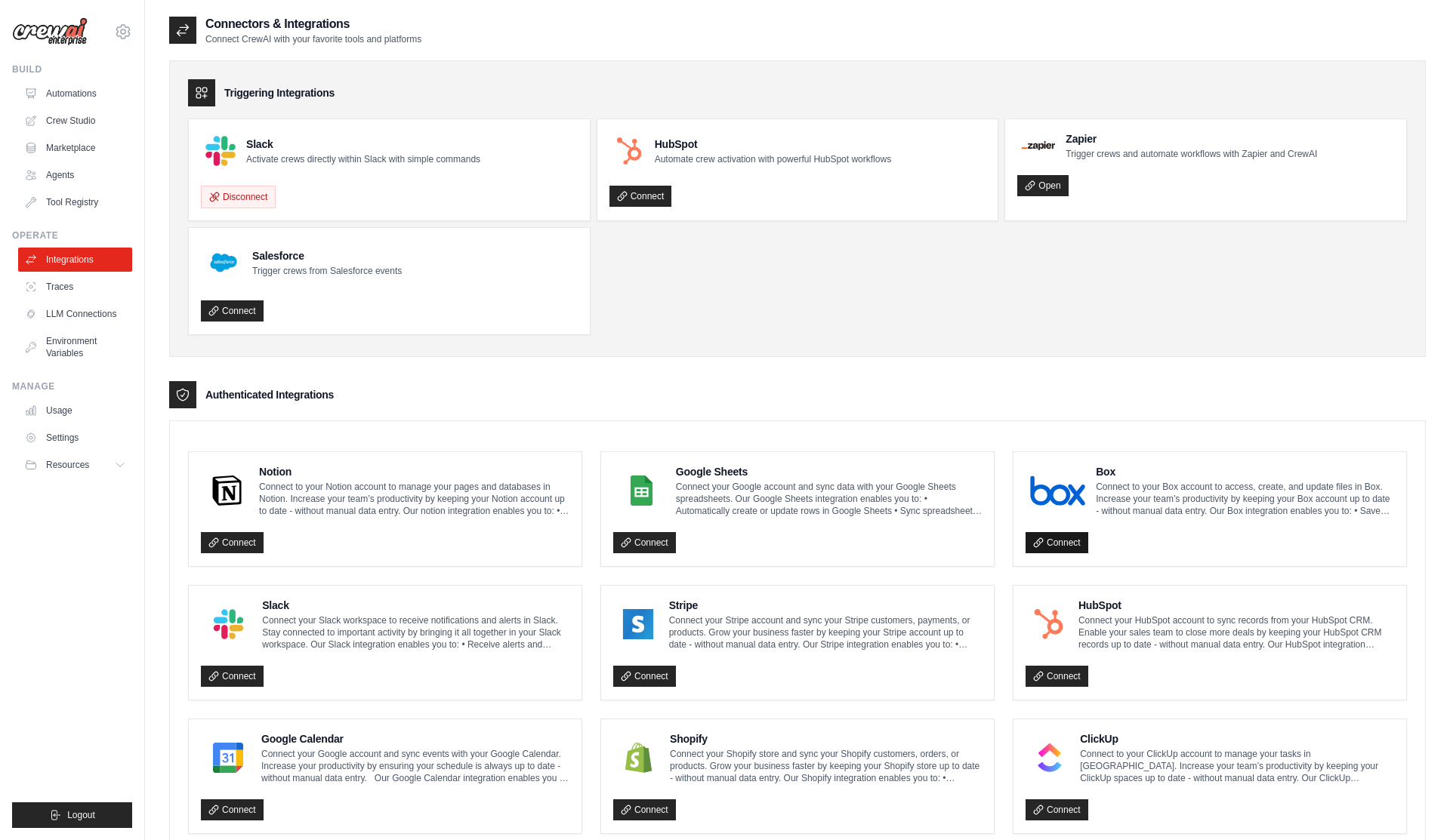
click at [1065, 545] on link "Connect" at bounding box center [1056, 543] width 63 height 21
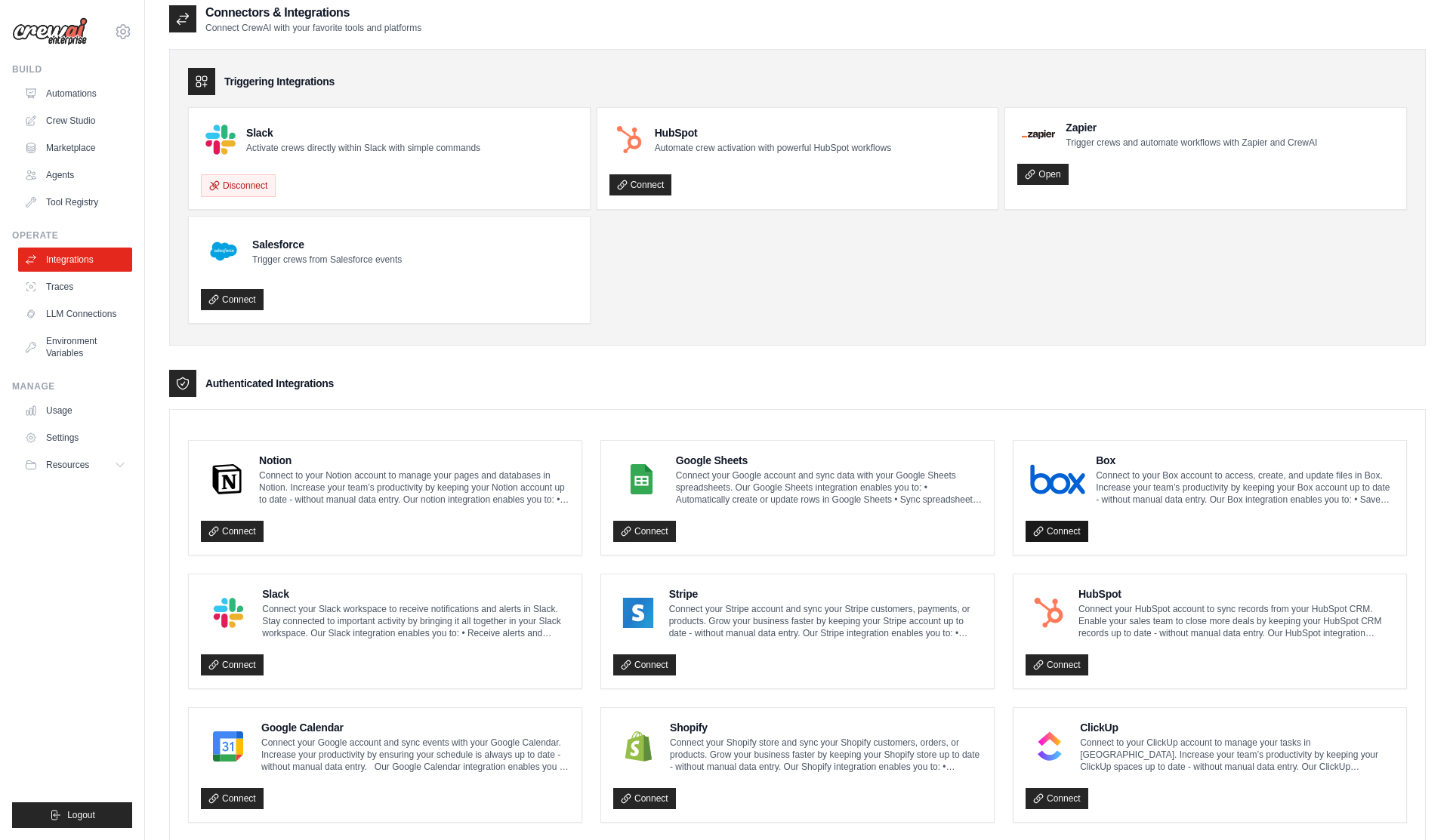
scroll to position [12, 0]
